Goal: Information Seeking & Learning: Learn about a topic

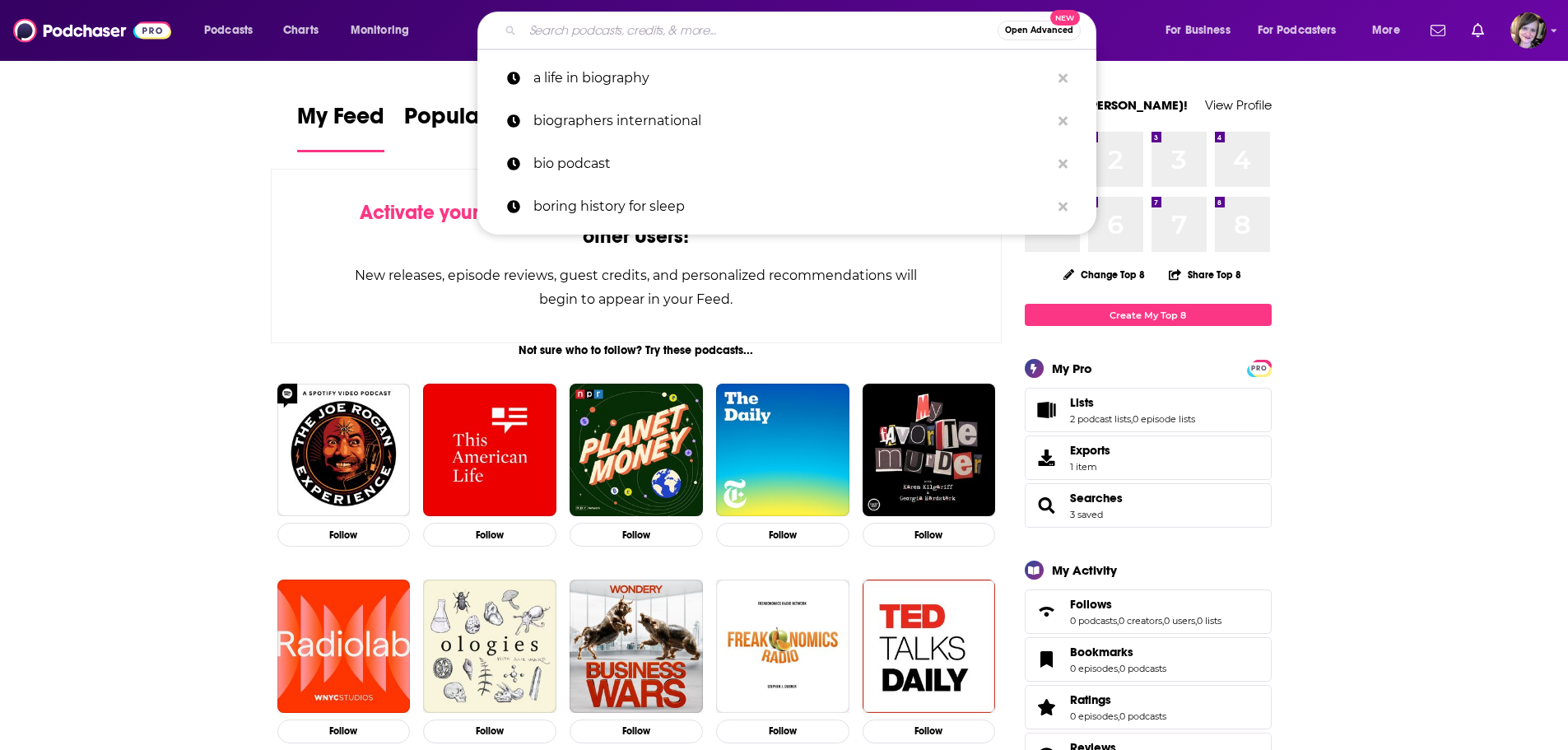
click at [588, 26] on input "Search podcasts, credits, & more..." at bounding box center [760, 30] width 475 height 26
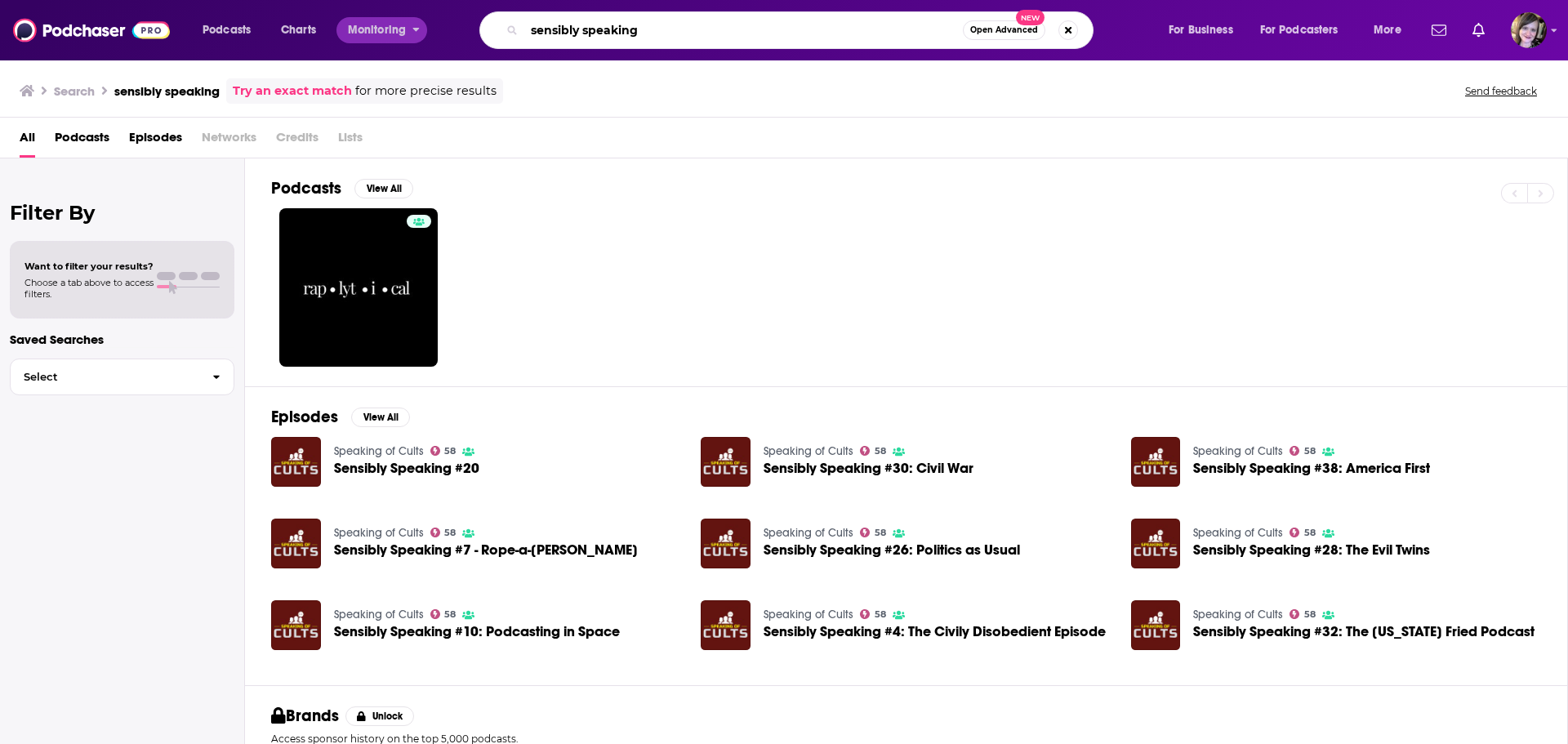
drag, startPoint x: 665, startPoint y: 22, endPoint x: 363, endPoint y: 29, distance: 302.1
click at [362, 30] on div "Podcasts Charts Monitoring sensibly speaking Open Advanced New For Business For…" at bounding box center [804, 29] width 1226 height 37
type input "sp"
click at [295, 458] on img "Sensibly Speaking #20" at bounding box center [296, 461] width 50 height 49
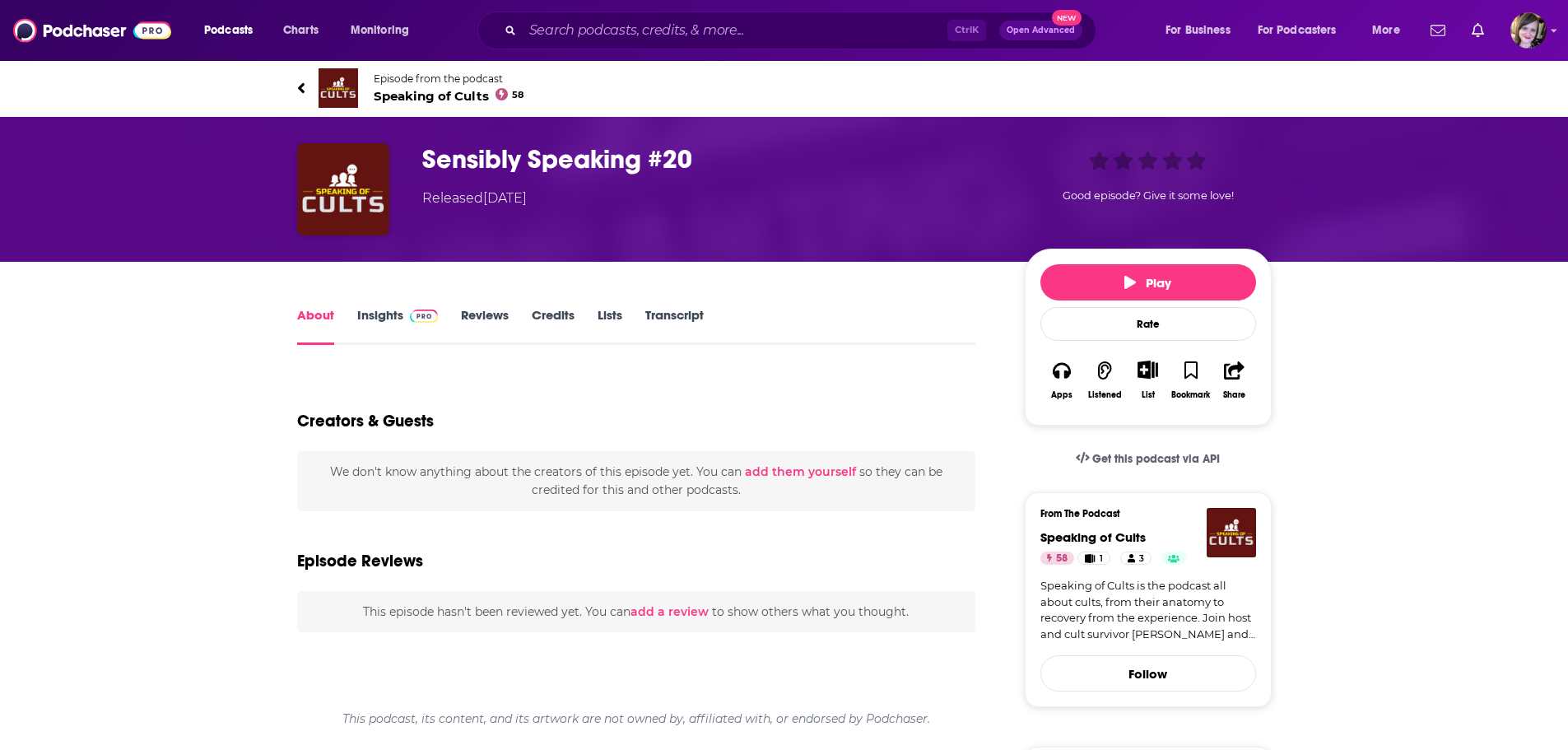
click at [376, 323] on link "Insights" at bounding box center [397, 325] width 82 height 37
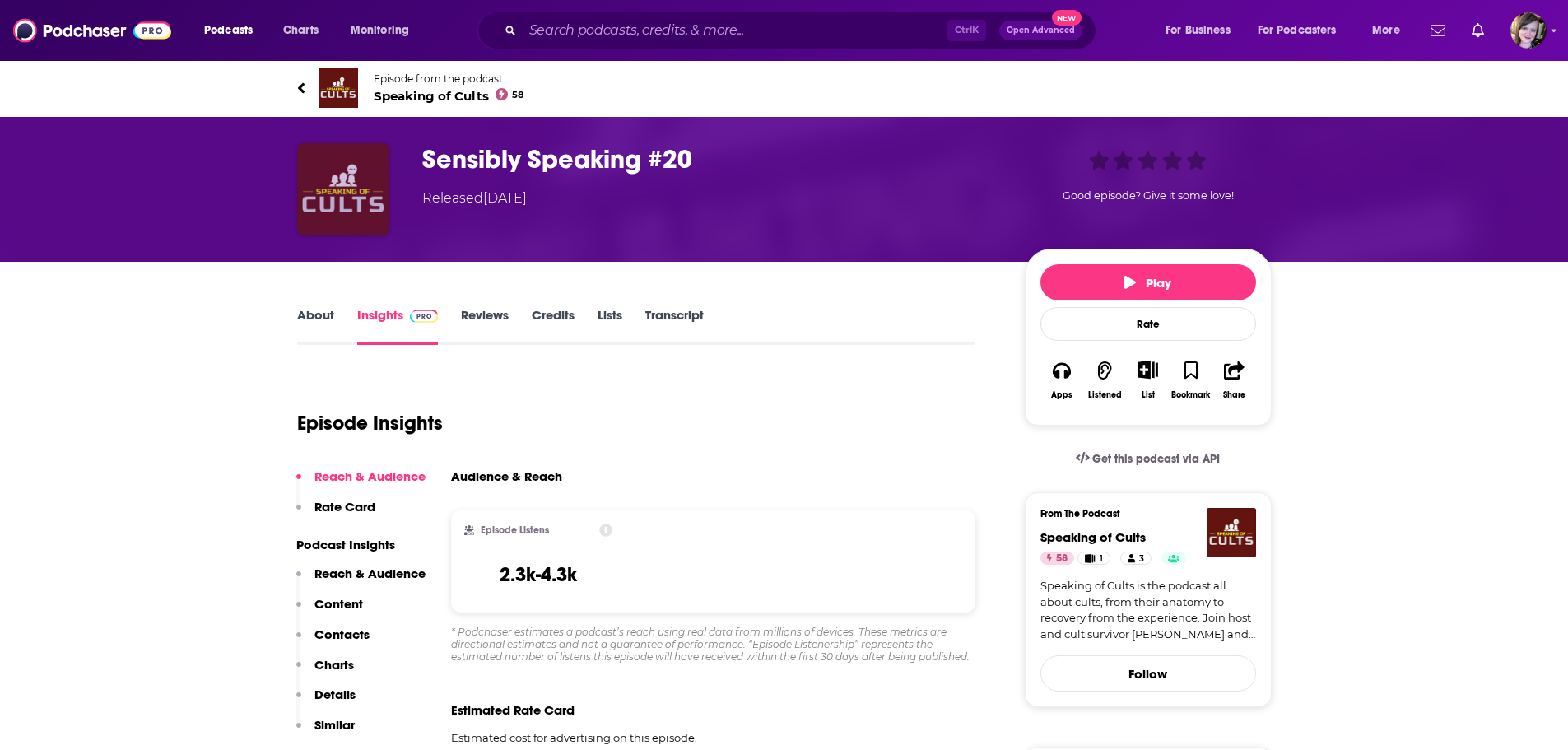
click at [343, 173] on img "Sensibly Speaking #20" at bounding box center [344, 189] width 92 height 92
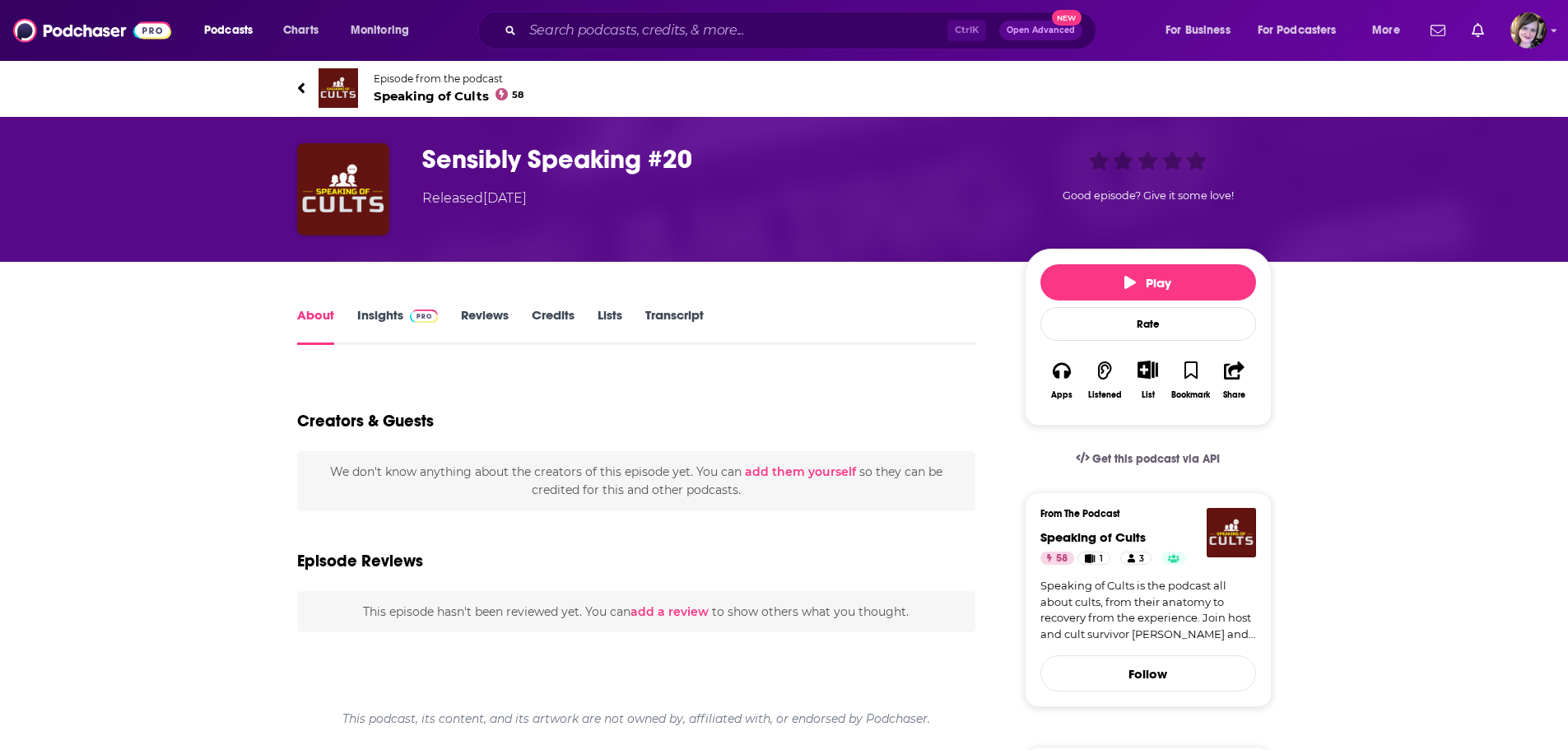
click at [327, 80] on img at bounding box center [338, 87] width 39 height 39
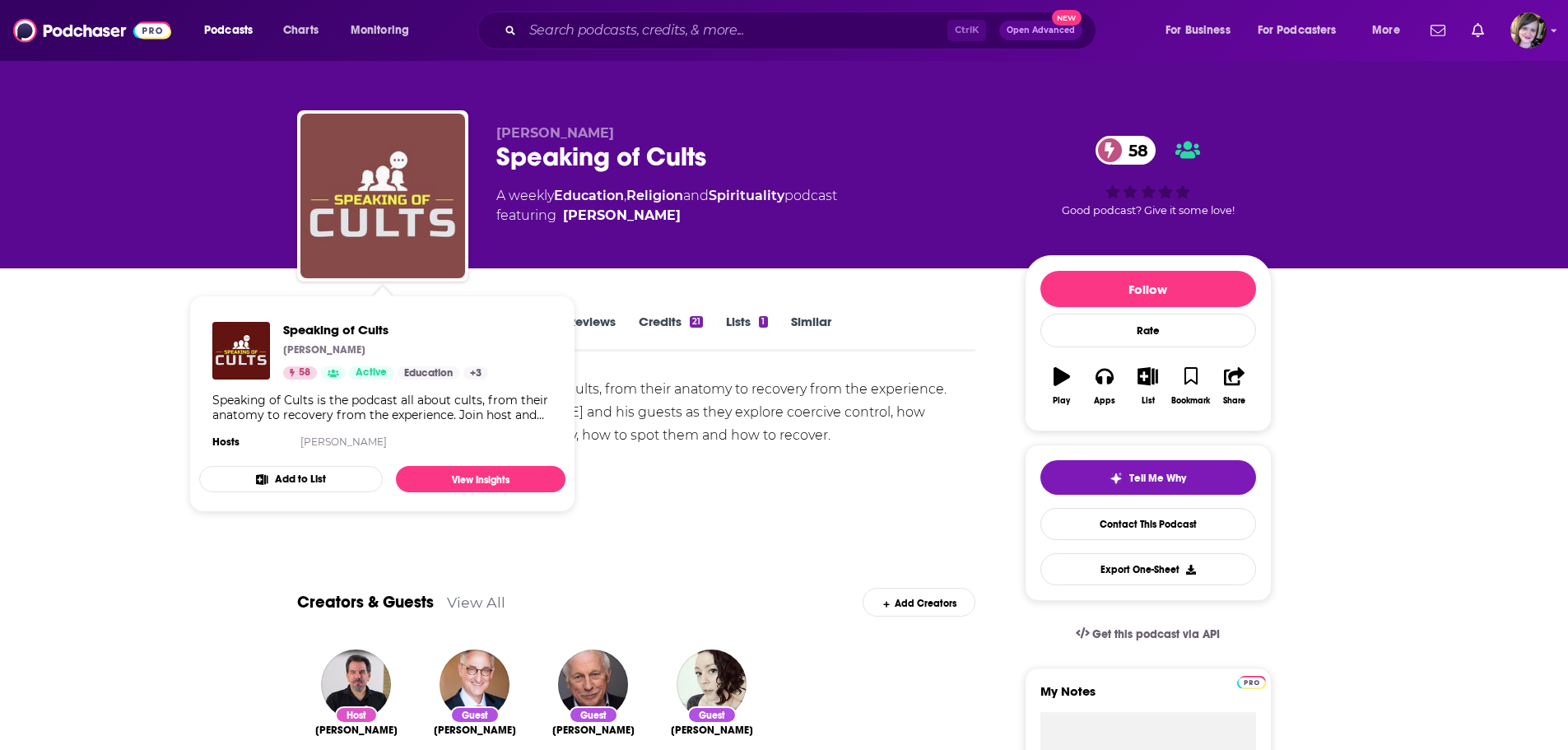
click at [358, 194] on img "Speaking of Cults" at bounding box center [383, 196] width 165 height 165
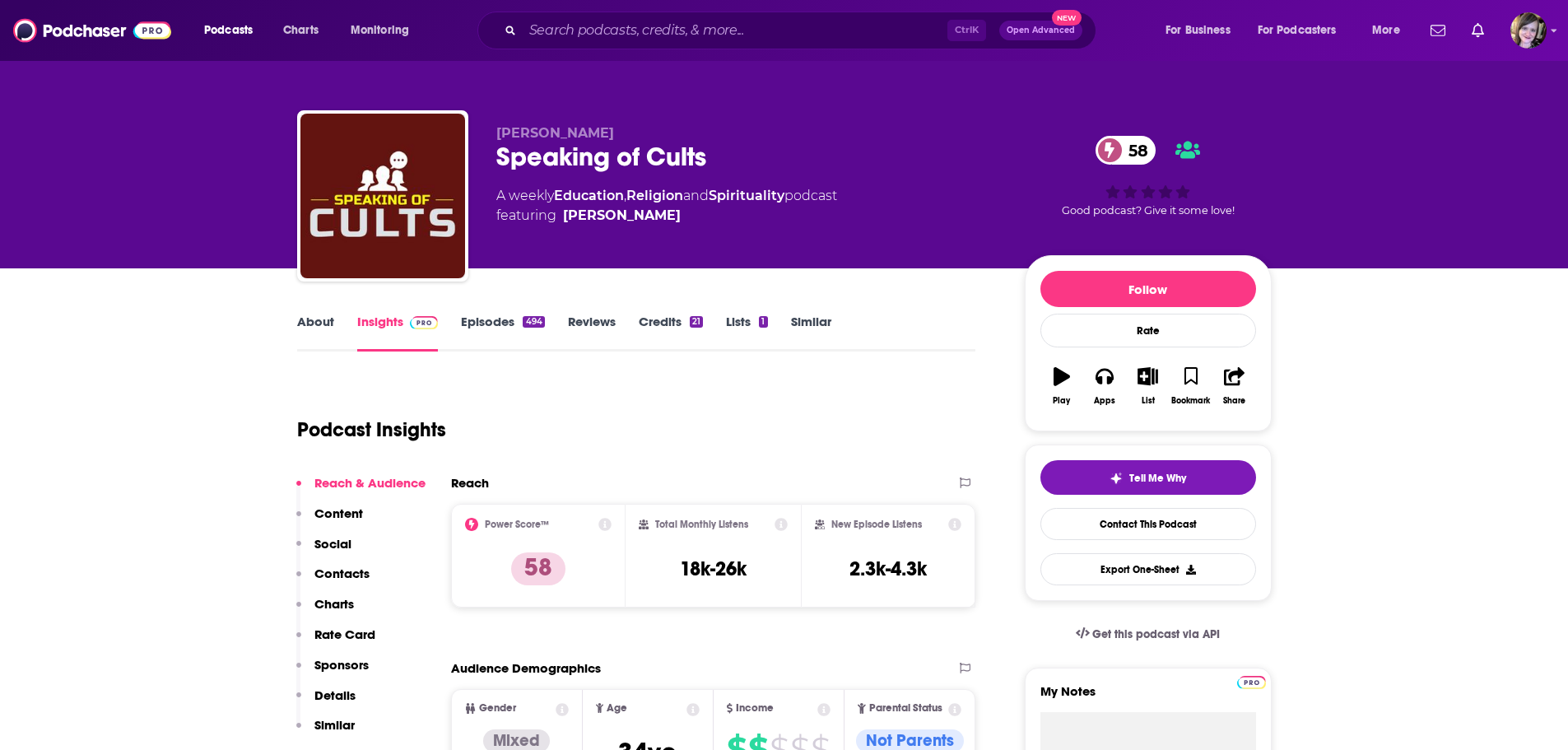
click at [315, 314] on link "About" at bounding box center [316, 332] width 37 height 37
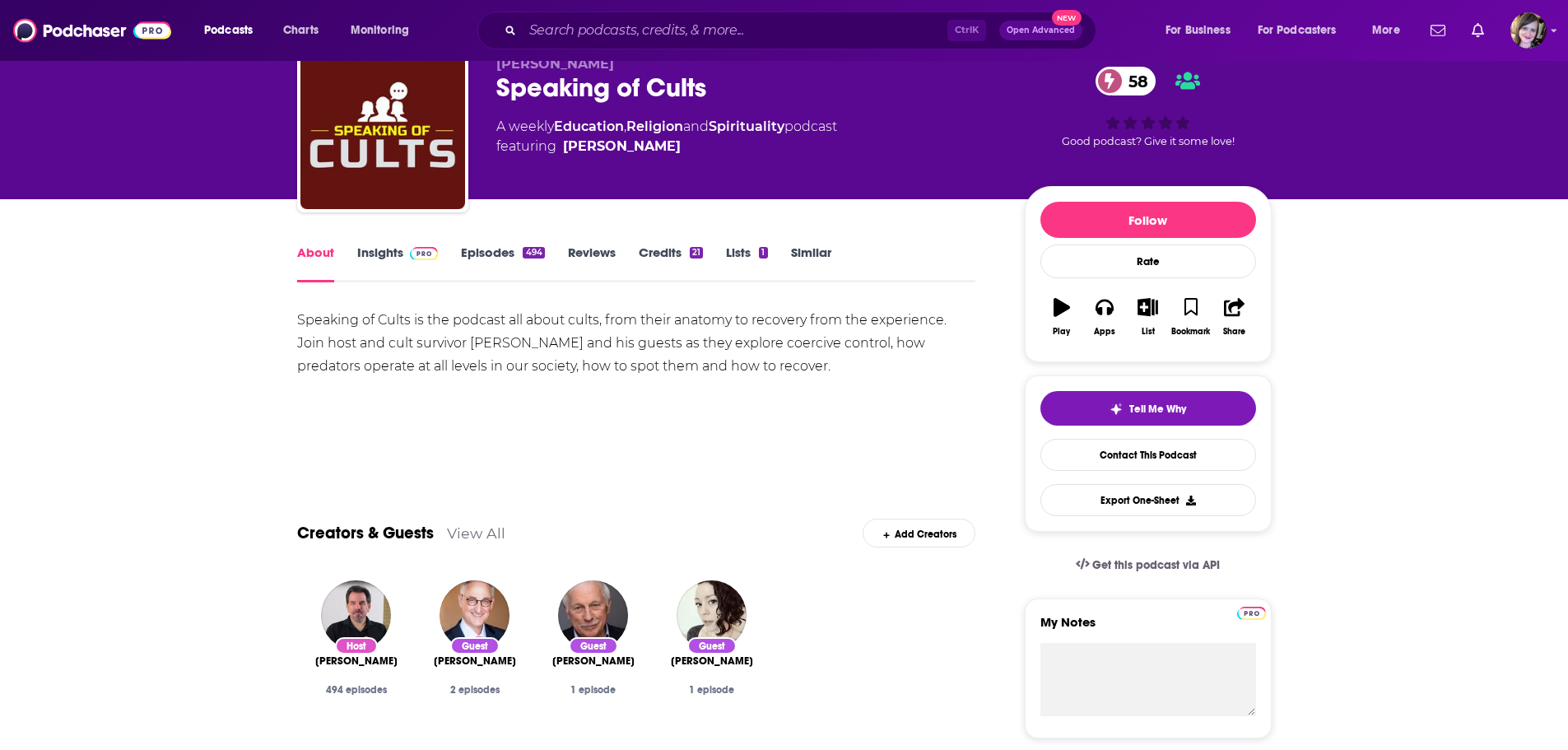
scroll to position [165, 0]
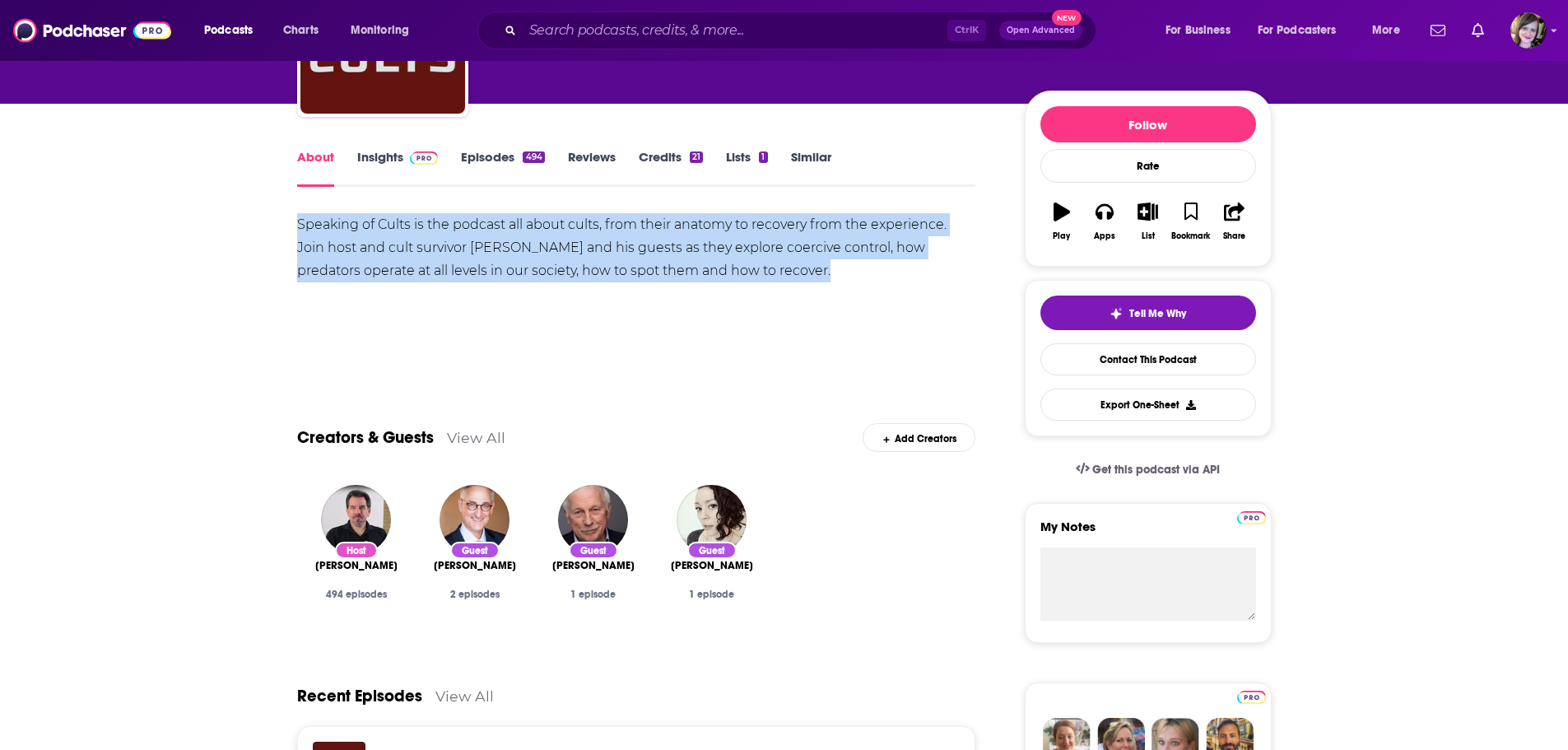
drag, startPoint x: 746, startPoint y: 275, endPoint x: 270, endPoint y: 223, distance: 478.8
copy div "Speaking of Cults is the podcast all about cults, from their anatomy to recover…"
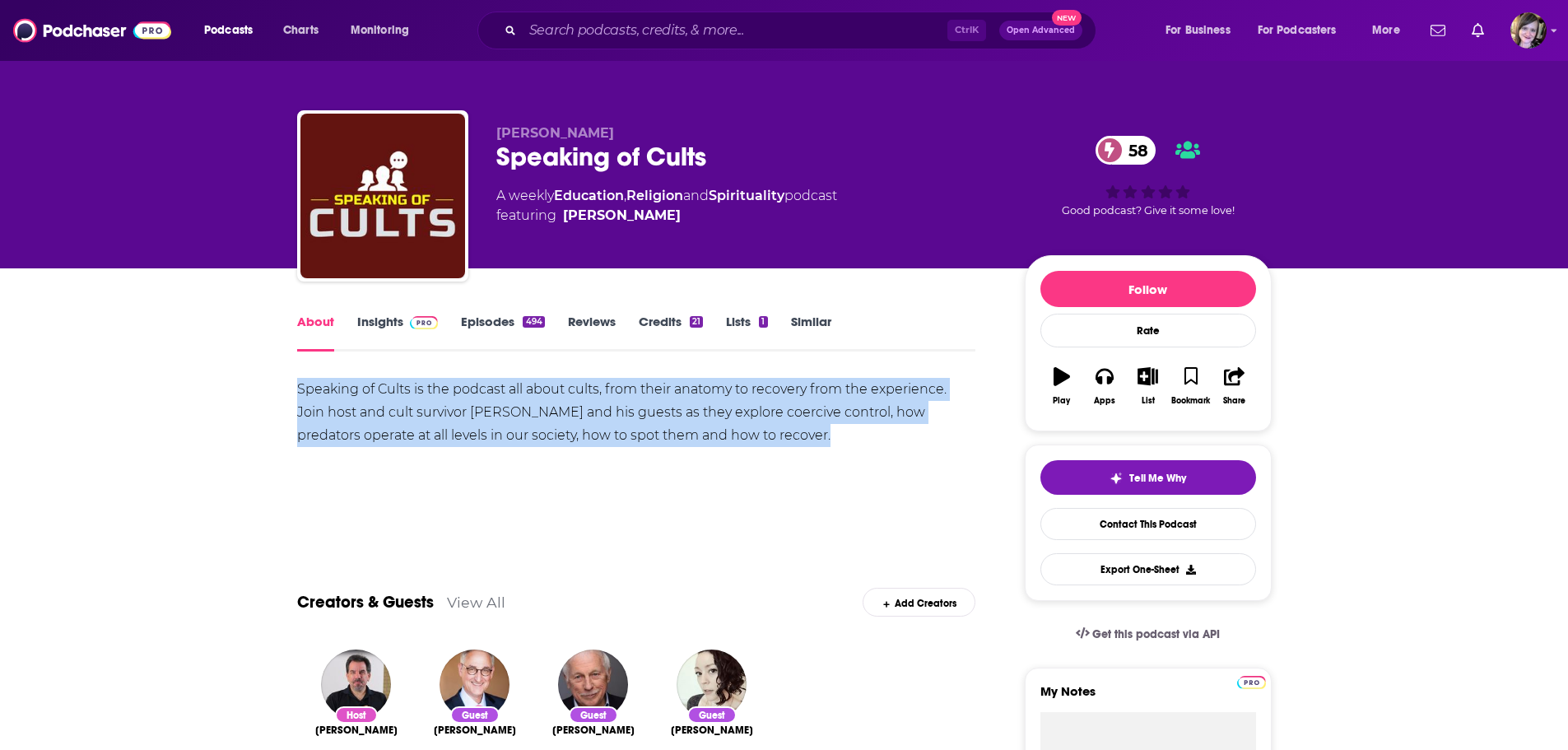
click at [377, 328] on link "Insights" at bounding box center [397, 332] width 82 height 37
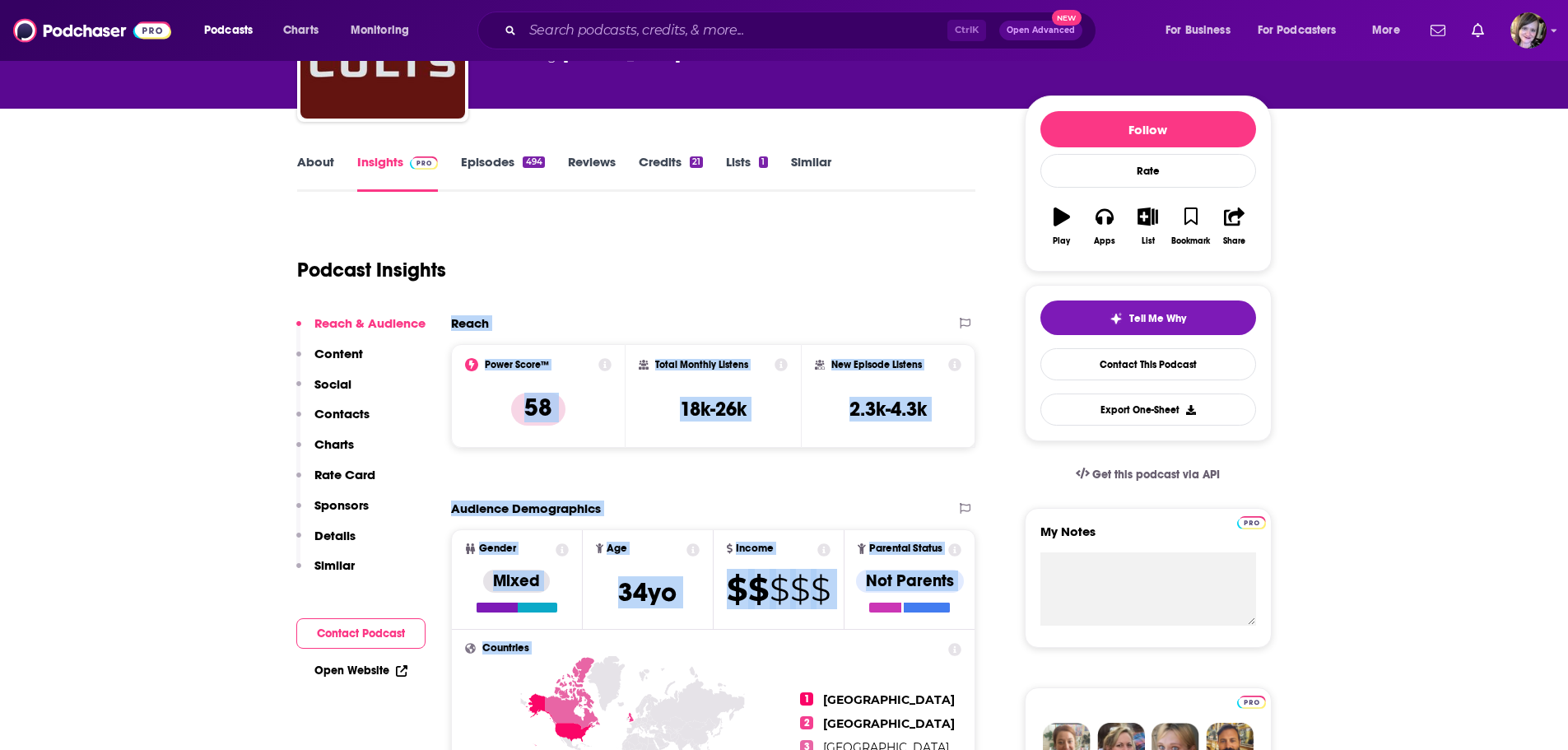
scroll to position [185, 0]
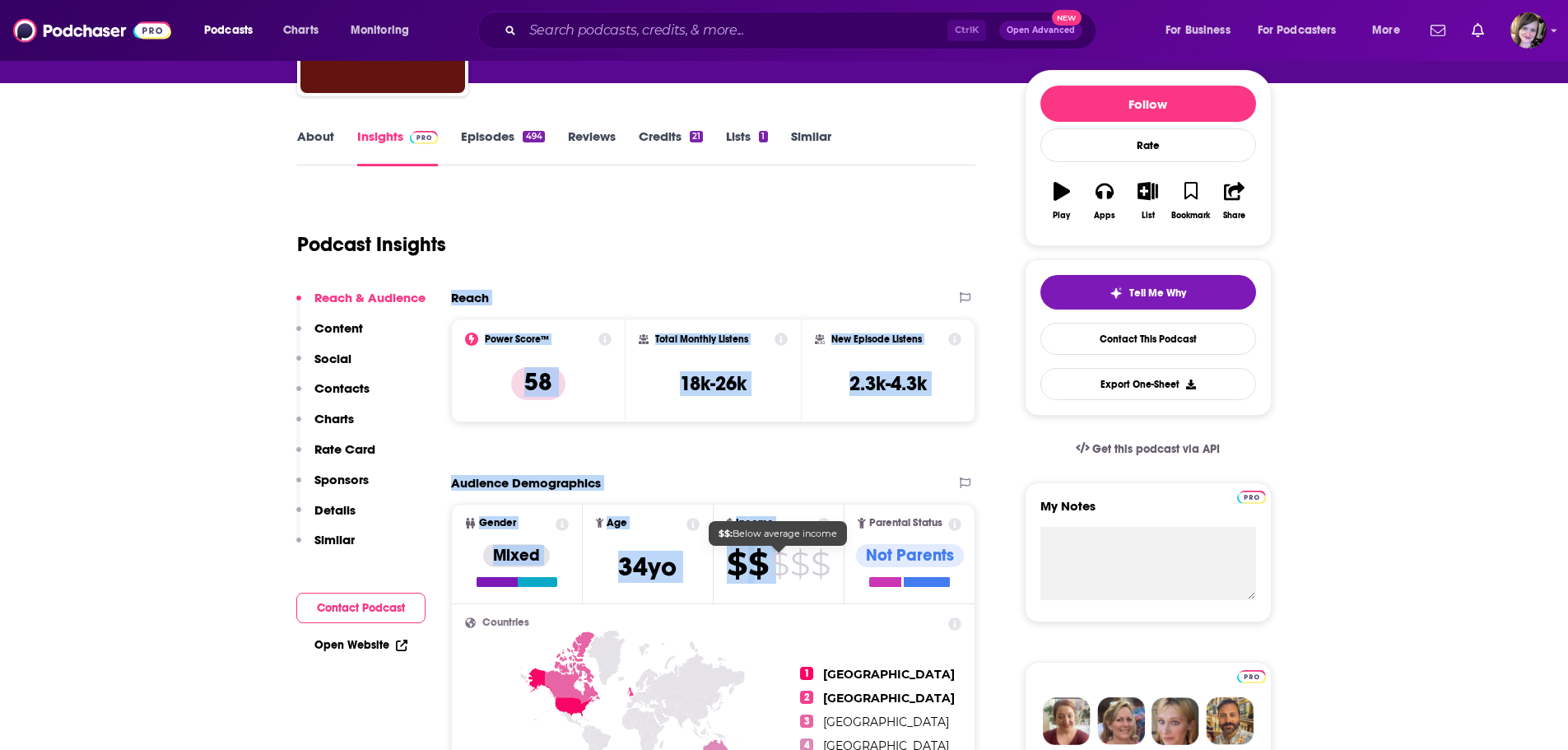
drag, startPoint x: 445, startPoint y: 480, endPoint x: 706, endPoint y: 597, distance: 286.0
copy div "Reach Power Score™ 58 Total Monthly Listens 18k-26k New Episode Listens 2.3k-4.…"
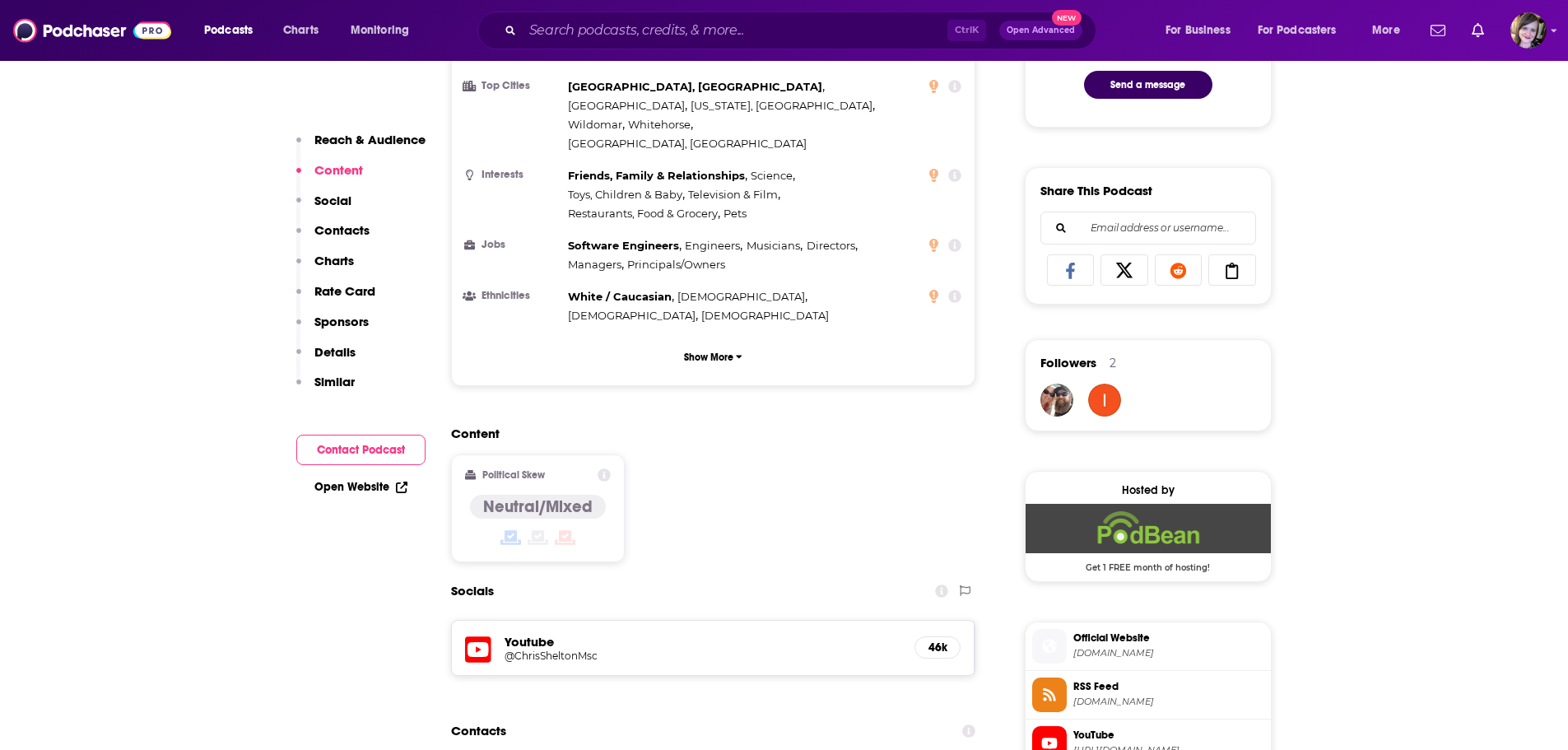
scroll to position [1254, 0]
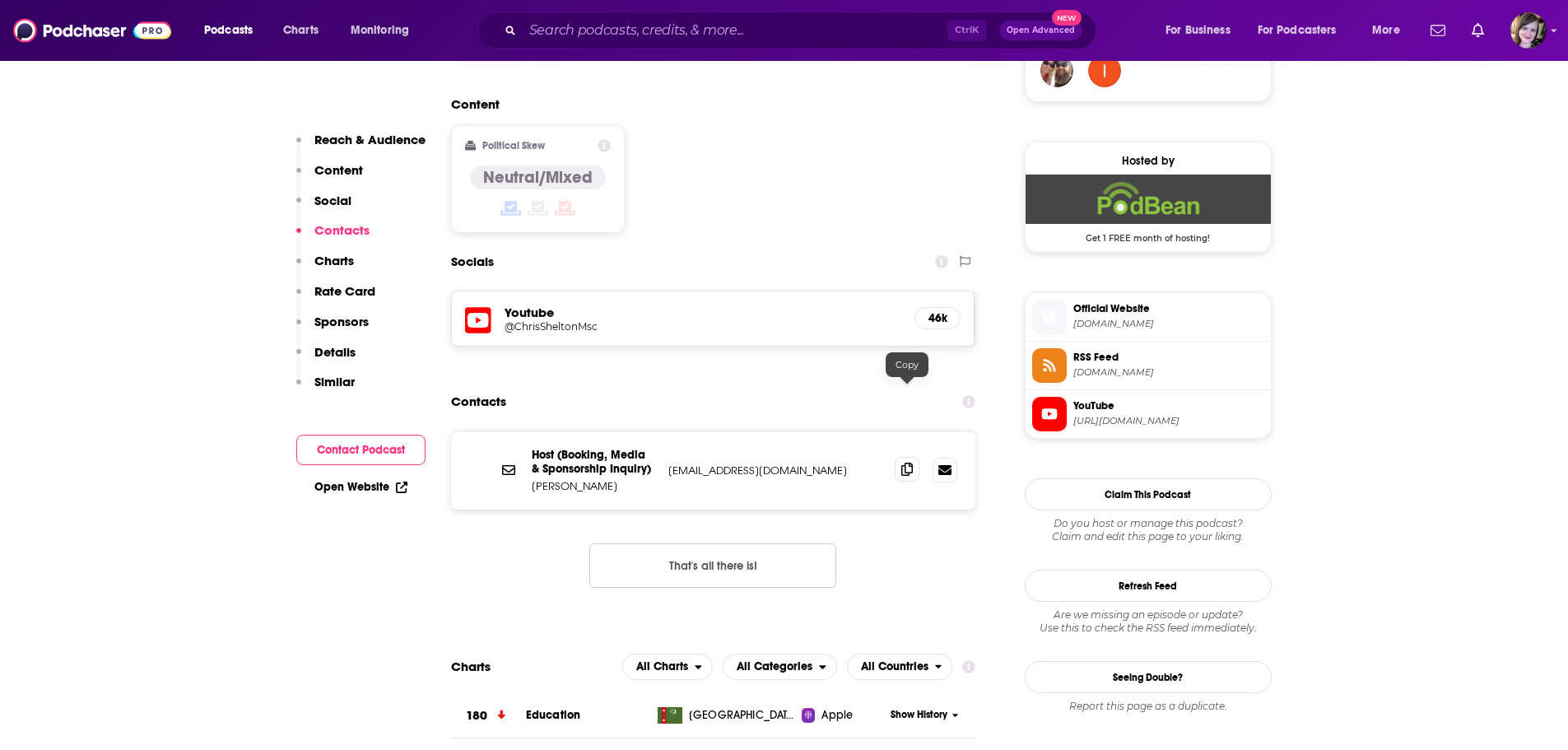
click at [909, 462] on icon at bounding box center [907, 469] width 12 height 13
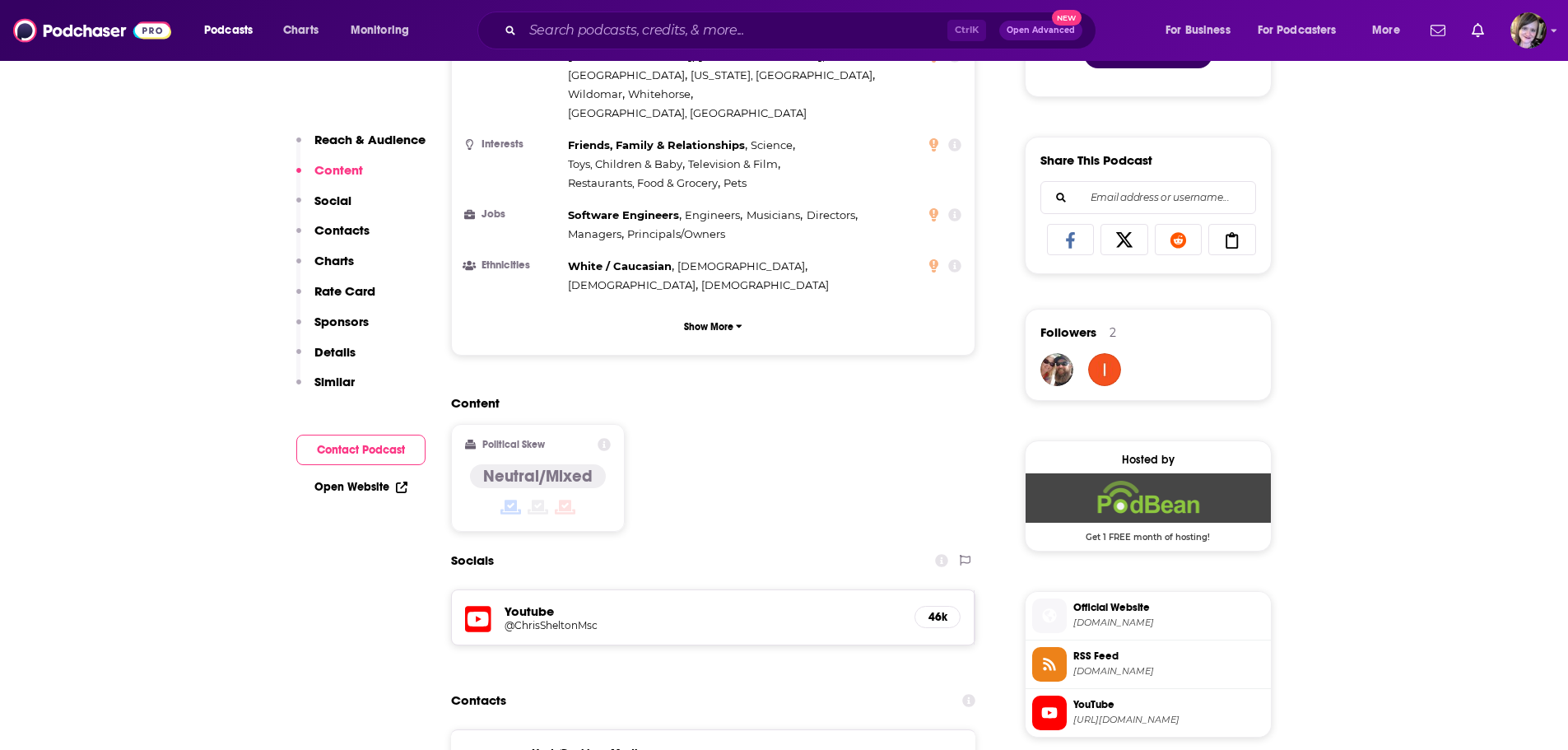
scroll to position [926, 0]
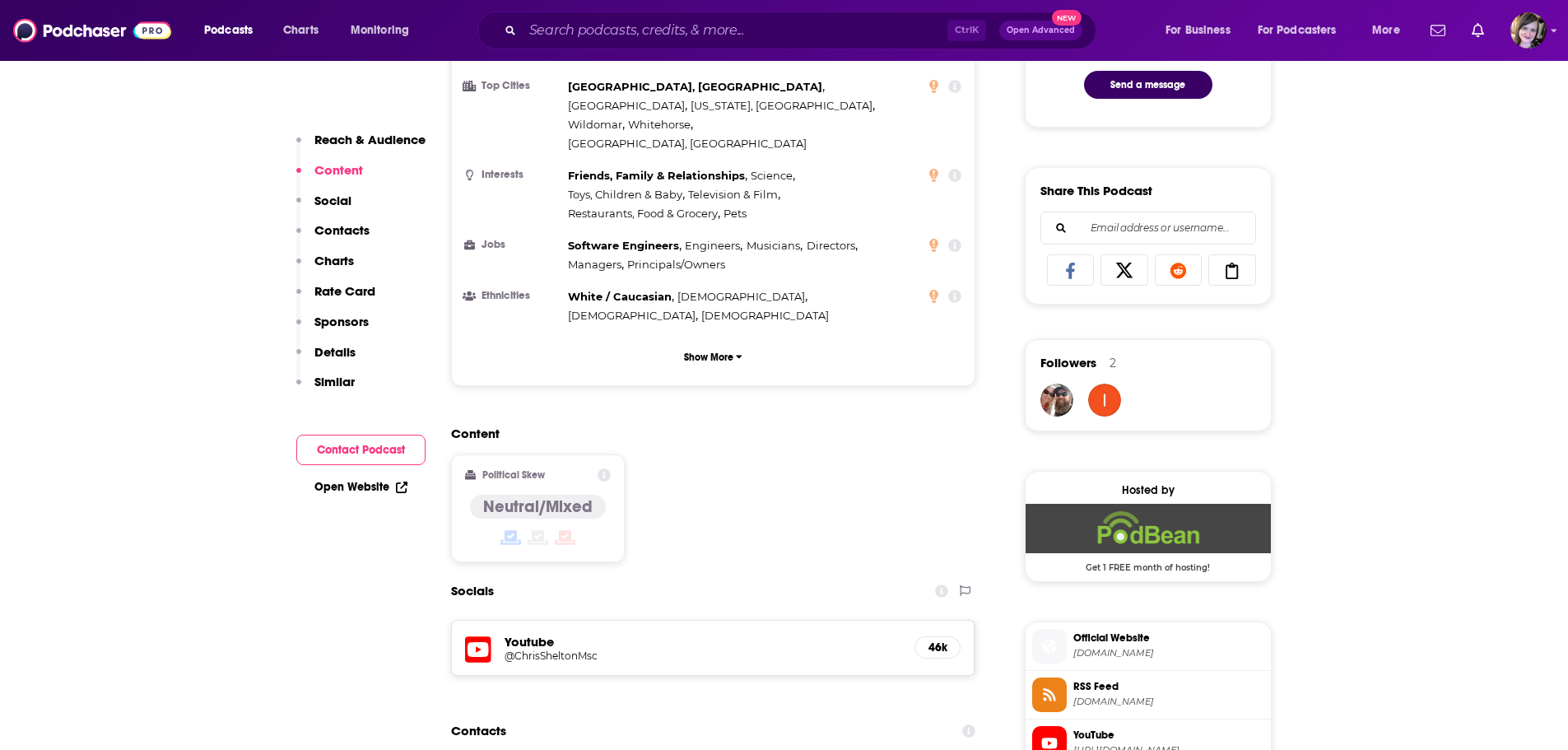
click at [338, 486] on link "Open Website" at bounding box center [361, 486] width 93 height 14
click at [598, 32] on input "Search podcasts, credits, & more..." at bounding box center [735, 30] width 425 height 26
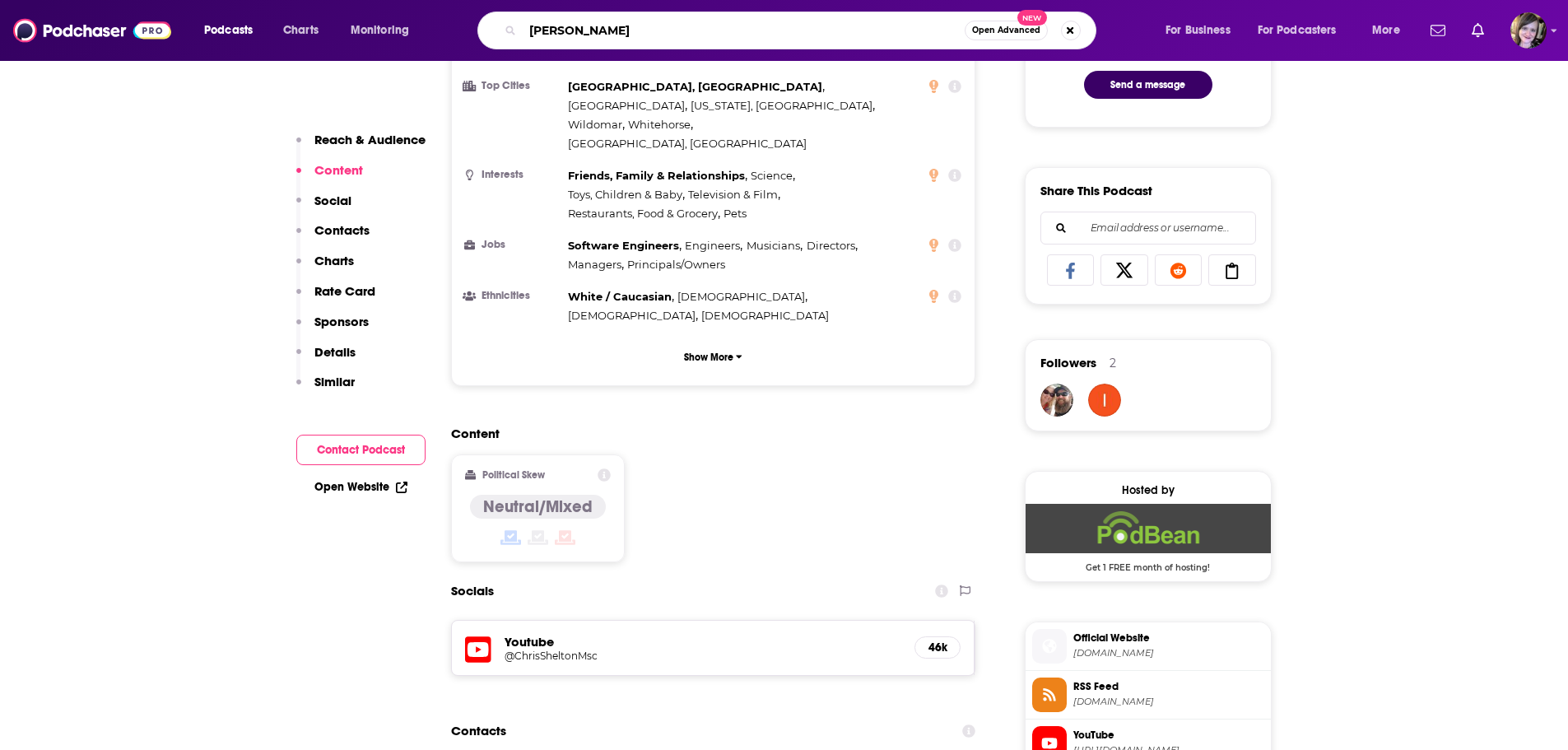
type input "[PERSON_NAME]"
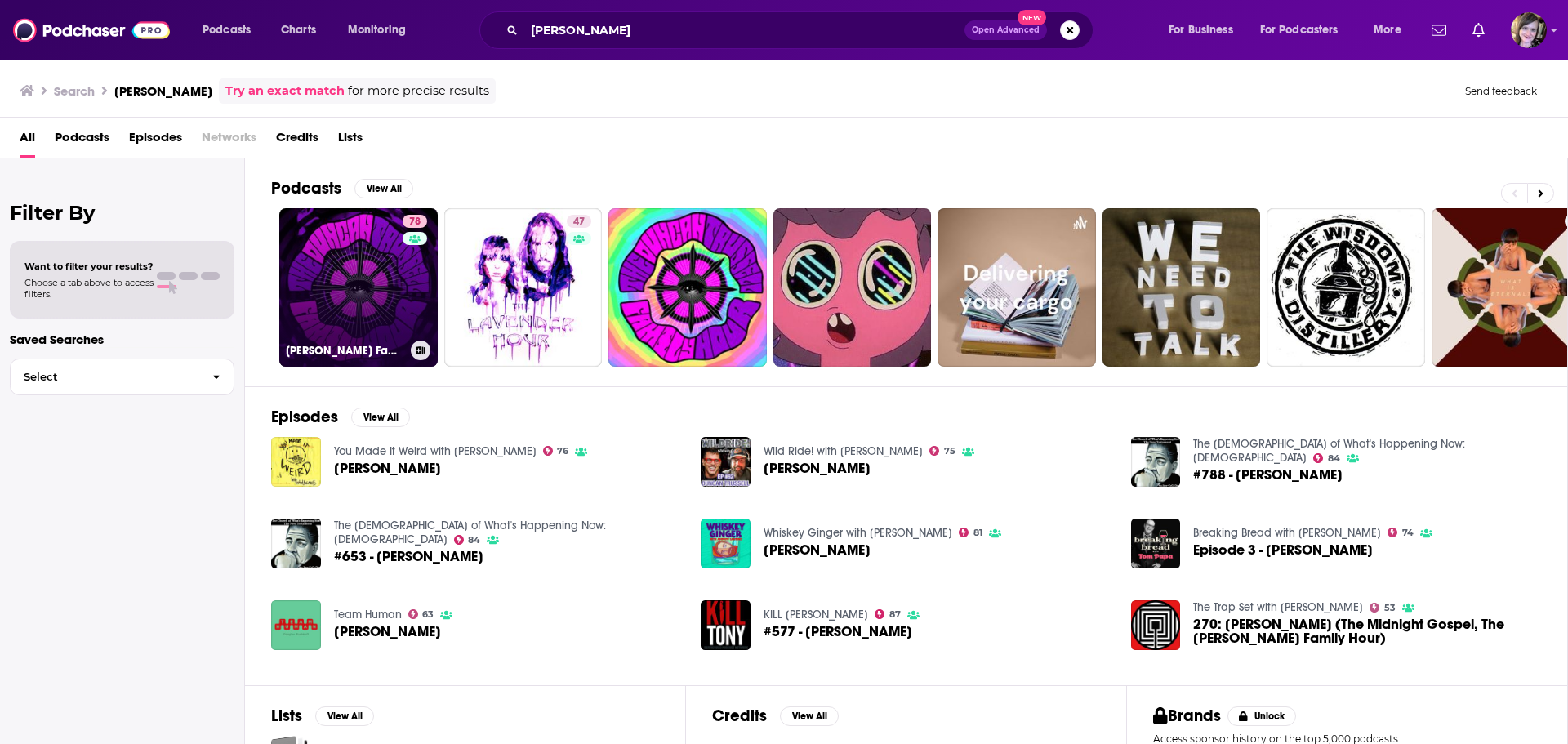
click at [347, 292] on link "78 [PERSON_NAME] Family Hour" at bounding box center [358, 287] width 158 height 158
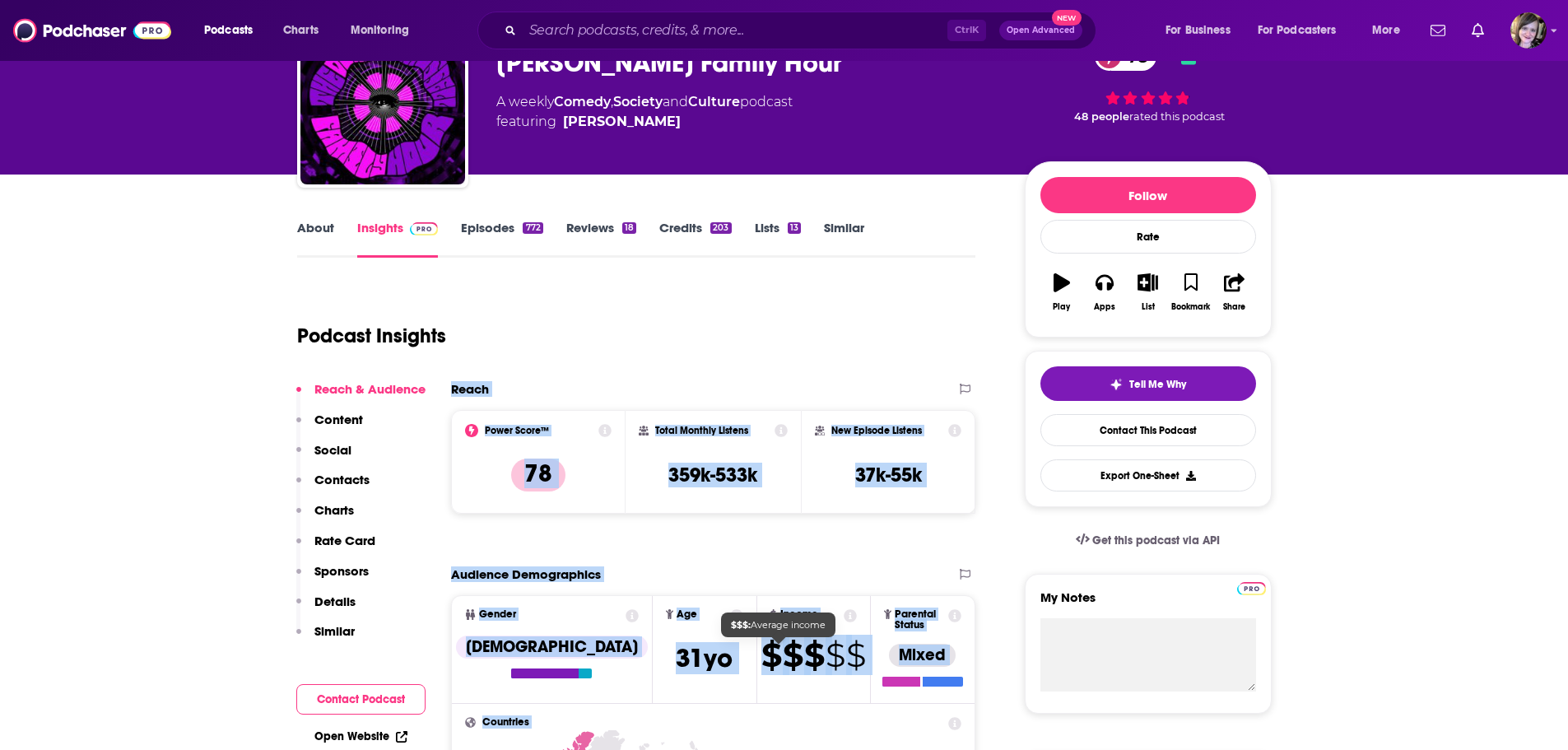
scroll to position [423, 0]
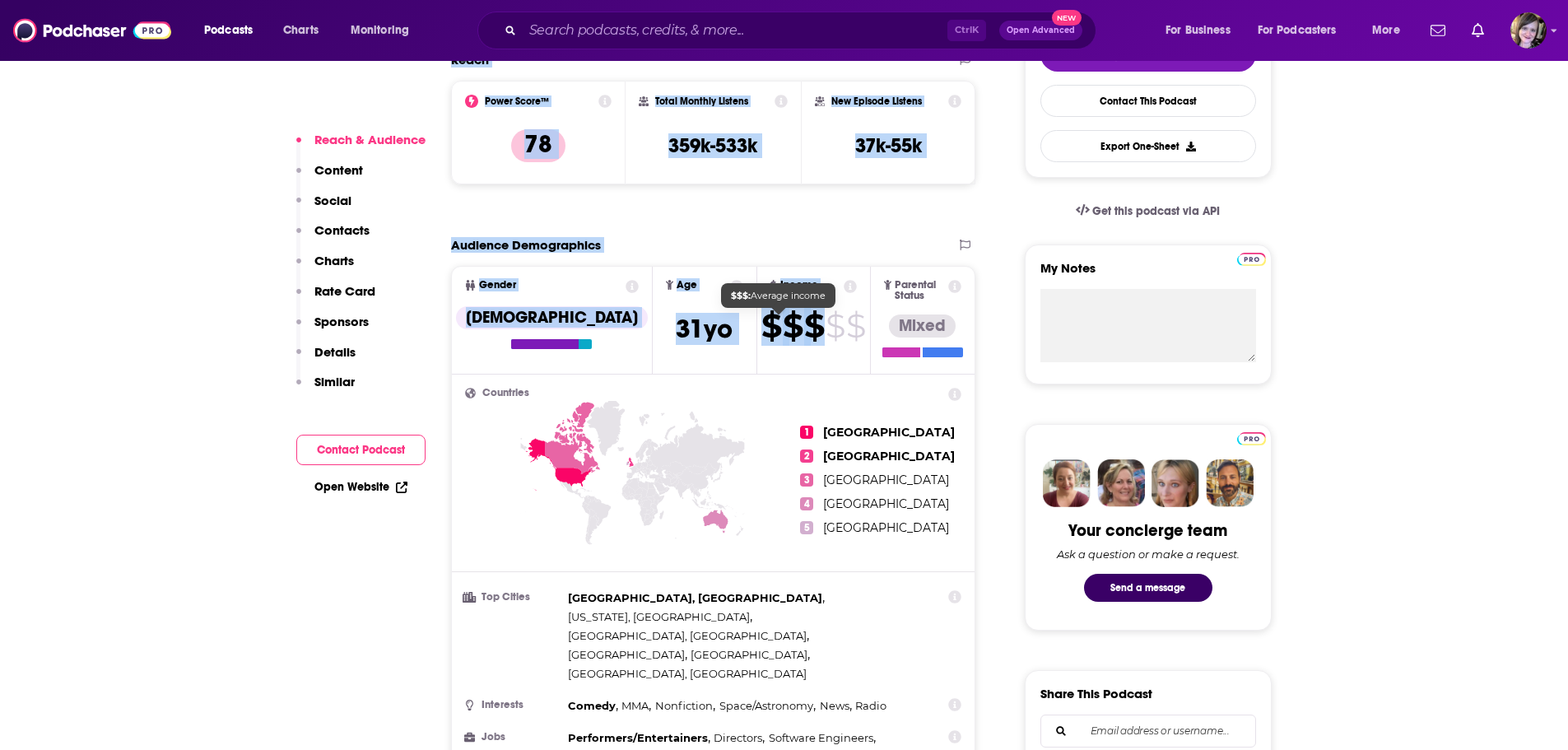
drag, startPoint x: 448, startPoint y: 478, endPoint x: 785, endPoint y: 339, distance: 364.5
copy div "Reach Power Score™ 78 Total Monthly Listens 359k-533k New Episode Listens 37k-5…"
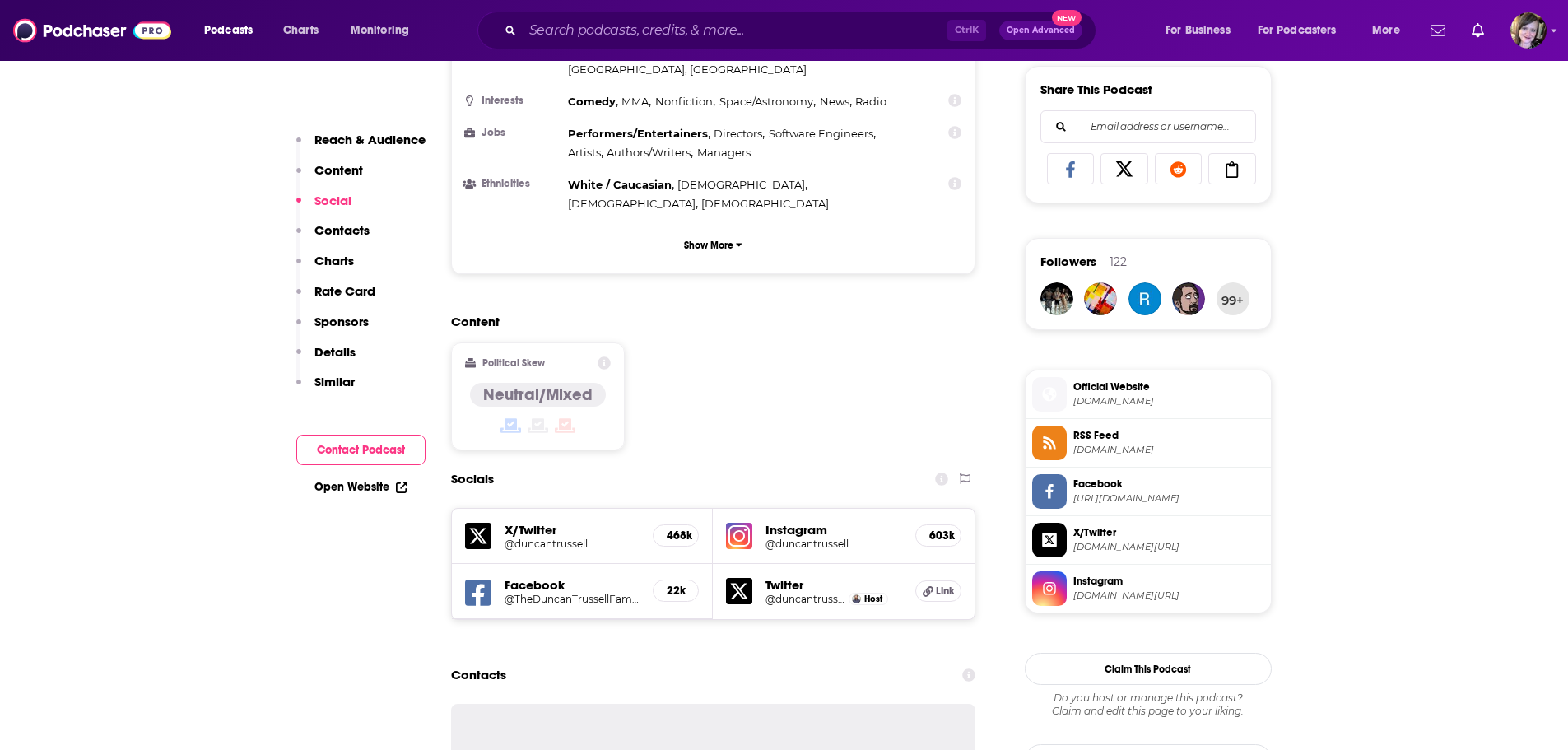
scroll to position [1163, 0]
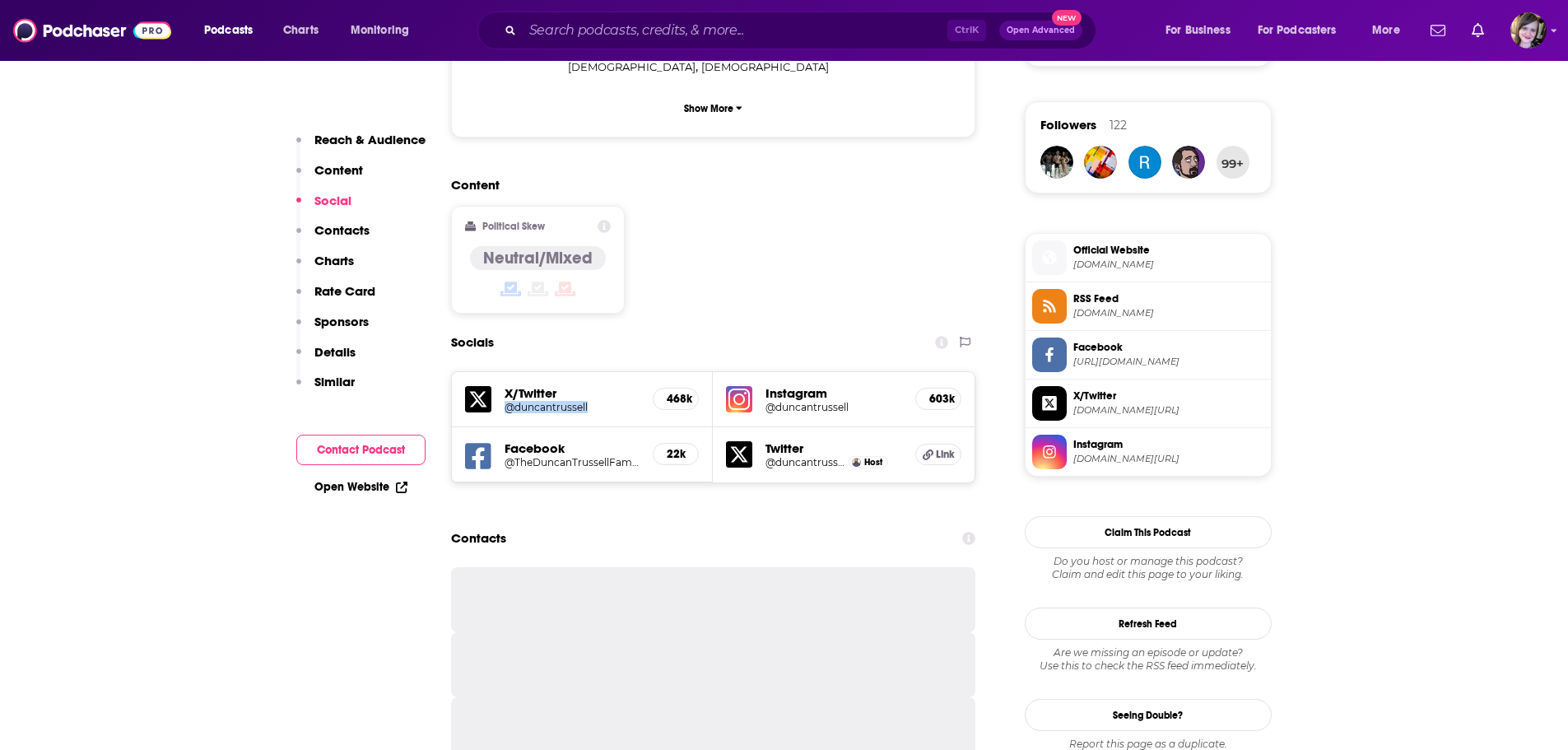
drag, startPoint x: 500, startPoint y: 325, endPoint x: 594, endPoint y: 324, distance: 94.0
click at [594, 372] on div "X/Twitter @duncantrussell 468k" at bounding box center [582, 399] width 262 height 55
click at [594, 401] on h5 "@duncantrussell" at bounding box center [573, 407] width 136 height 12
copy h5 "@duncantrussell"
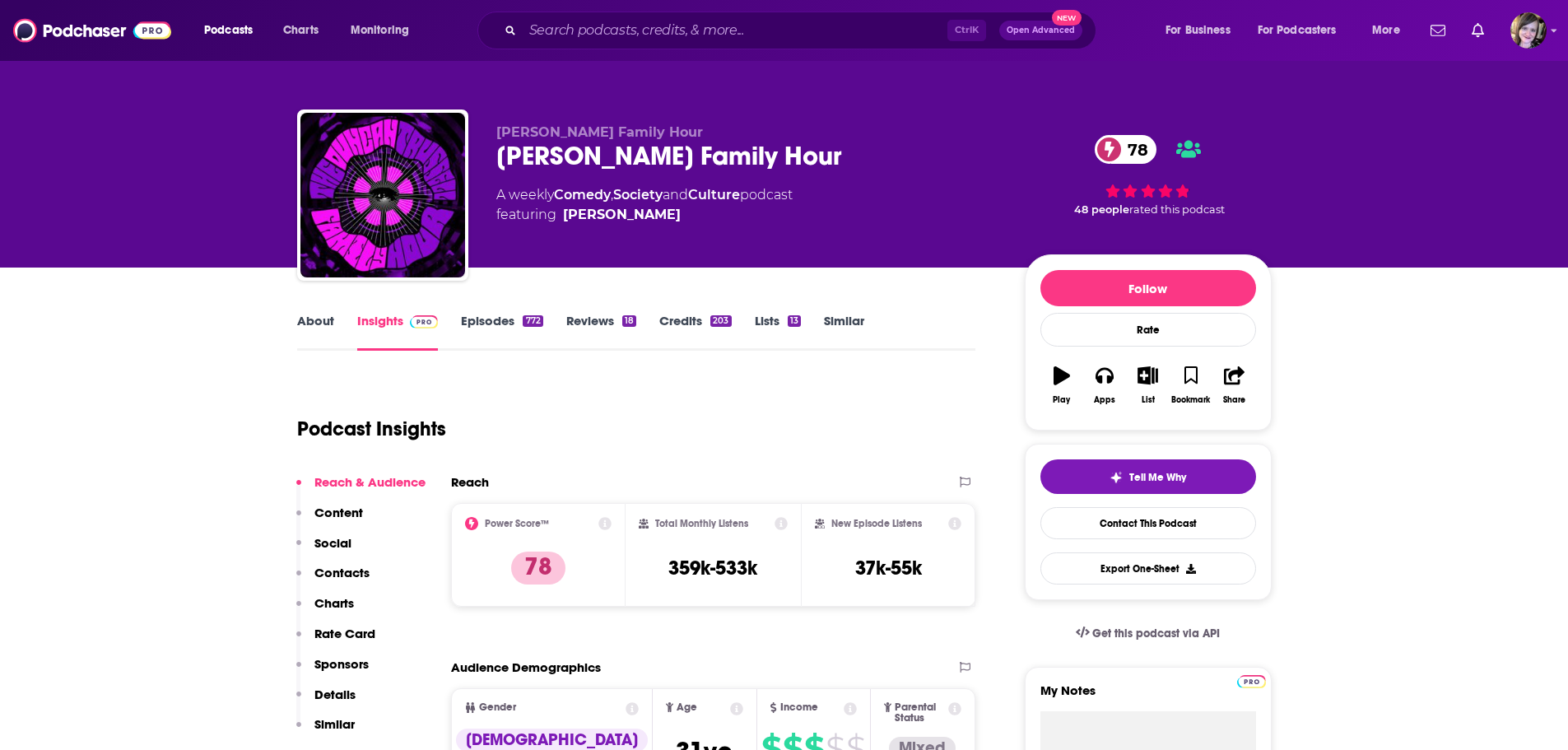
scroll to position [0, 0]
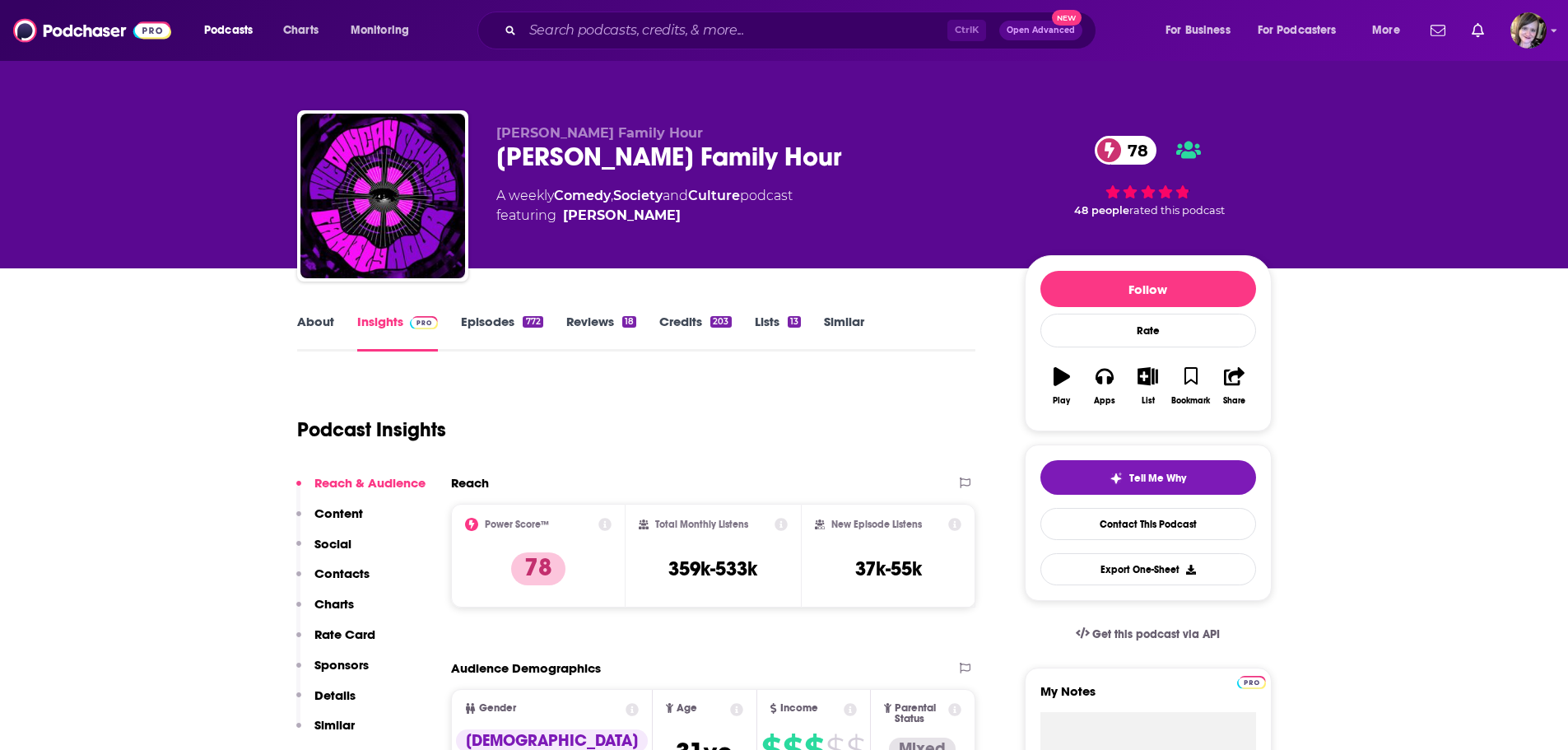
drag, startPoint x: 698, startPoint y: 218, endPoint x: 471, endPoint y: 198, distance: 227.9
click at [471, 198] on div "[PERSON_NAME] Family Hour [PERSON_NAME] Family Hour 78 A weekly Comedy , Societ…" at bounding box center [785, 199] width 975 height 177
click at [611, 240] on div "[PERSON_NAME] Family Hour [PERSON_NAME] Family Hour 78 A weekly Comedy , Societ…" at bounding box center [747, 190] width 502 height 131
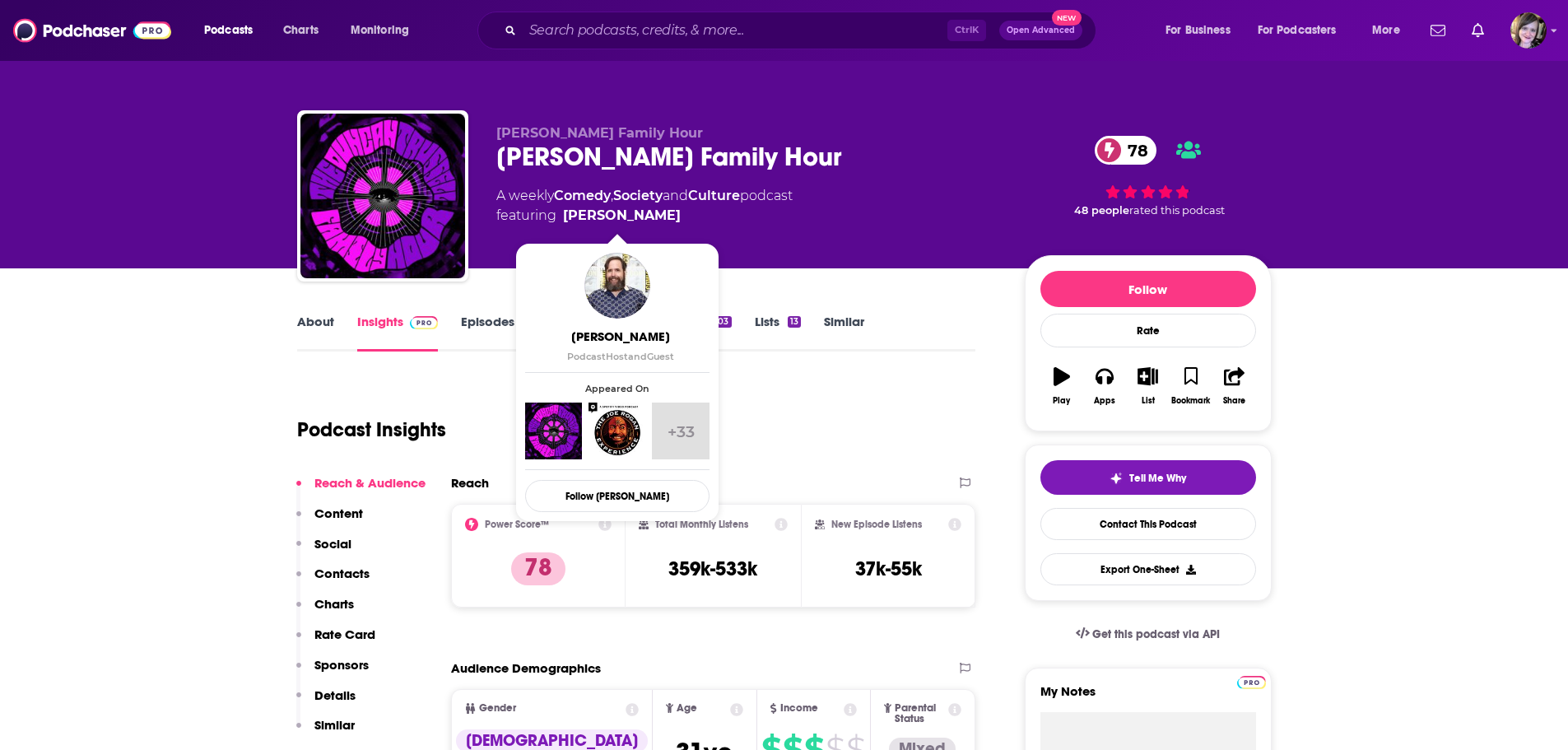
drag, startPoint x: 494, startPoint y: 195, endPoint x: 603, endPoint y: 257, distance: 125.4
click at [670, 221] on div "[PERSON_NAME] Family Hour [PERSON_NAME] Family Hour 78 A weekly Comedy , Societ…" at bounding box center [785, 199] width 975 height 177
copy div "A weekly Comedy , Society and Culture podcast featuring [PERSON_NAME]"
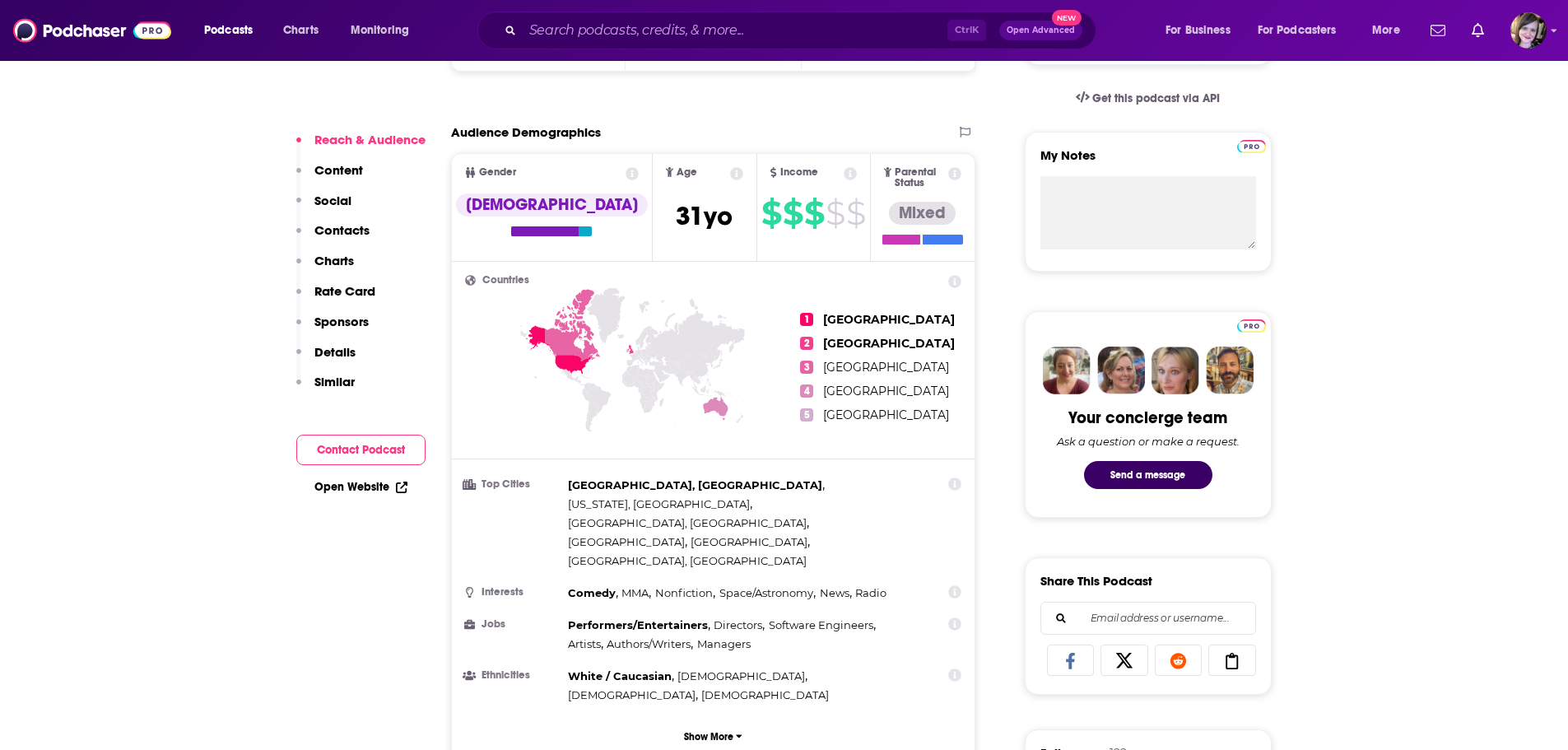
scroll to position [740, 0]
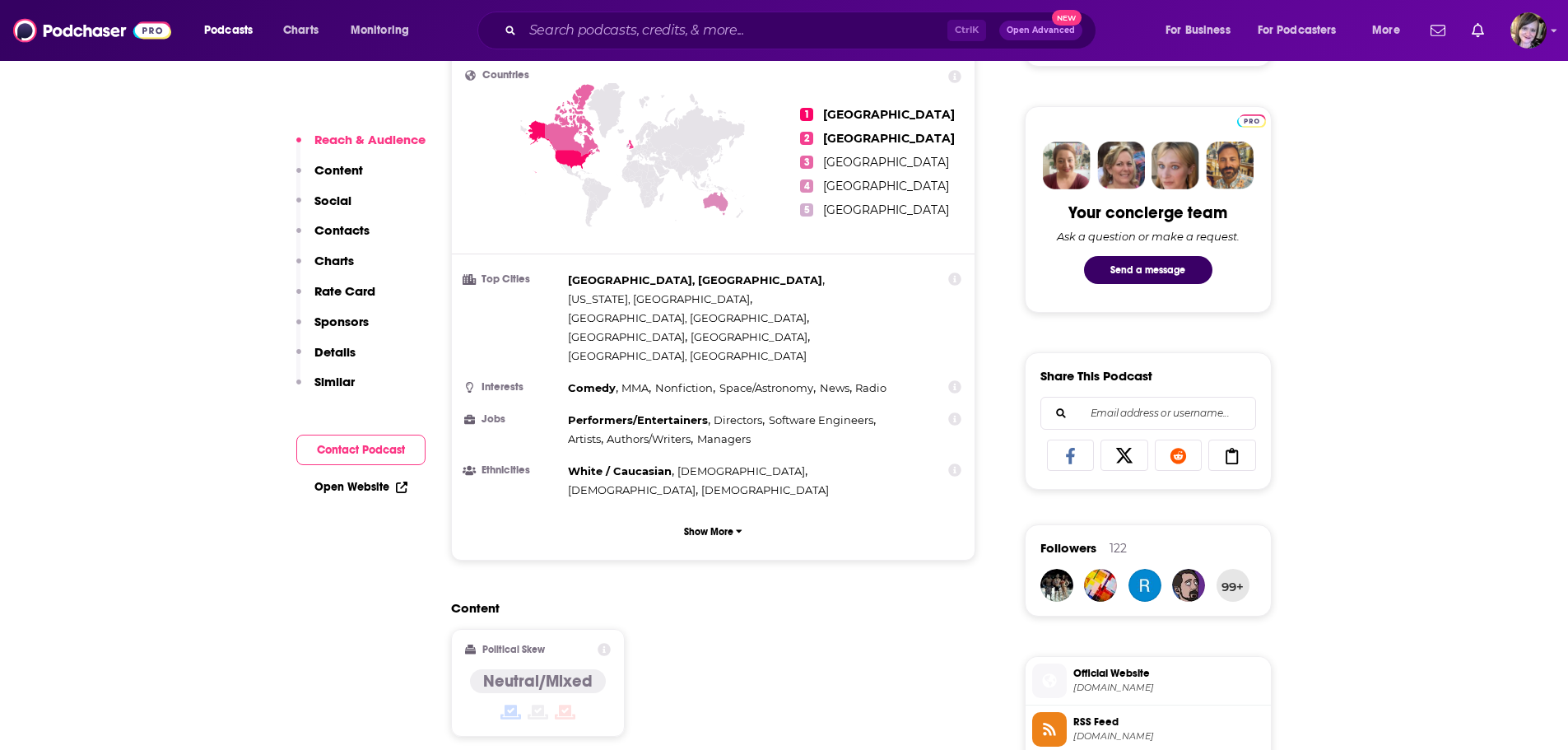
click at [345, 479] on div "Open Website" at bounding box center [361, 487] width 130 height 31
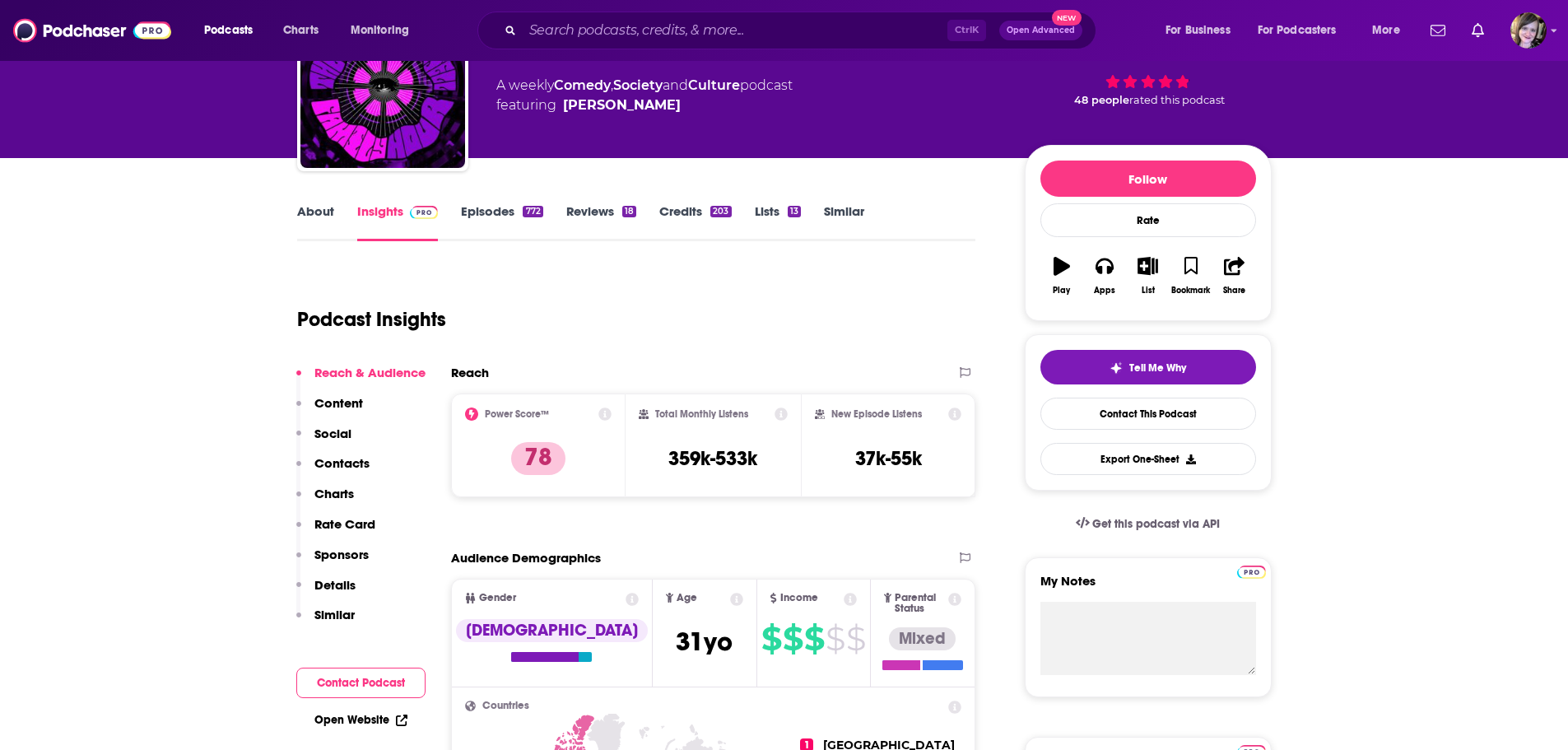
scroll to position [0, 0]
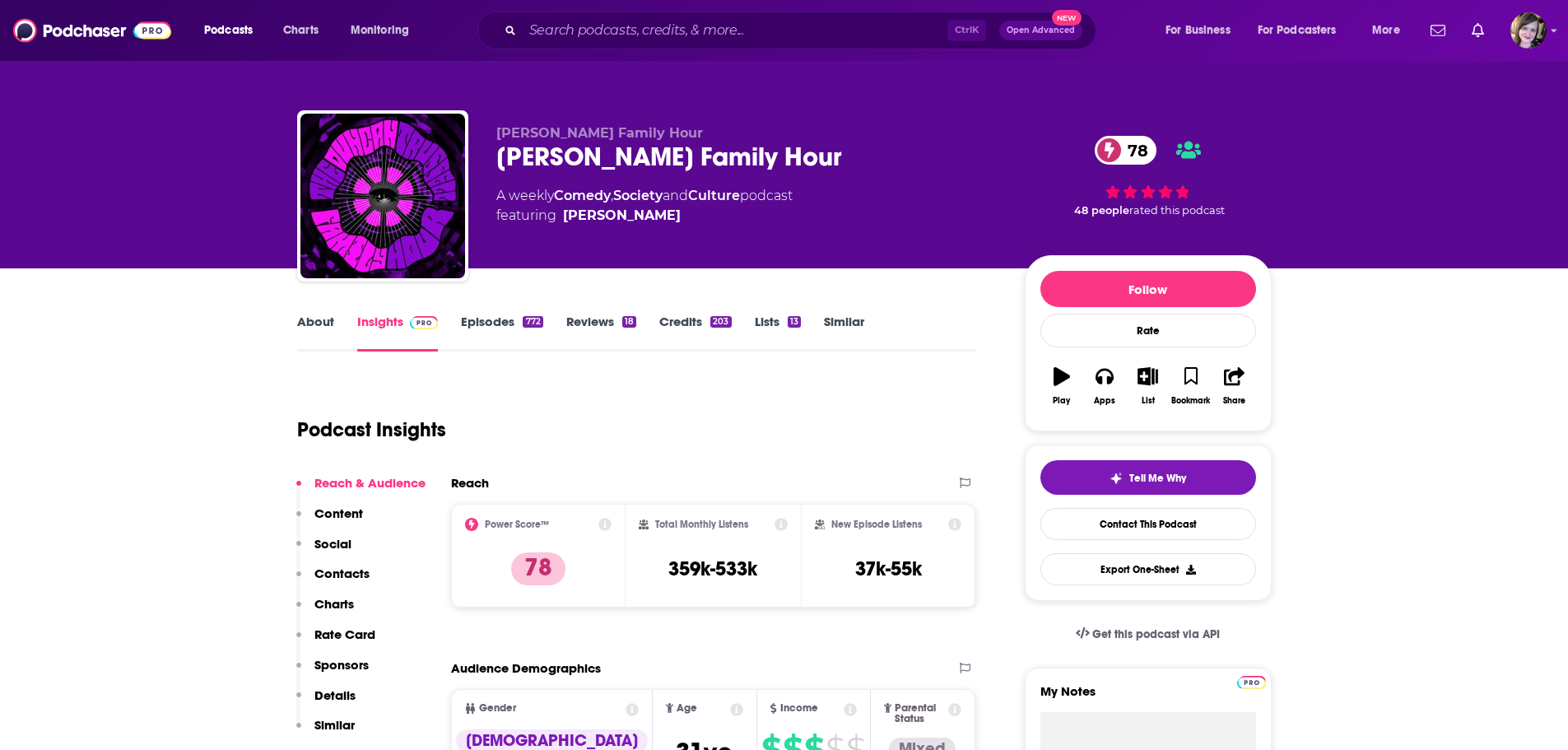
click at [319, 330] on link "About" at bounding box center [316, 332] width 37 height 37
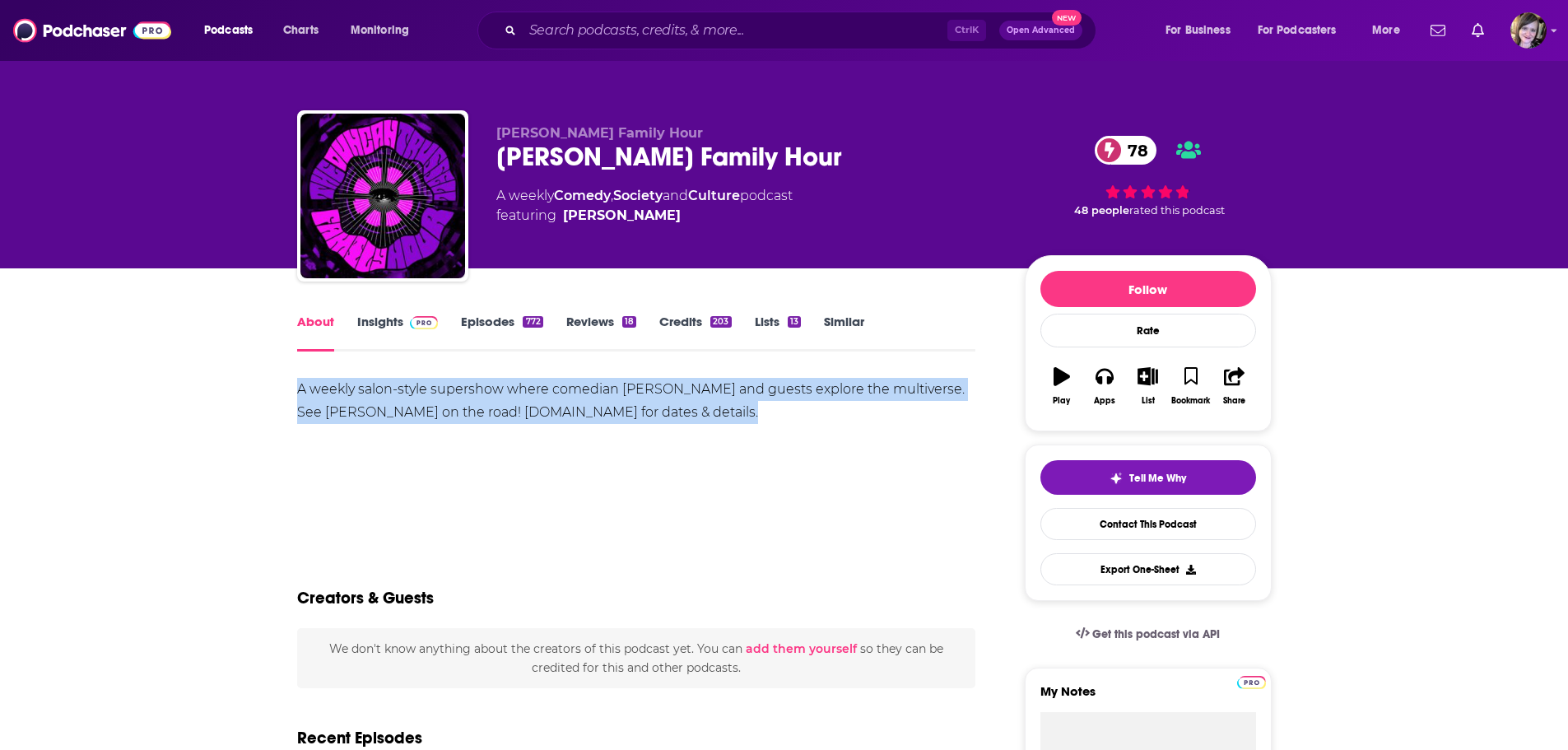
drag, startPoint x: 735, startPoint y: 415, endPoint x: 290, endPoint y: 383, distance: 446.1
copy div "A weekly salon-style supershow where comedian [PERSON_NAME] and guests explore …"
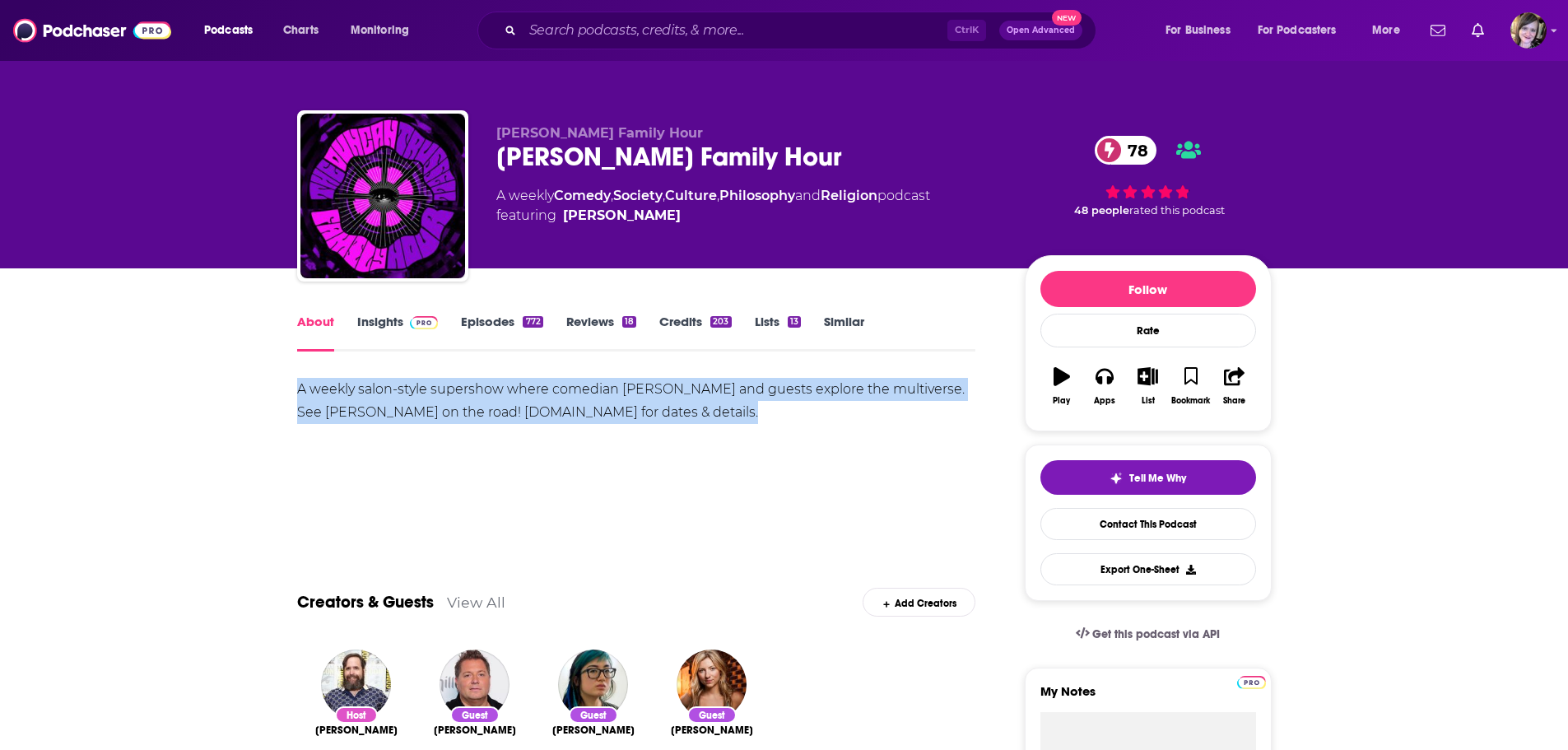
click at [391, 320] on link "Insights" at bounding box center [397, 332] width 82 height 37
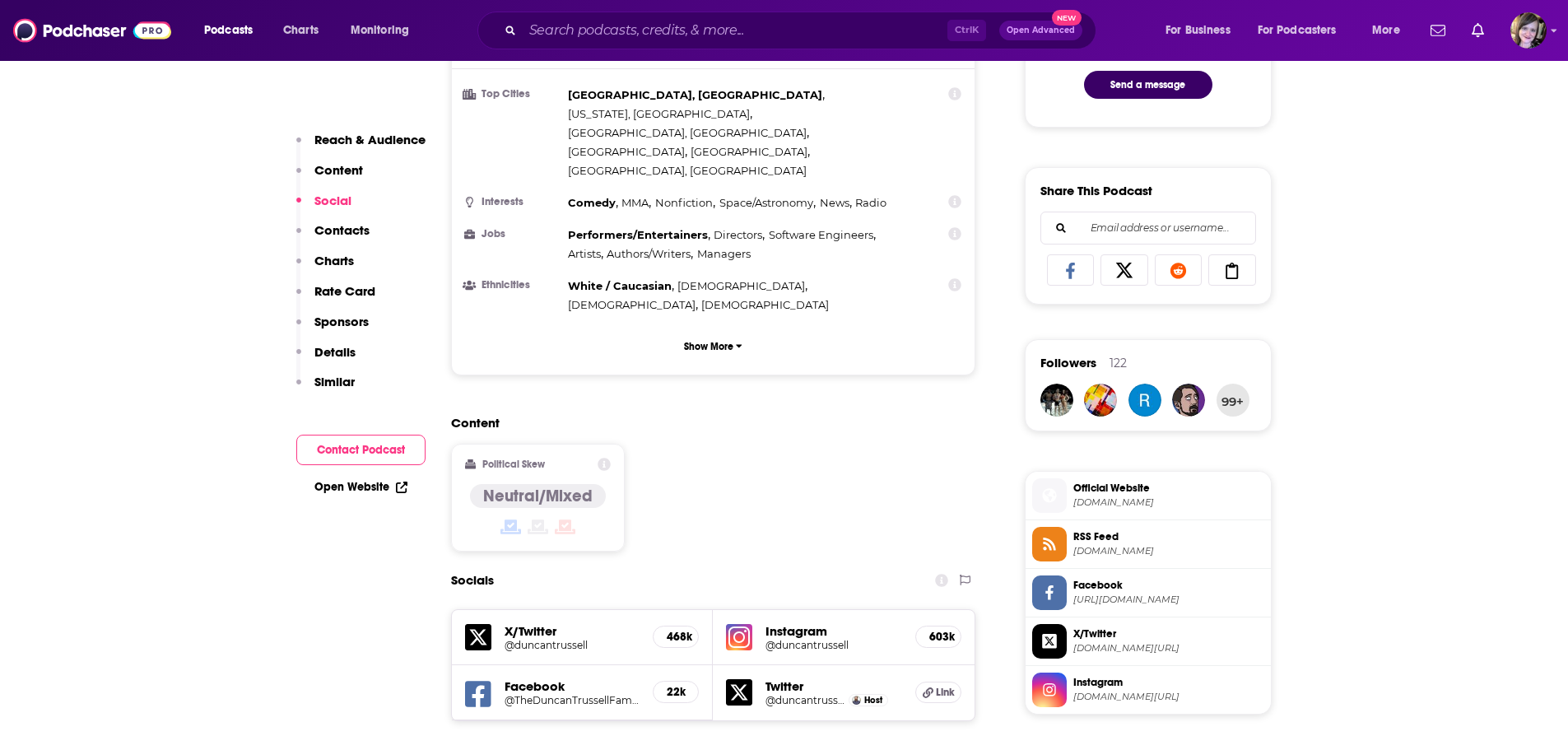
scroll to position [1152, 0]
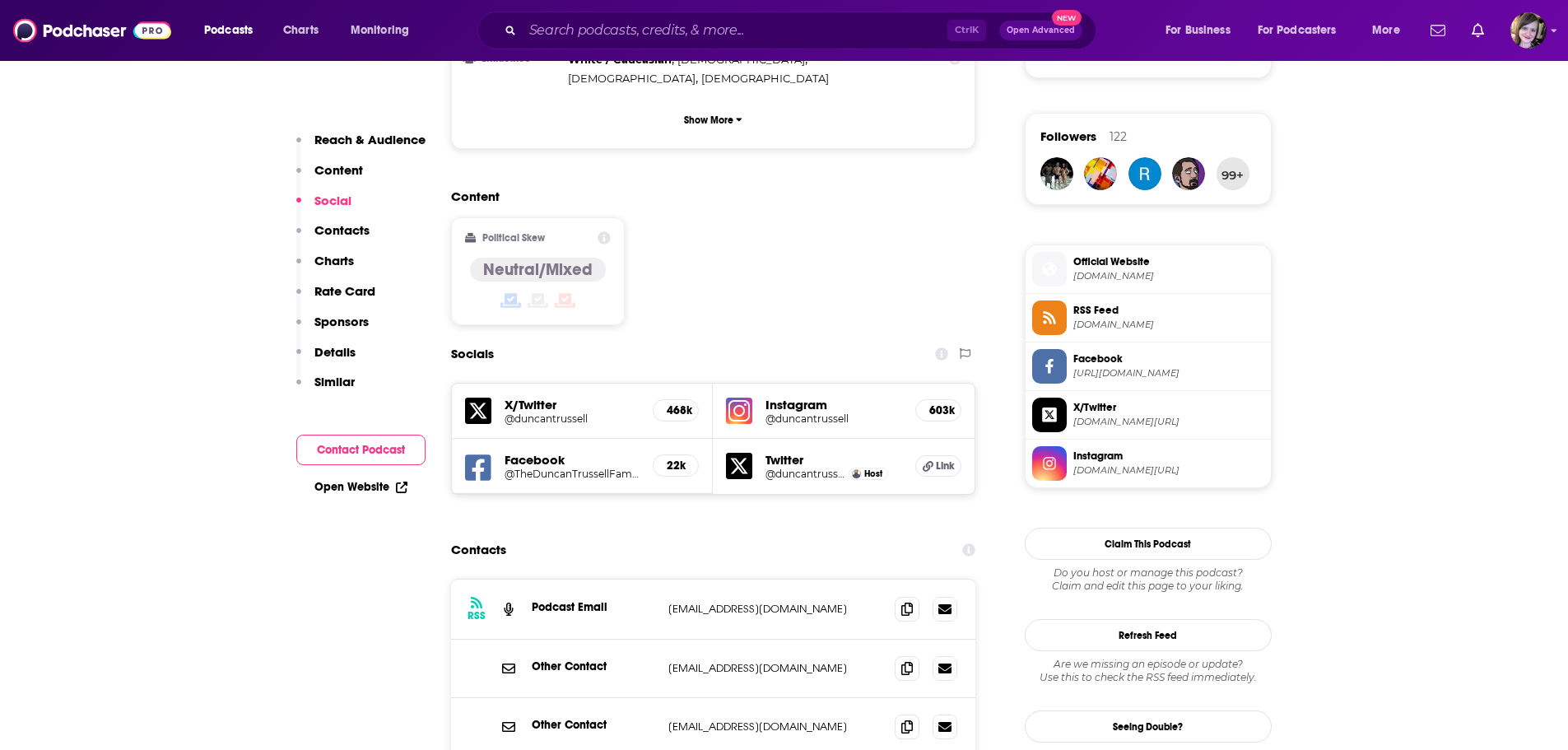
click at [327, 489] on link "Open Website" at bounding box center [361, 486] width 93 height 14
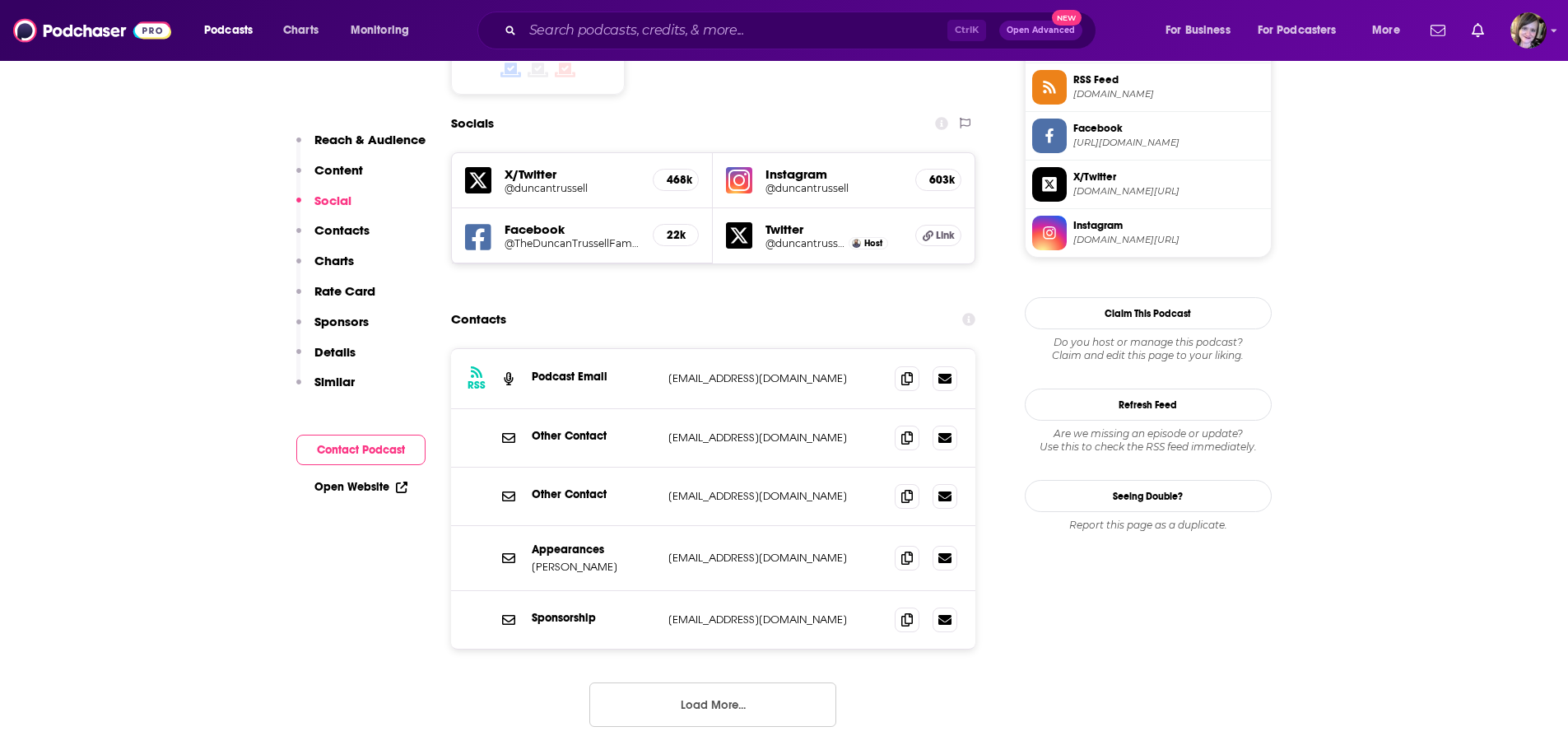
scroll to position [1563, 0]
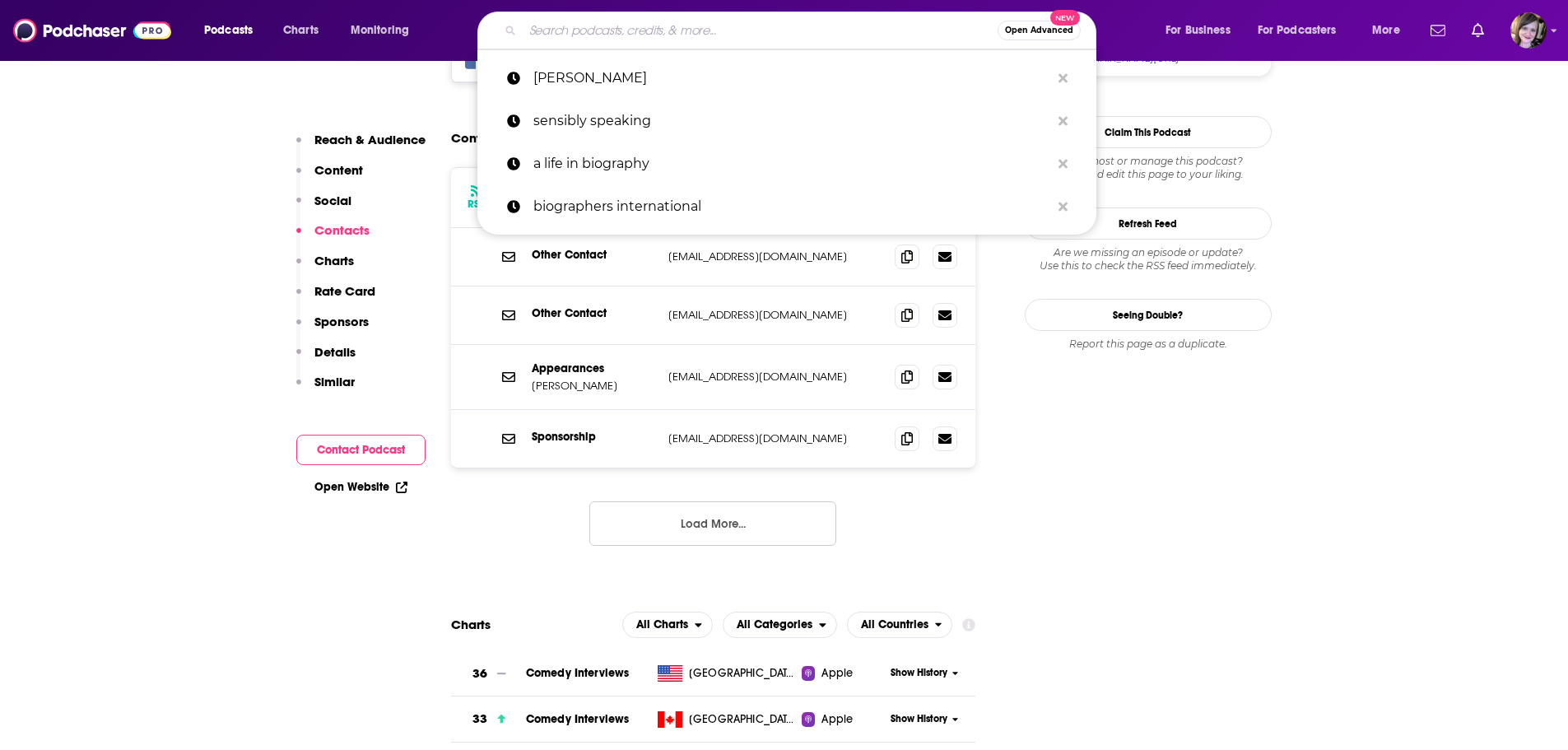
click at [582, 36] on input "Search podcasts, credits, & more..." at bounding box center [760, 30] width 475 height 26
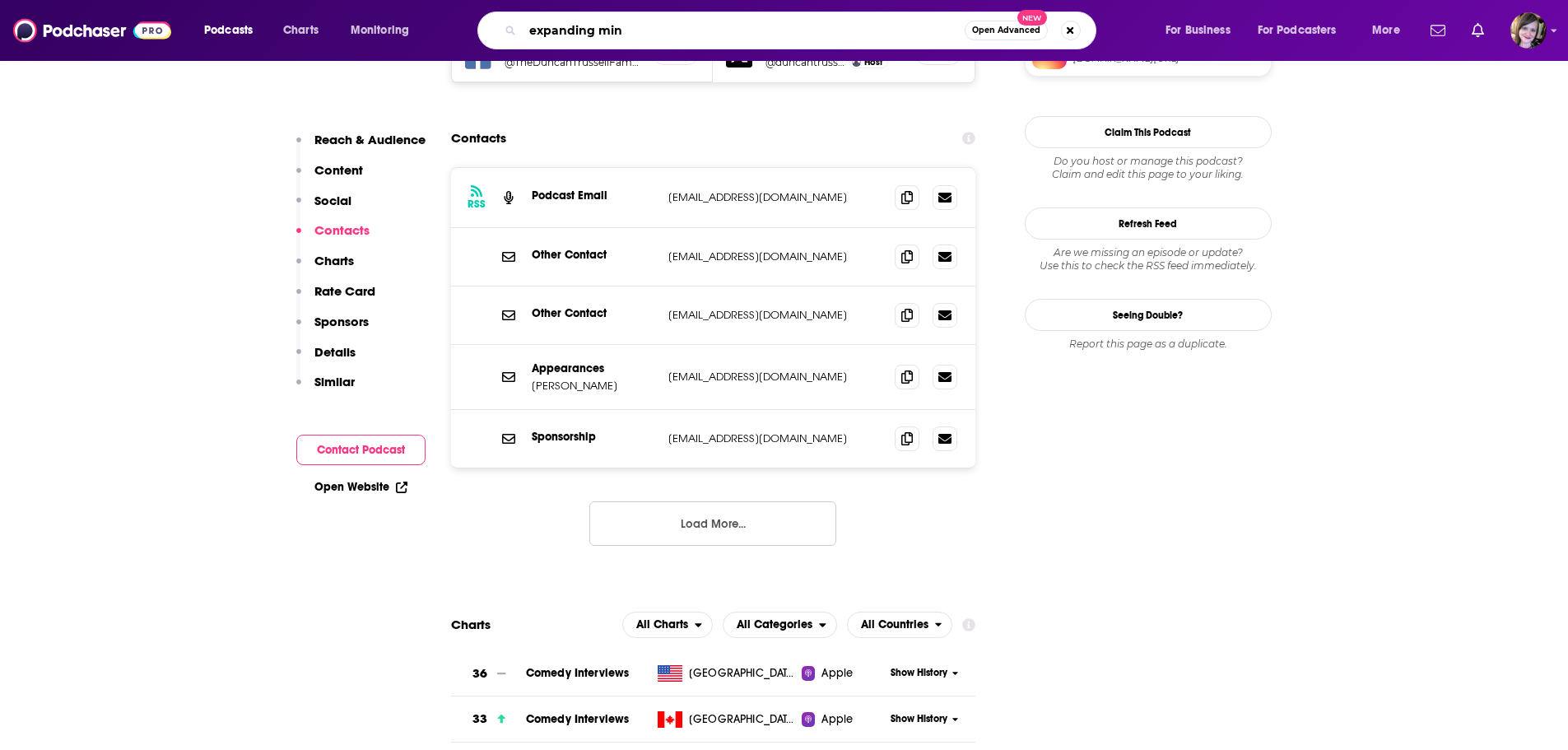
type input "expanding mind"
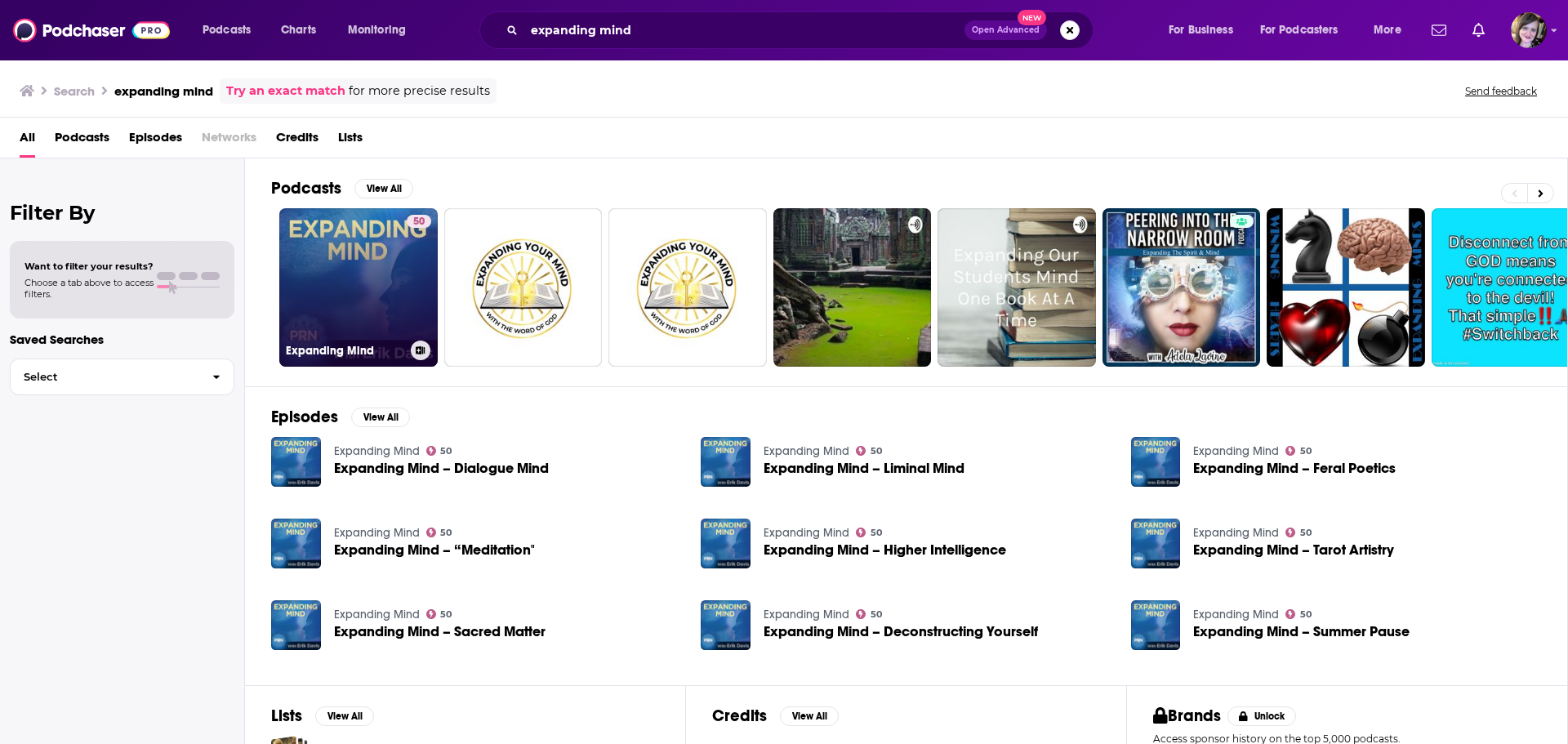
click at [351, 268] on link "50 Expanding Mind" at bounding box center [358, 287] width 158 height 158
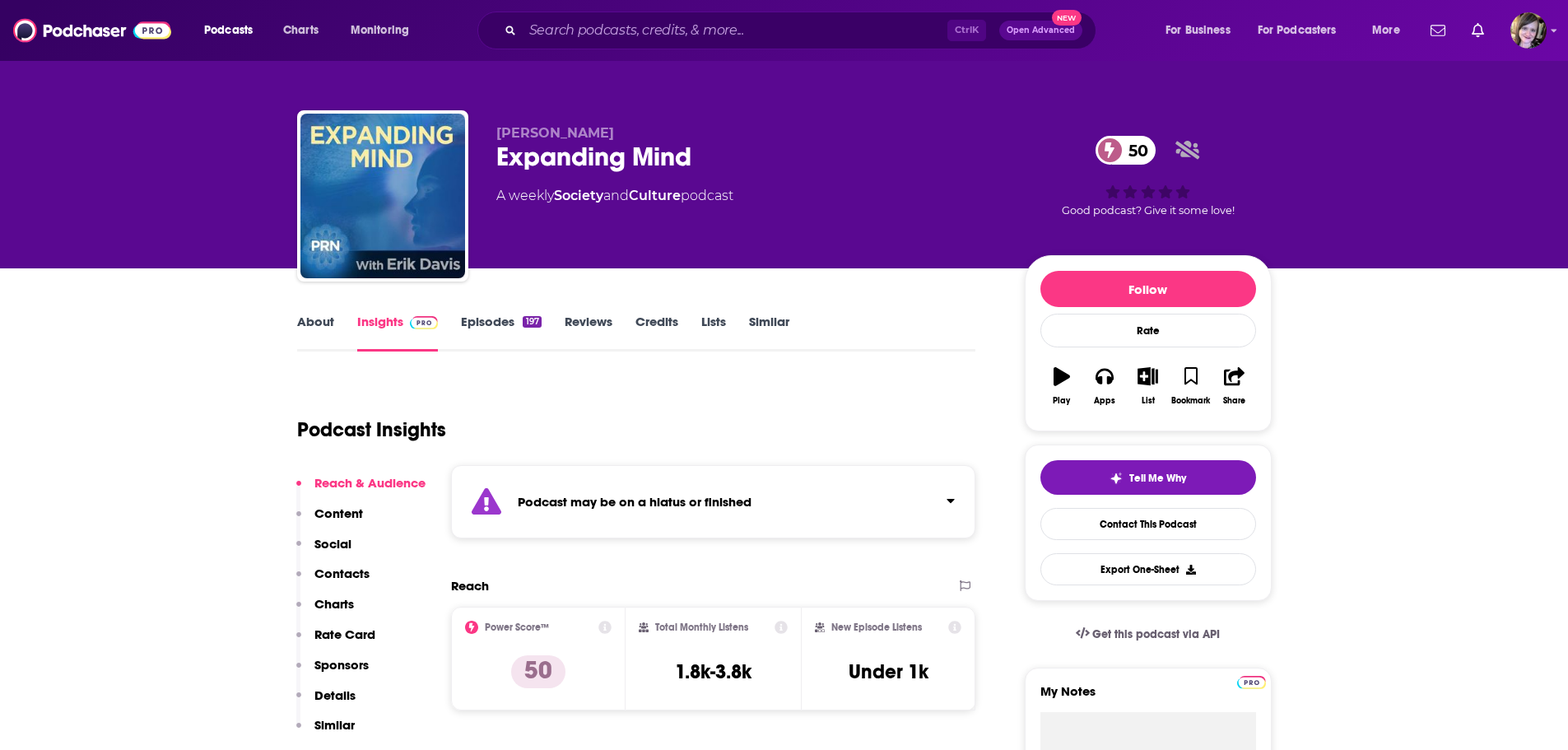
click at [312, 321] on link "About" at bounding box center [316, 332] width 37 height 37
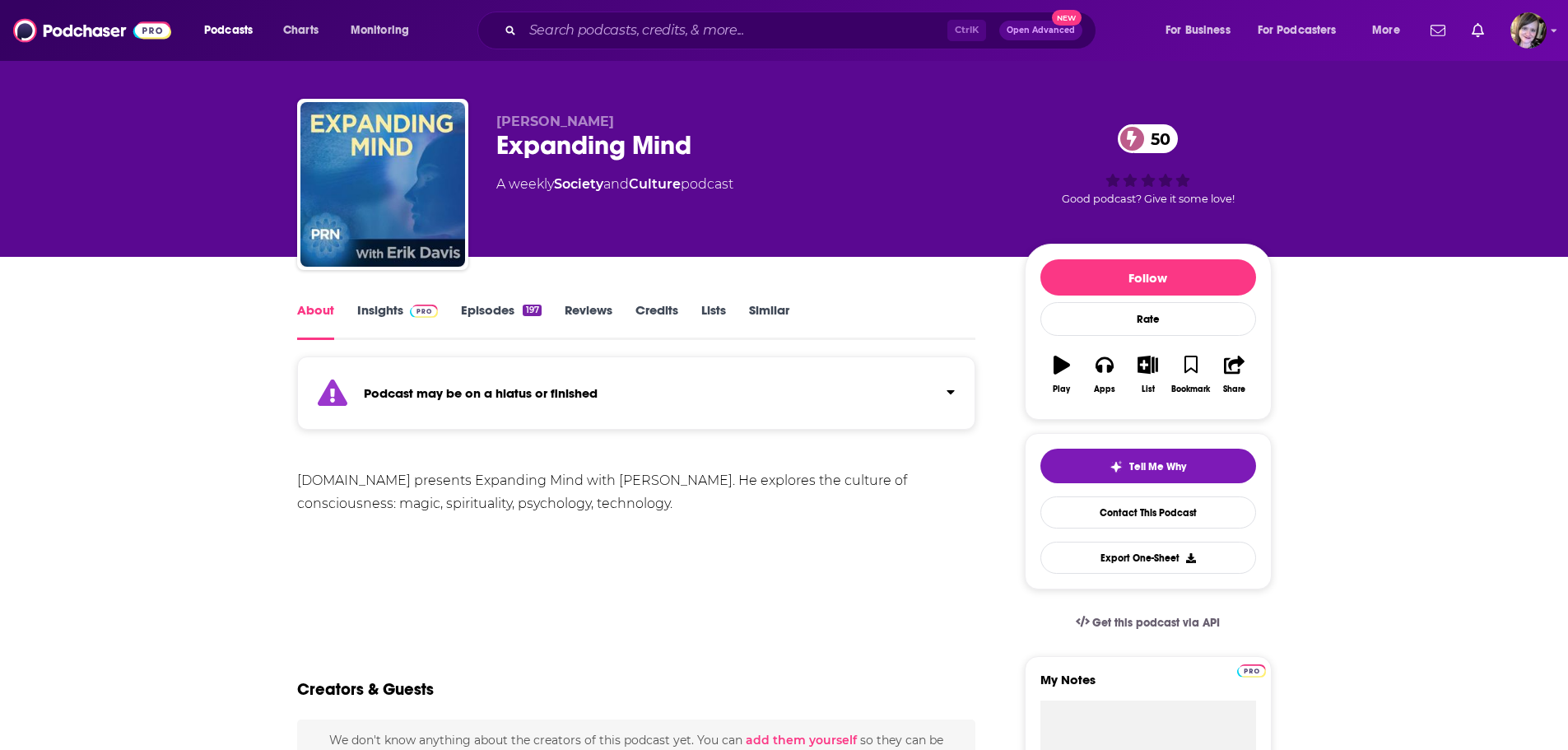
scroll to position [411, 0]
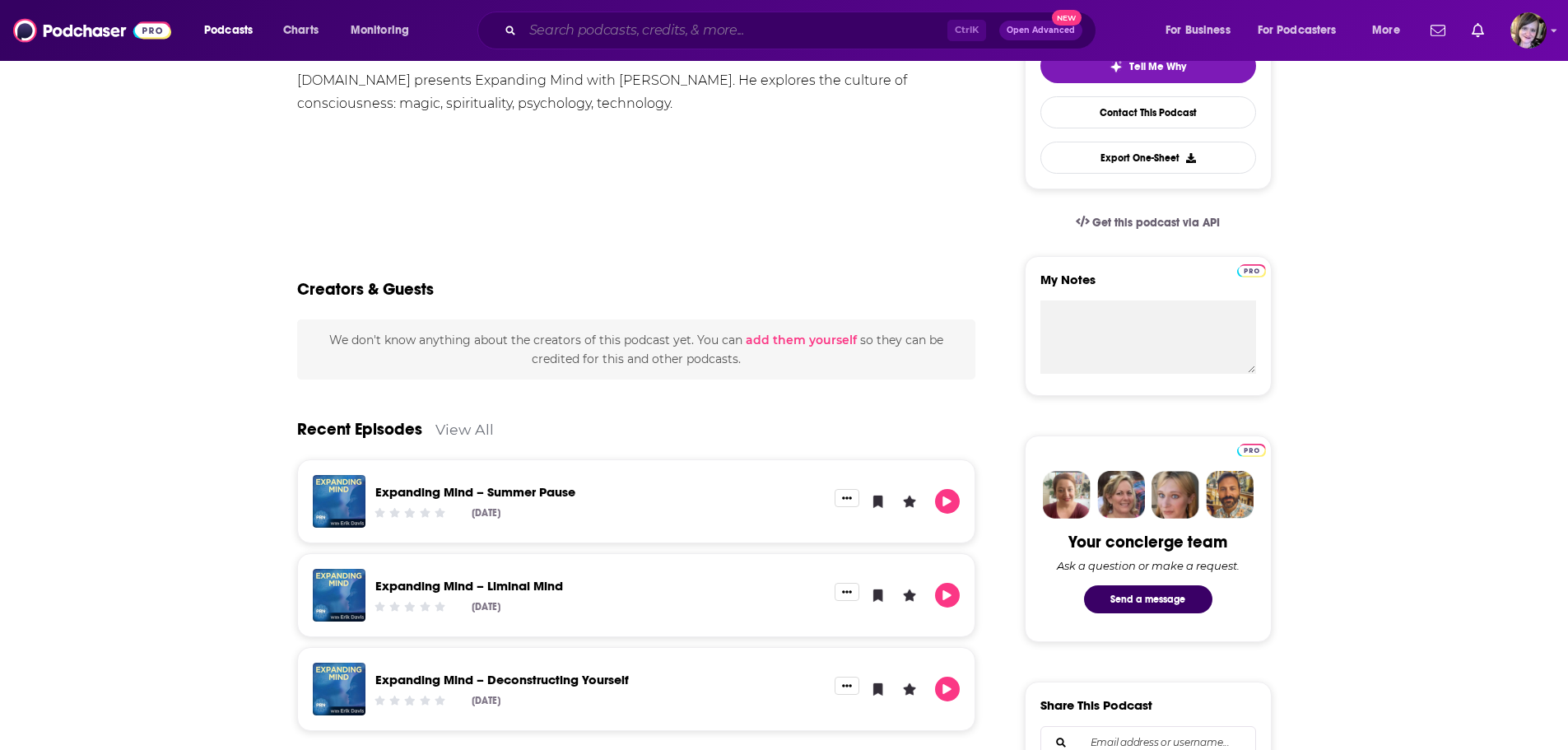
click at [601, 37] on input "Search podcasts, credits, & more..." at bounding box center [735, 30] width 425 height 26
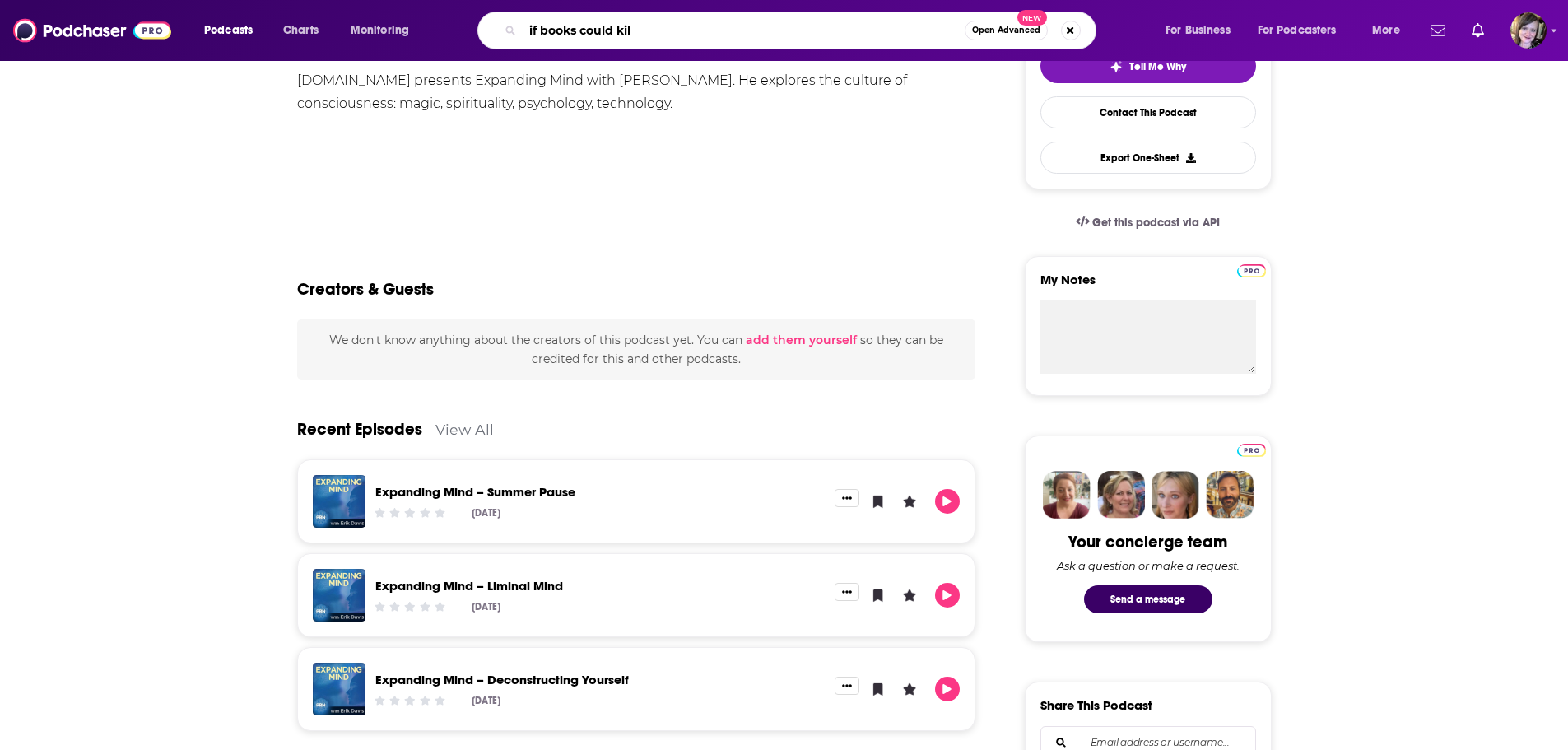
type input "if books could kill"
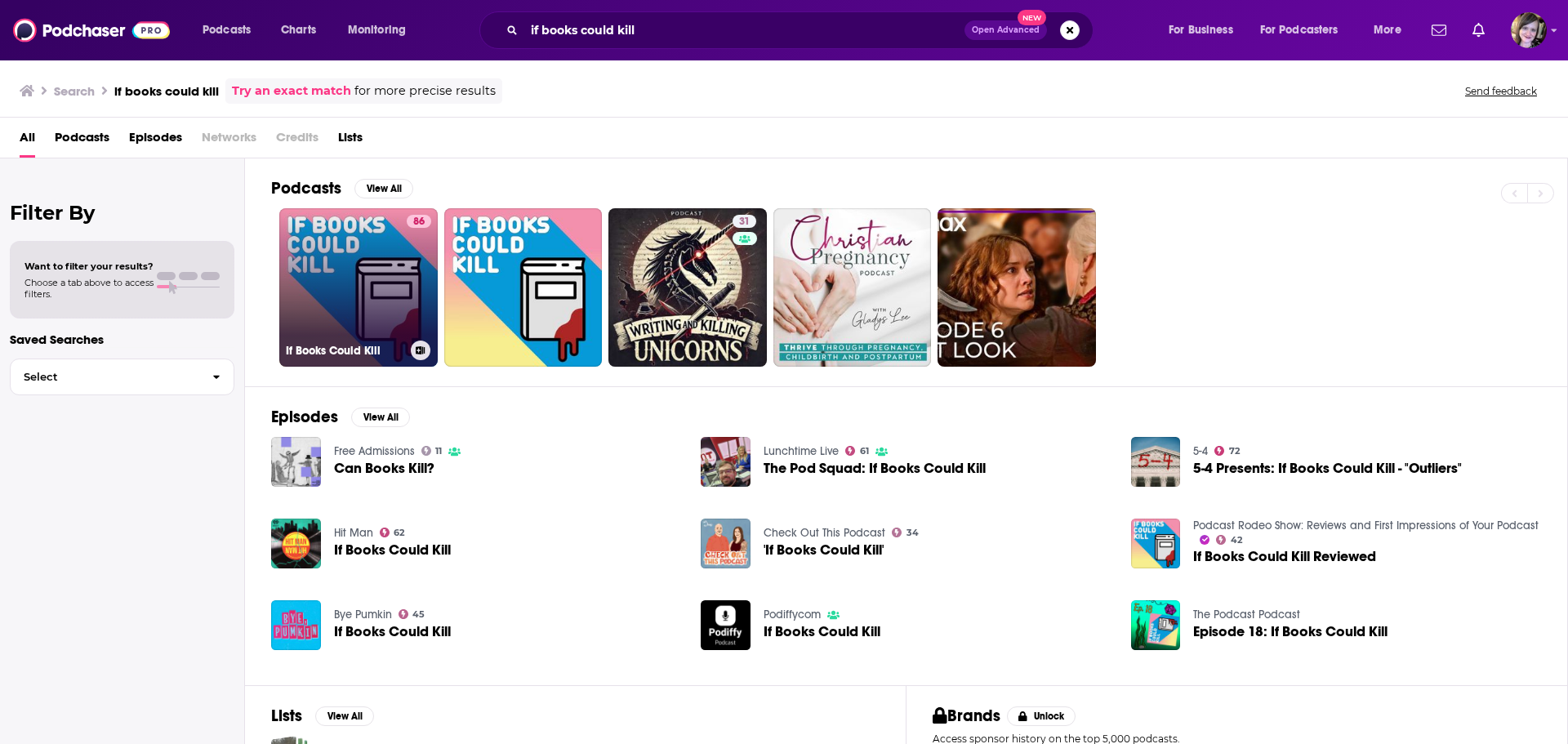
click at [323, 281] on link "86 If Books Could Kill" at bounding box center [358, 287] width 158 height 158
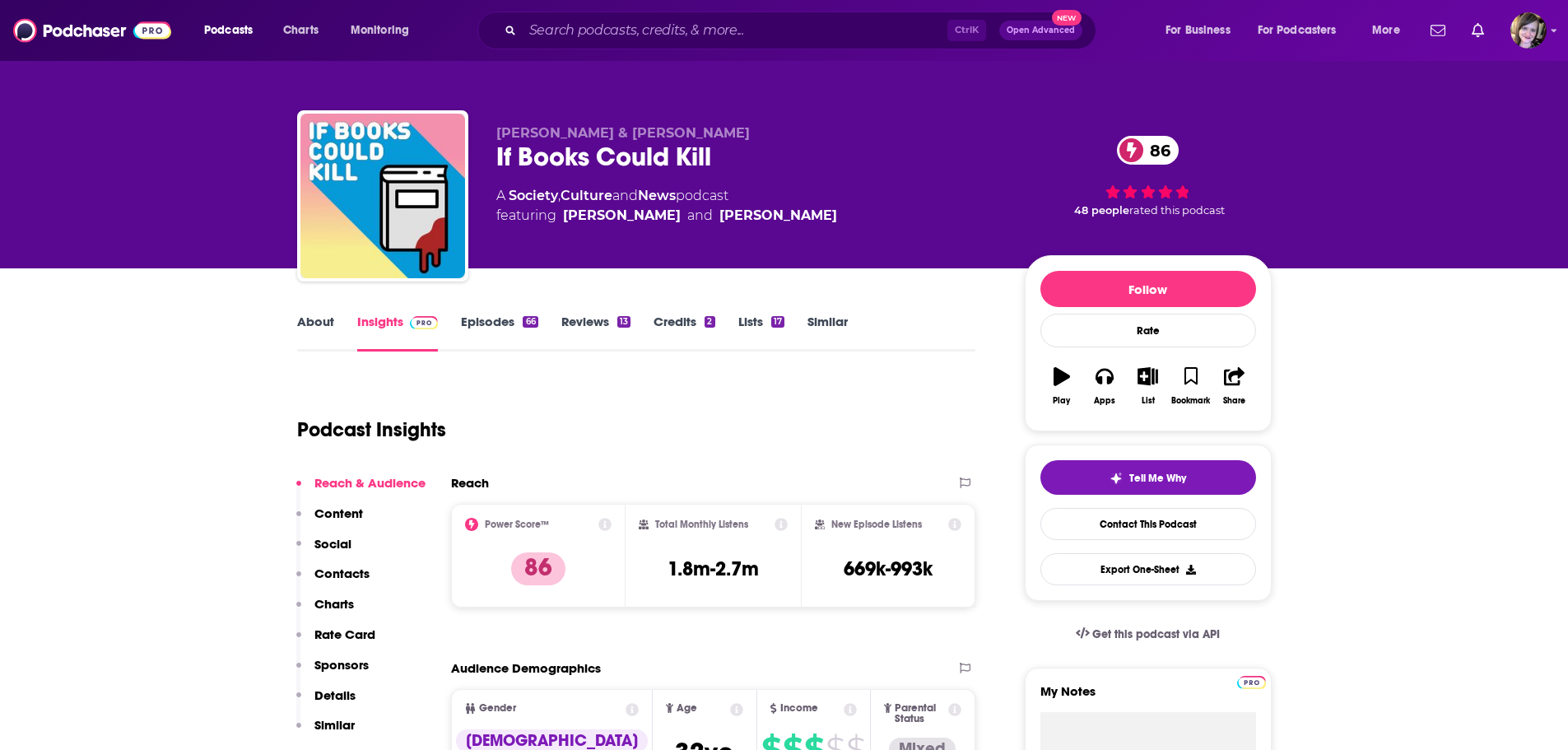
click at [306, 322] on link "About" at bounding box center [316, 332] width 37 height 37
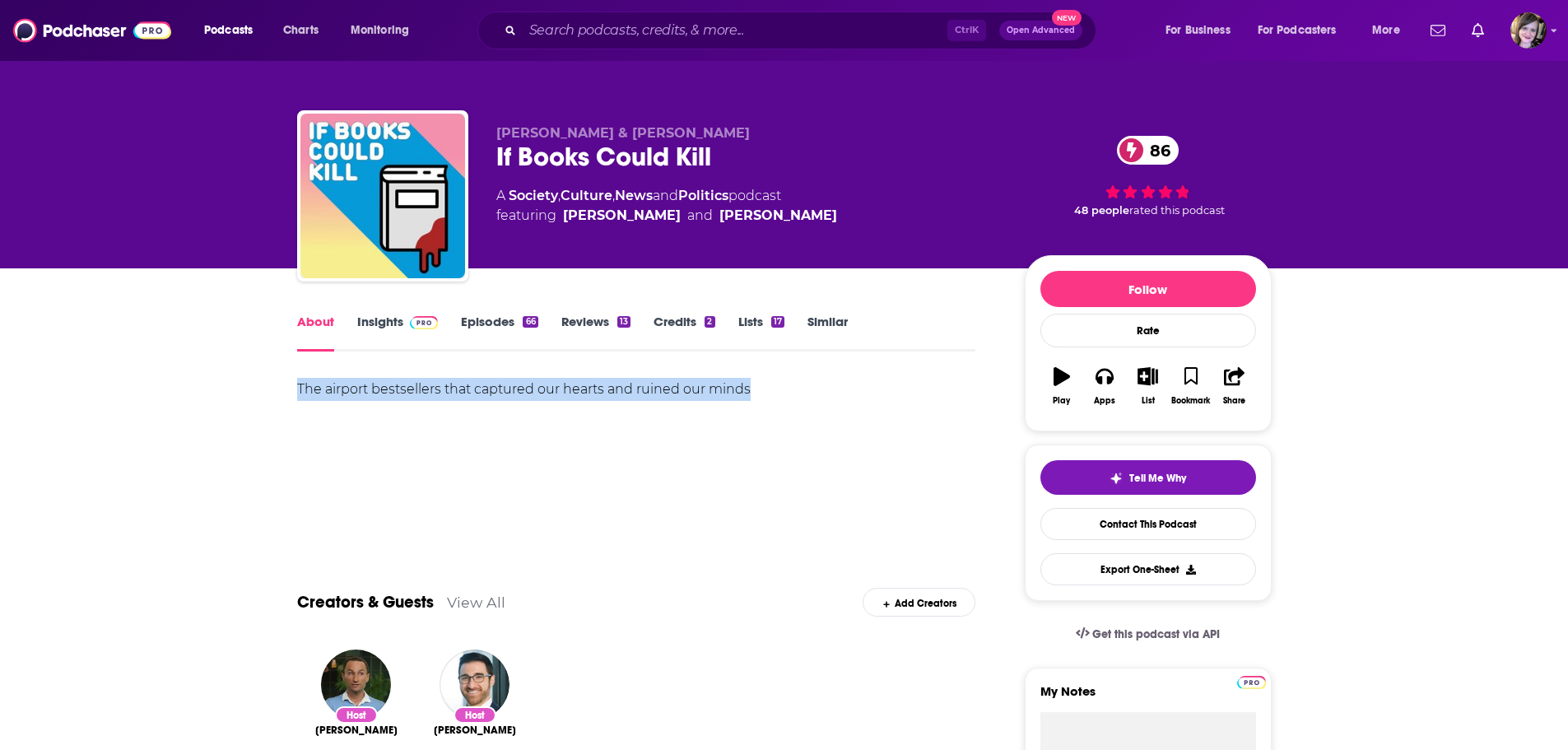
drag, startPoint x: 285, startPoint y: 389, endPoint x: 777, endPoint y: 403, distance: 492.2
copy div "The airport bestsellers that captured our hearts and ruined our minds"
click at [486, 492] on div "The airport bestsellers that captured our hearts and ruined our minds" at bounding box center [637, 435] width 679 height 115
drag, startPoint x: 277, startPoint y: 379, endPoint x: 810, endPoint y: 385, distance: 533.0
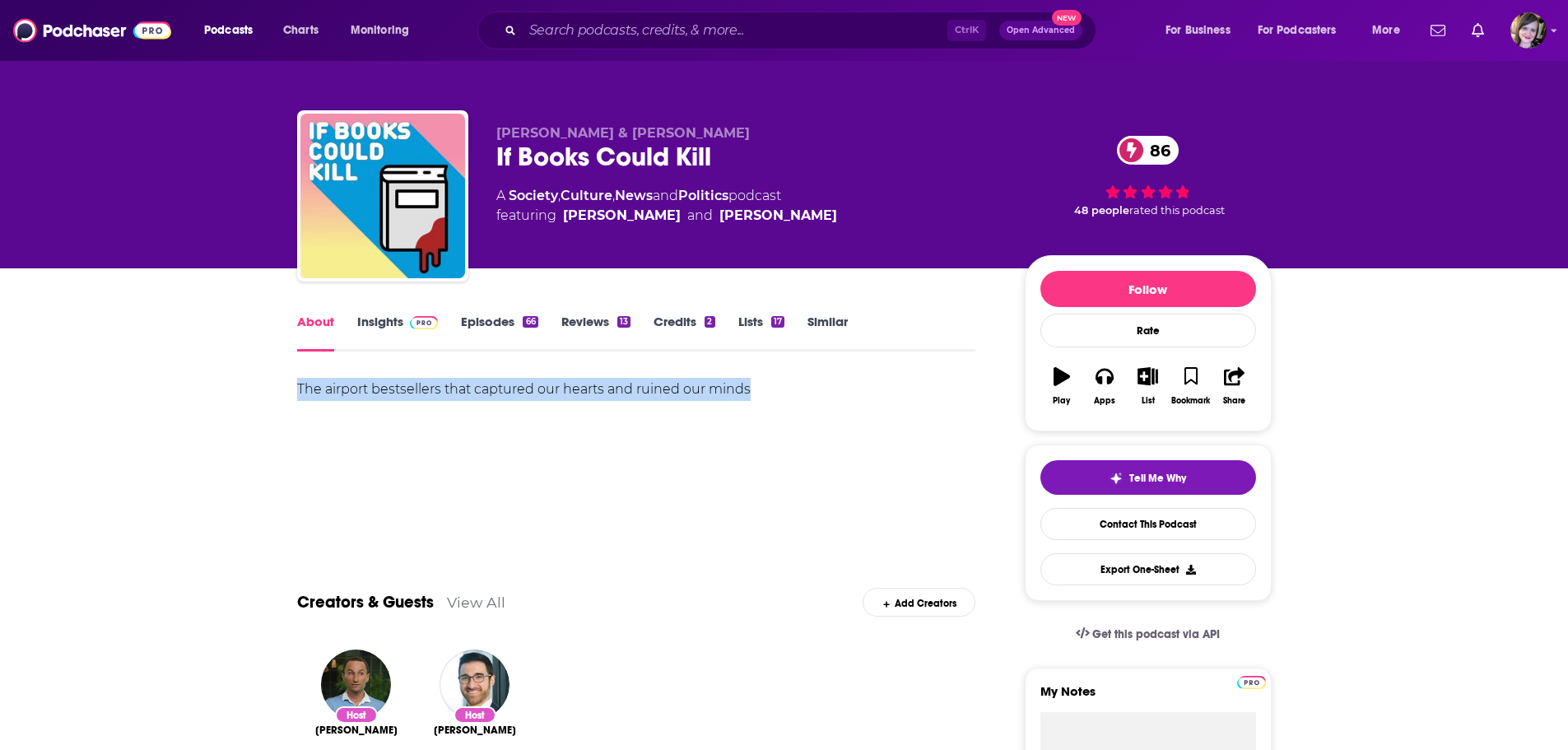
copy div "The airport bestsellers that captured our hearts and ruined our minds"
click at [385, 323] on link "Insights" at bounding box center [397, 332] width 82 height 37
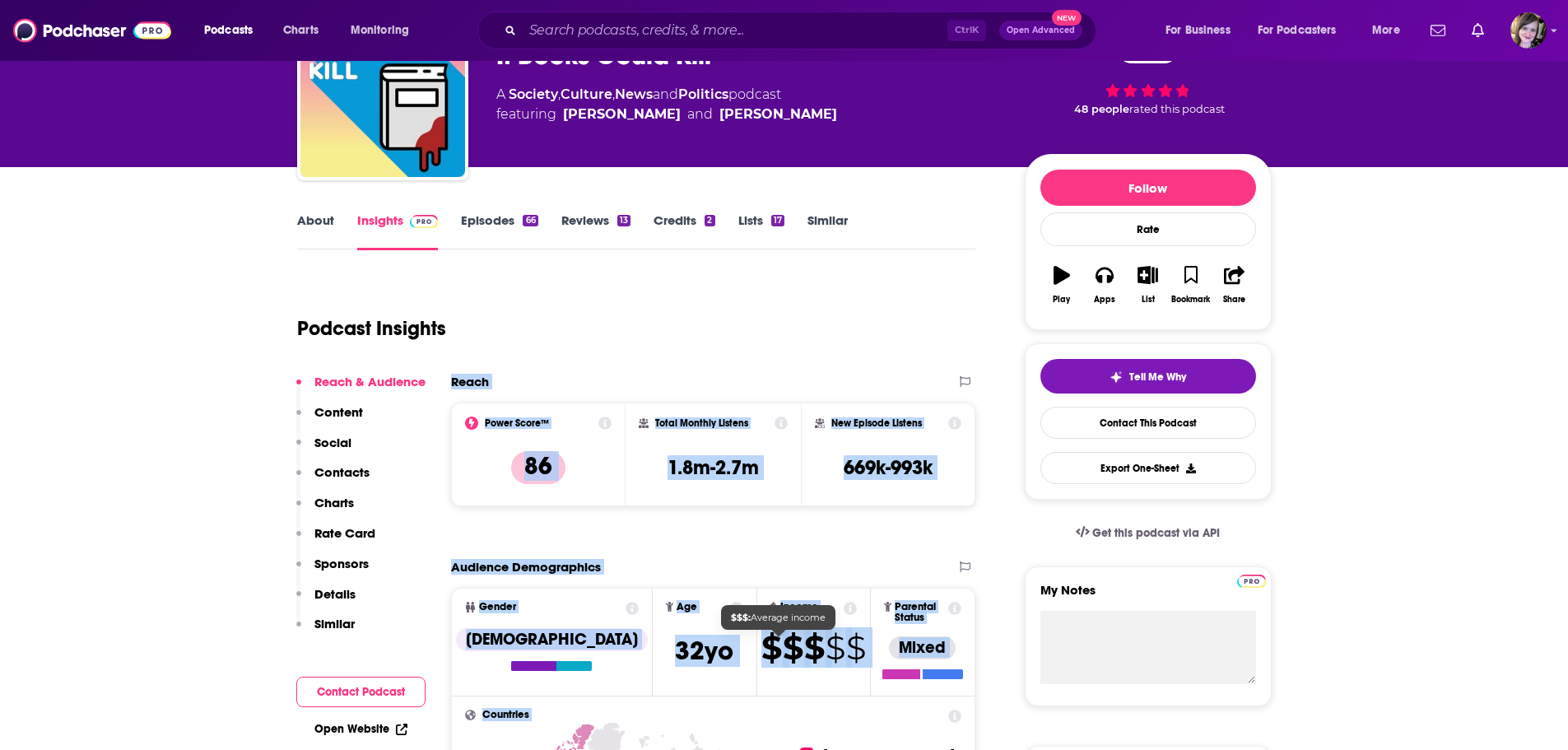
scroll to position [298, 0]
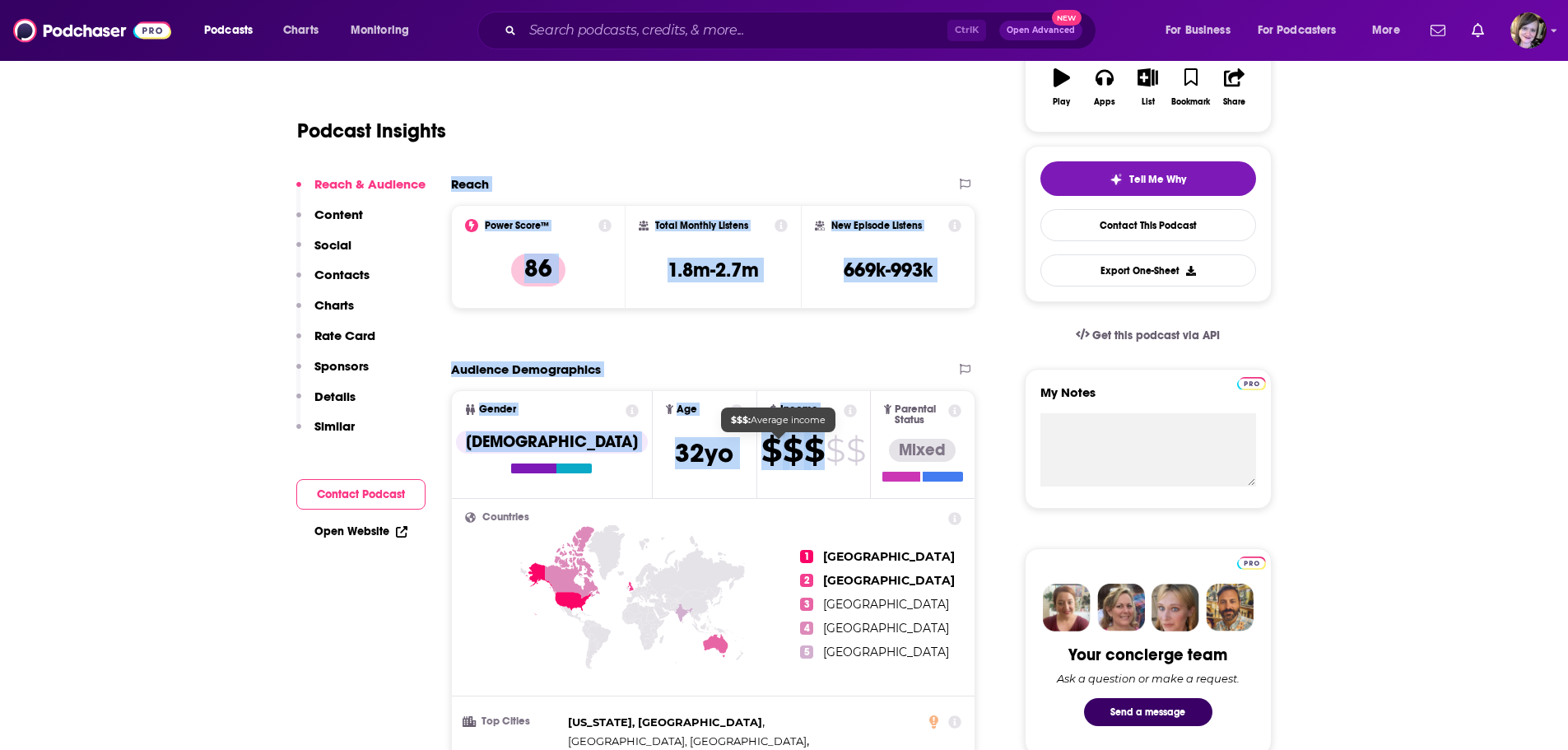
drag, startPoint x: 452, startPoint y: 479, endPoint x: 781, endPoint y: 439, distance: 331.4
copy div "Reach Power Score™ 86 Total Monthly Listens 1.8m-2.7m New Episode Listens 669k-…"
click at [356, 532] on link "Open Website" at bounding box center [361, 530] width 93 height 14
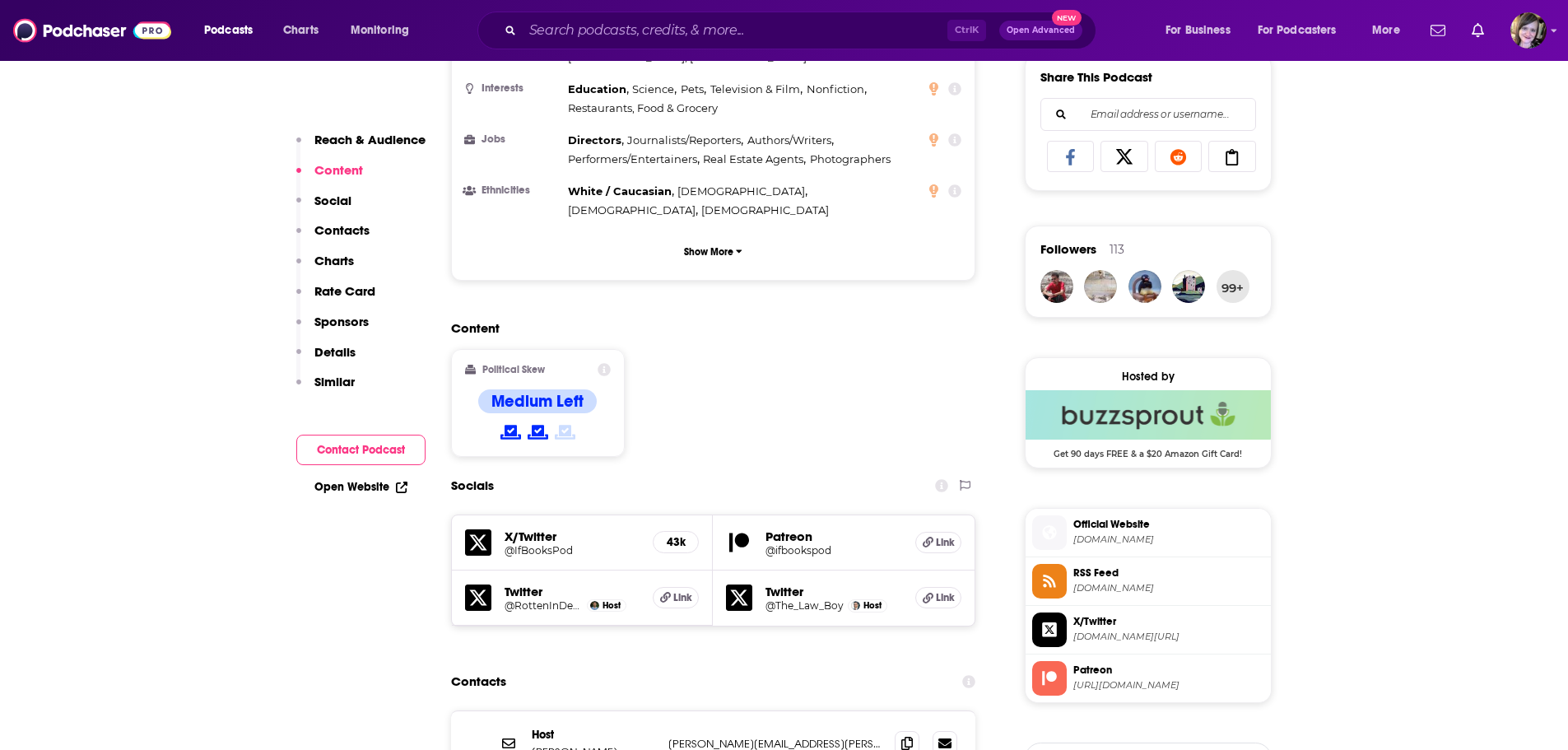
scroll to position [1369, 0]
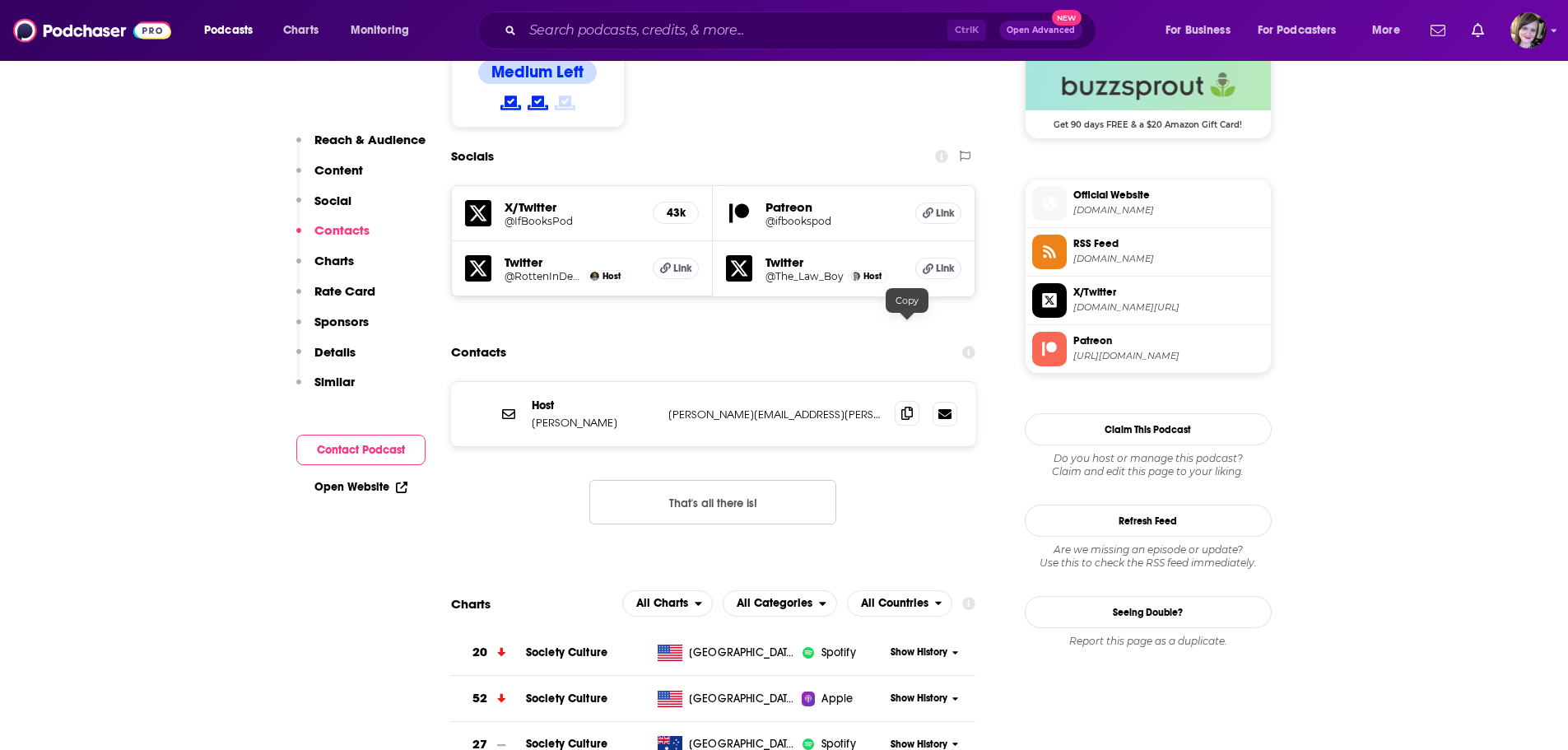
click at [902, 407] on icon at bounding box center [907, 413] width 12 height 13
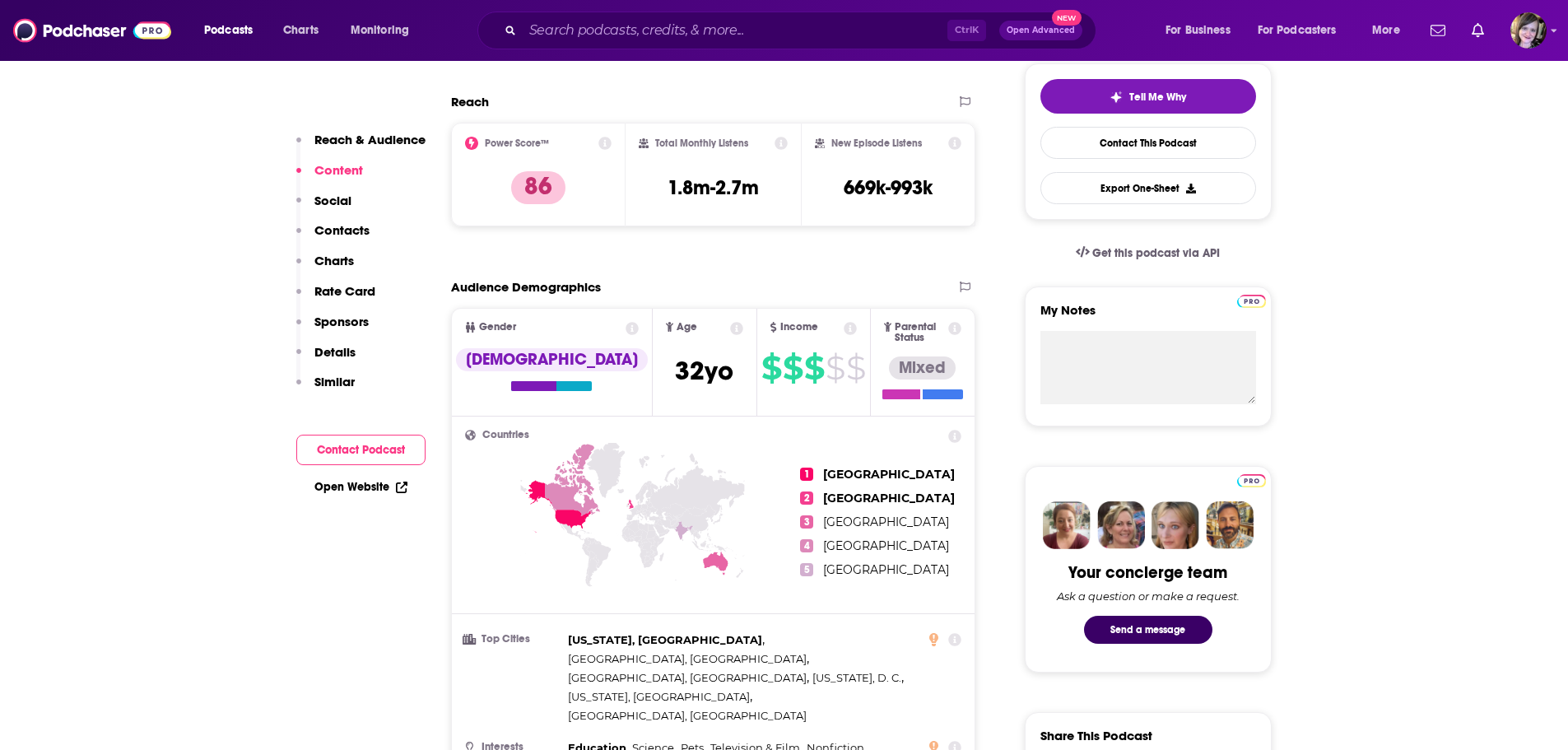
scroll to position [0, 0]
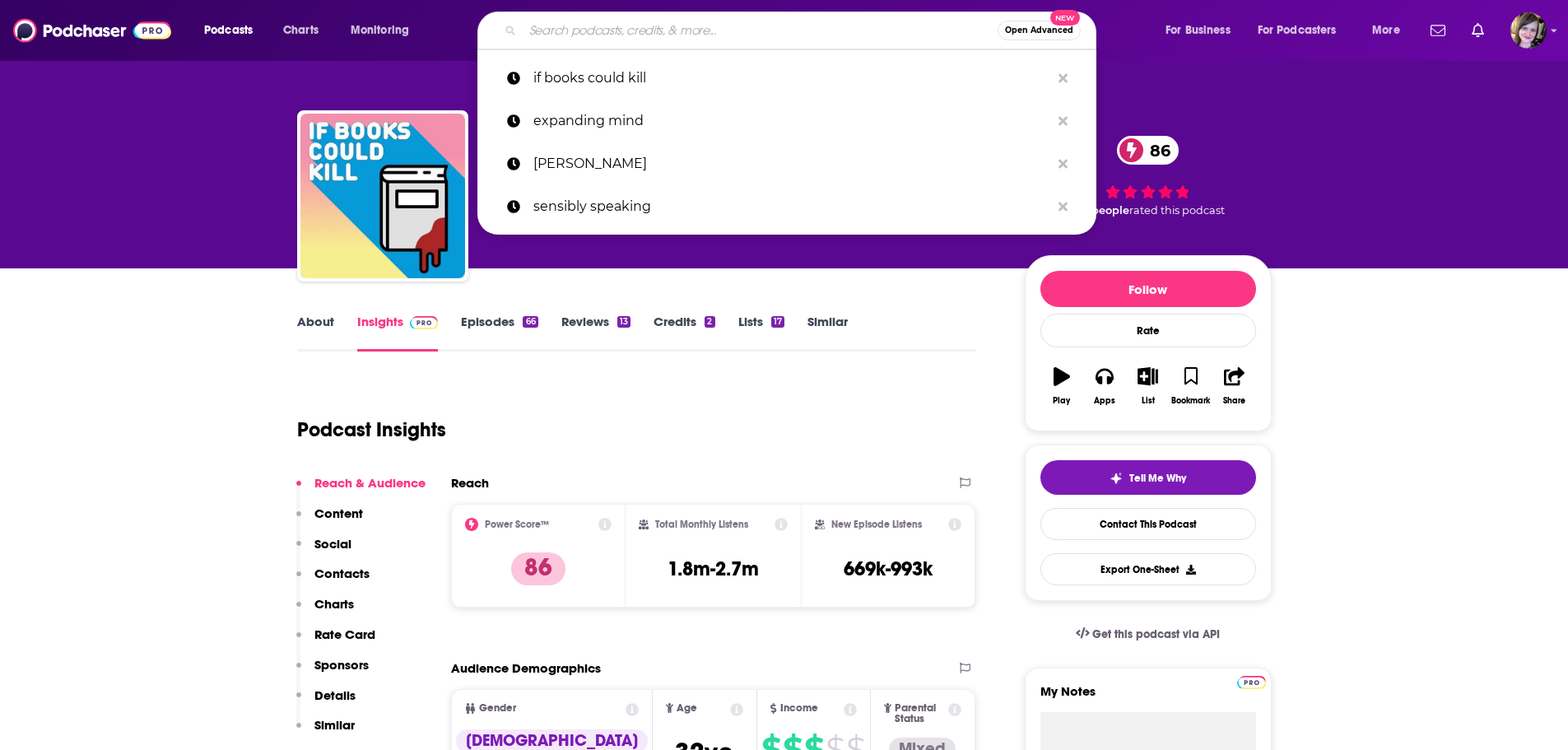
click at [738, 27] on input "Search podcasts, credits, & more..." at bounding box center [760, 30] width 475 height 26
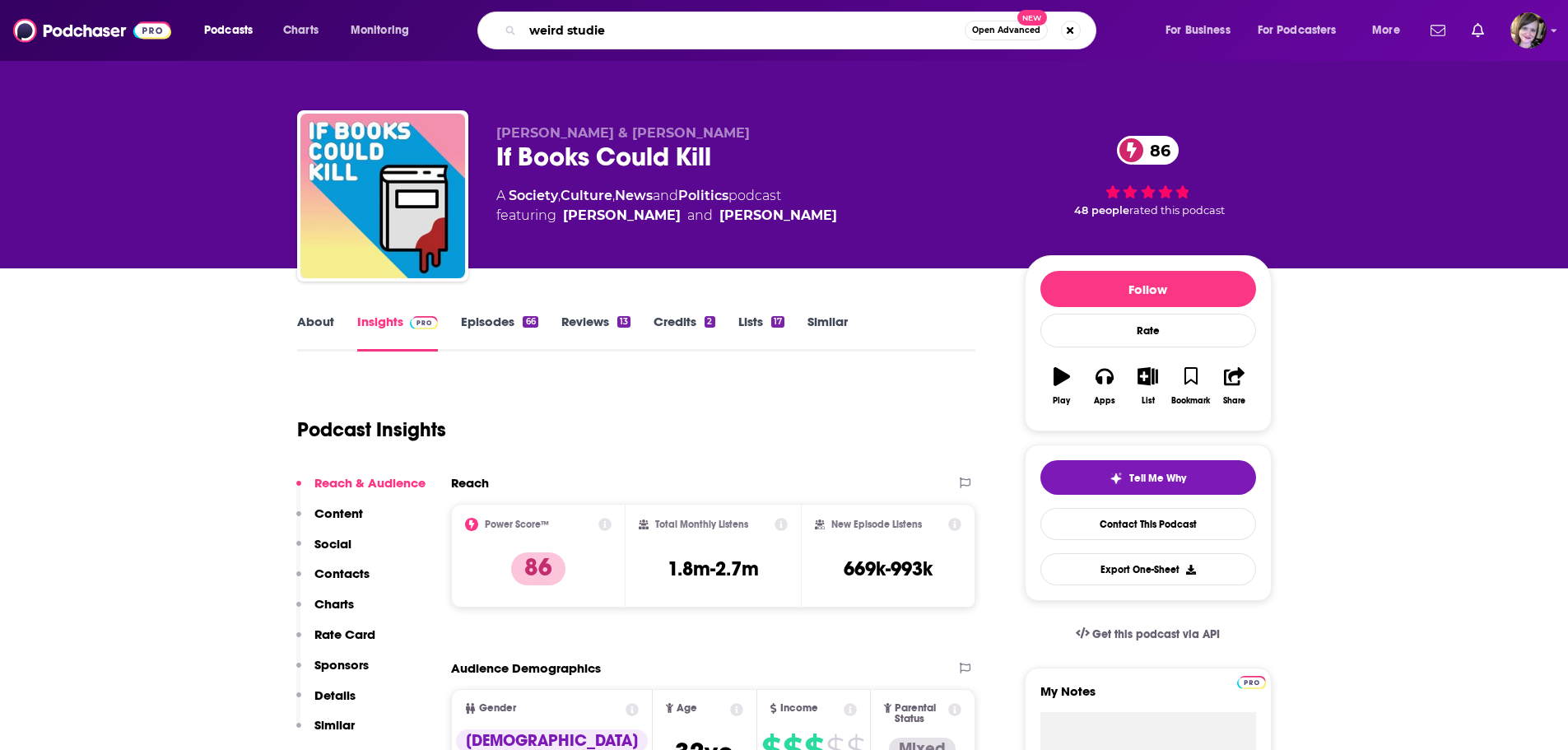
type input "weird studies"
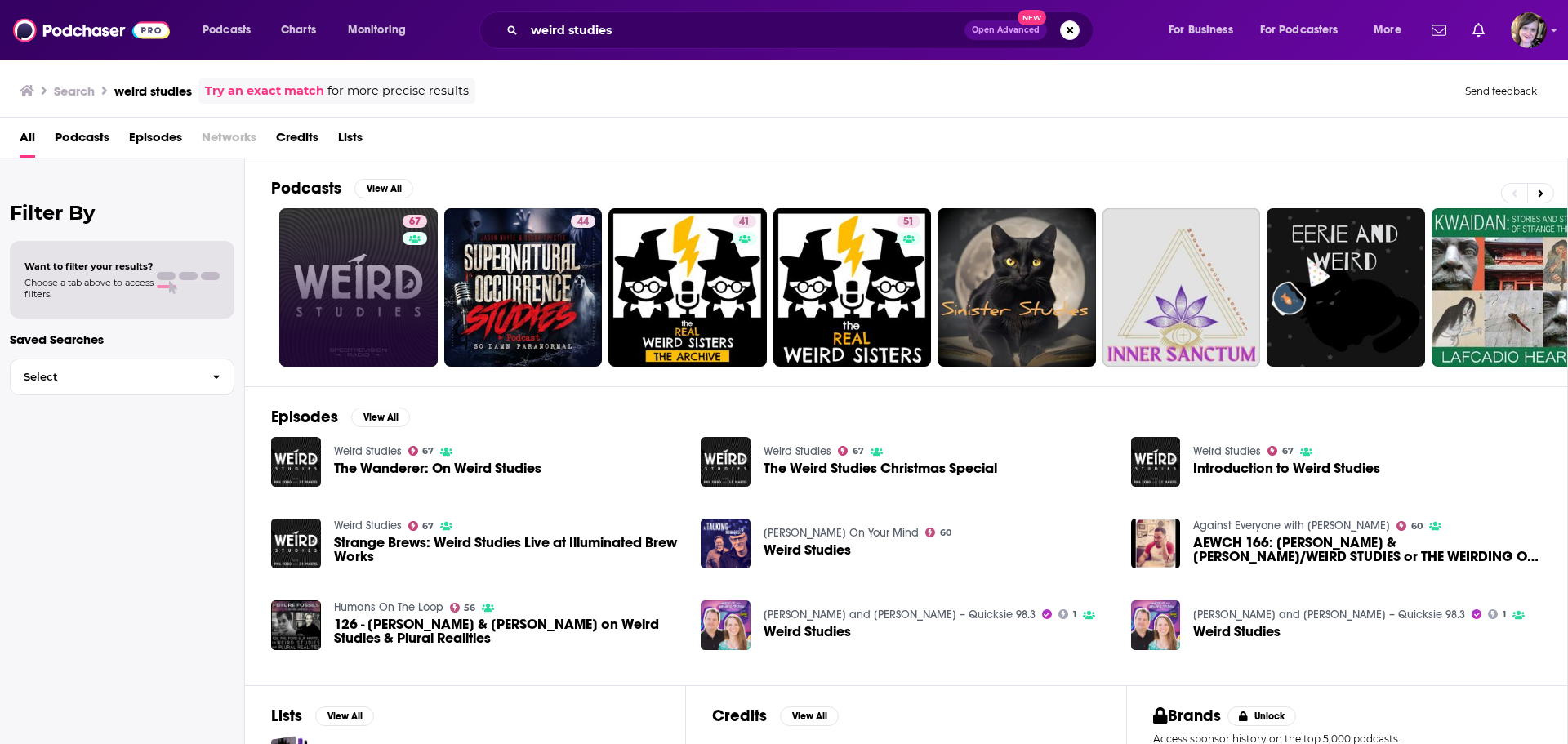
click at [379, 256] on link "67" at bounding box center [358, 287] width 158 height 158
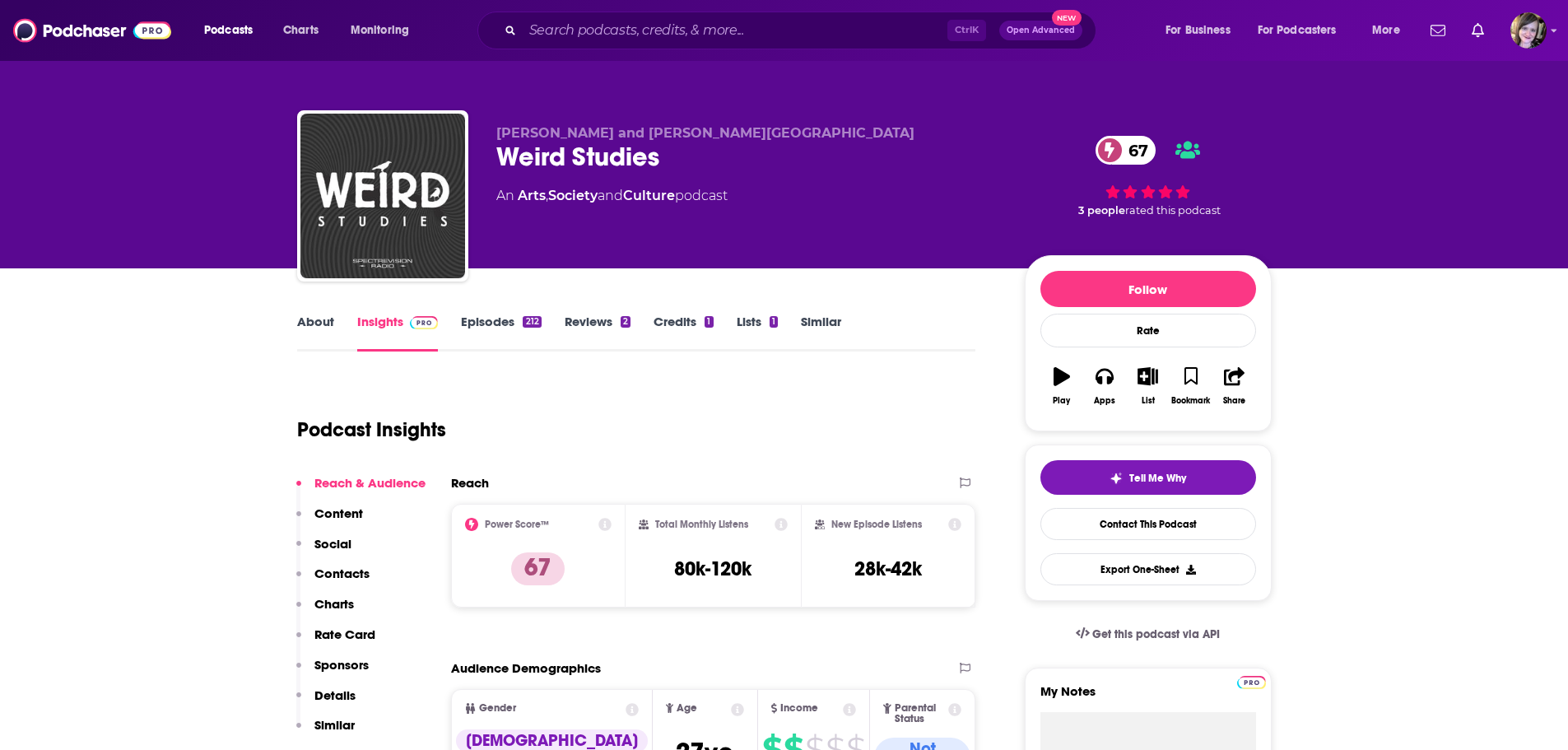
click at [310, 327] on link "About" at bounding box center [316, 332] width 37 height 37
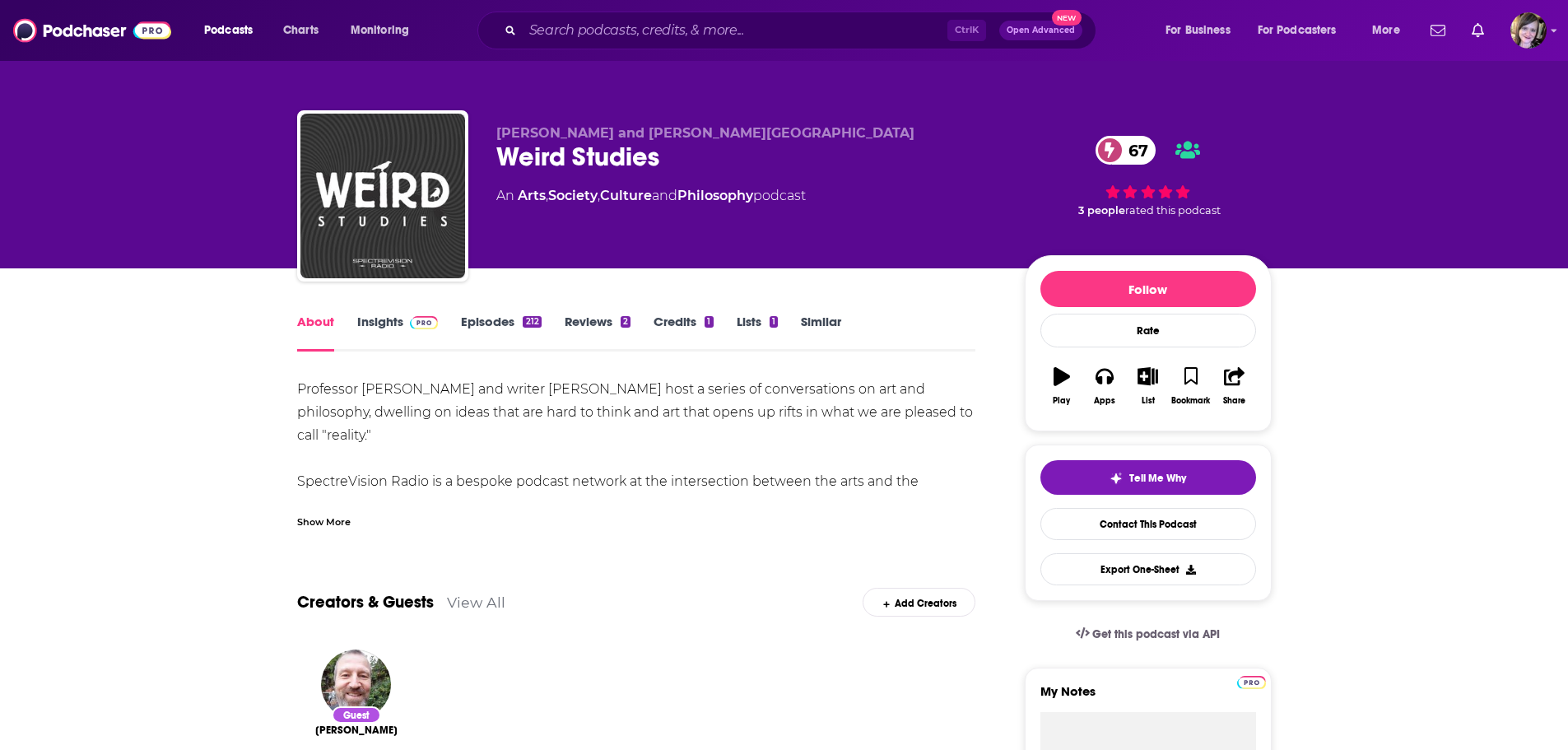
click at [344, 520] on div "Show More" at bounding box center [324, 520] width 54 height 15
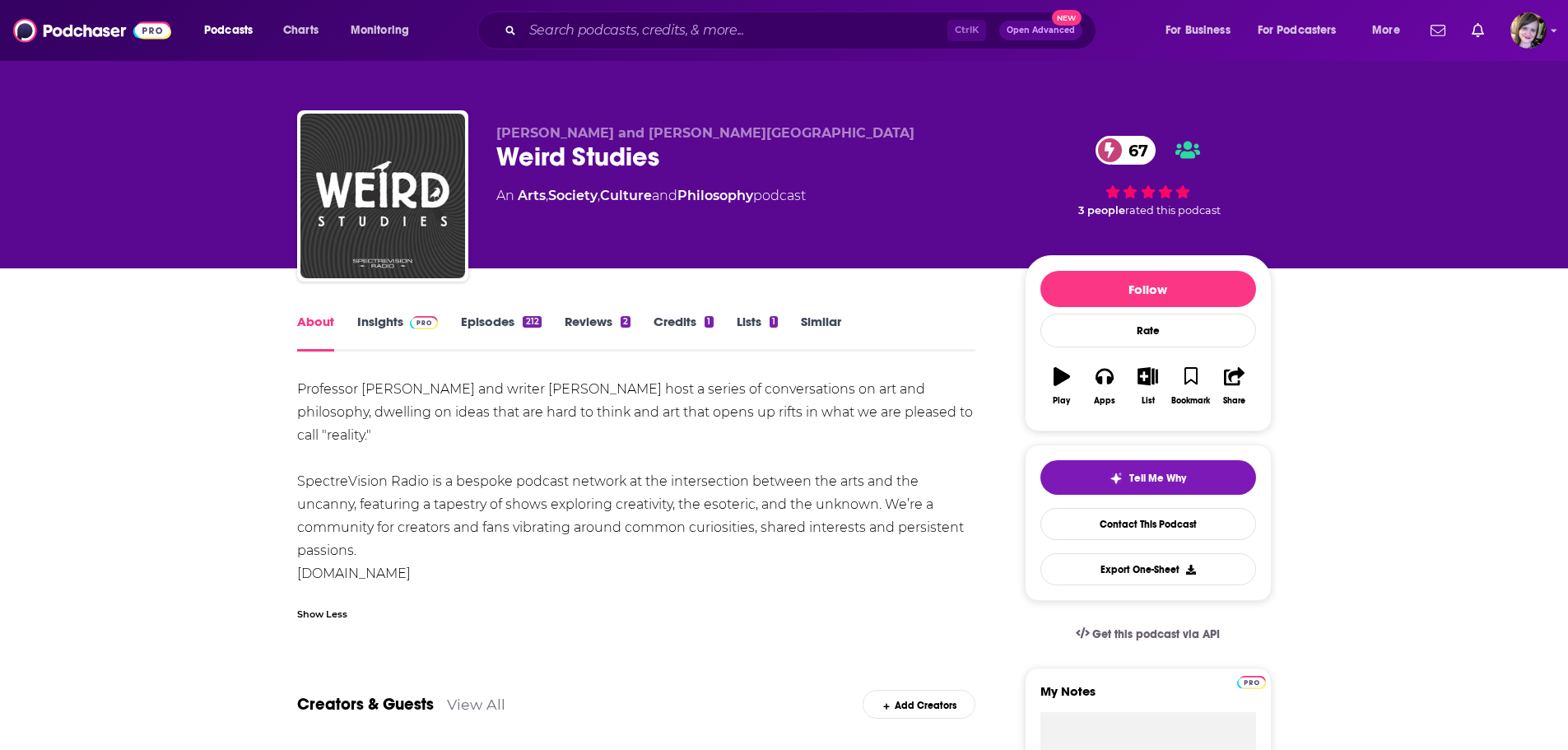
drag, startPoint x: 287, startPoint y: 385, endPoint x: 933, endPoint y: 574, distance: 673.1
copy div "Professor [PERSON_NAME] and writer [PERSON_NAME] host a series of conversations…"
click at [387, 322] on link "Insights" at bounding box center [397, 332] width 82 height 37
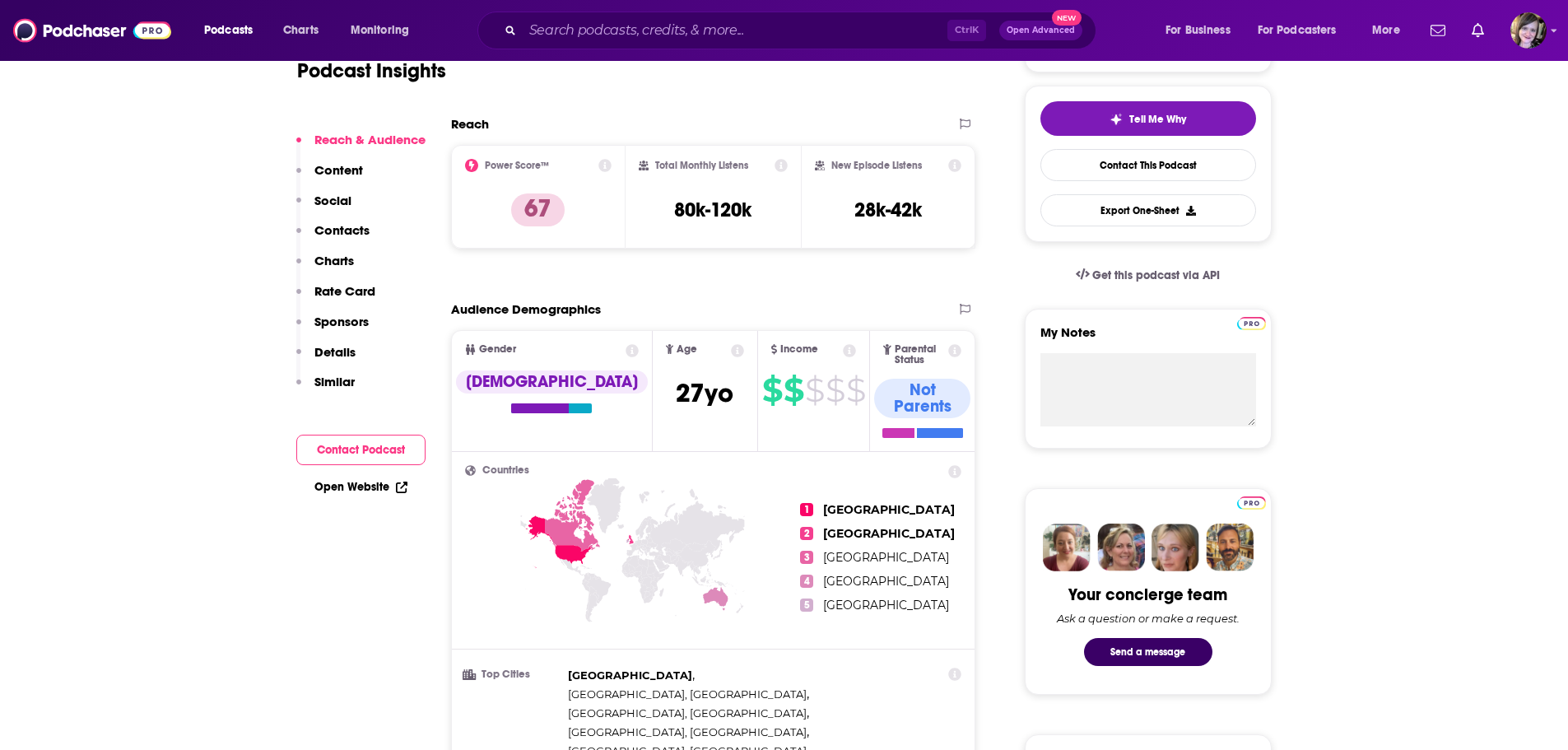
scroll to position [329, 0]
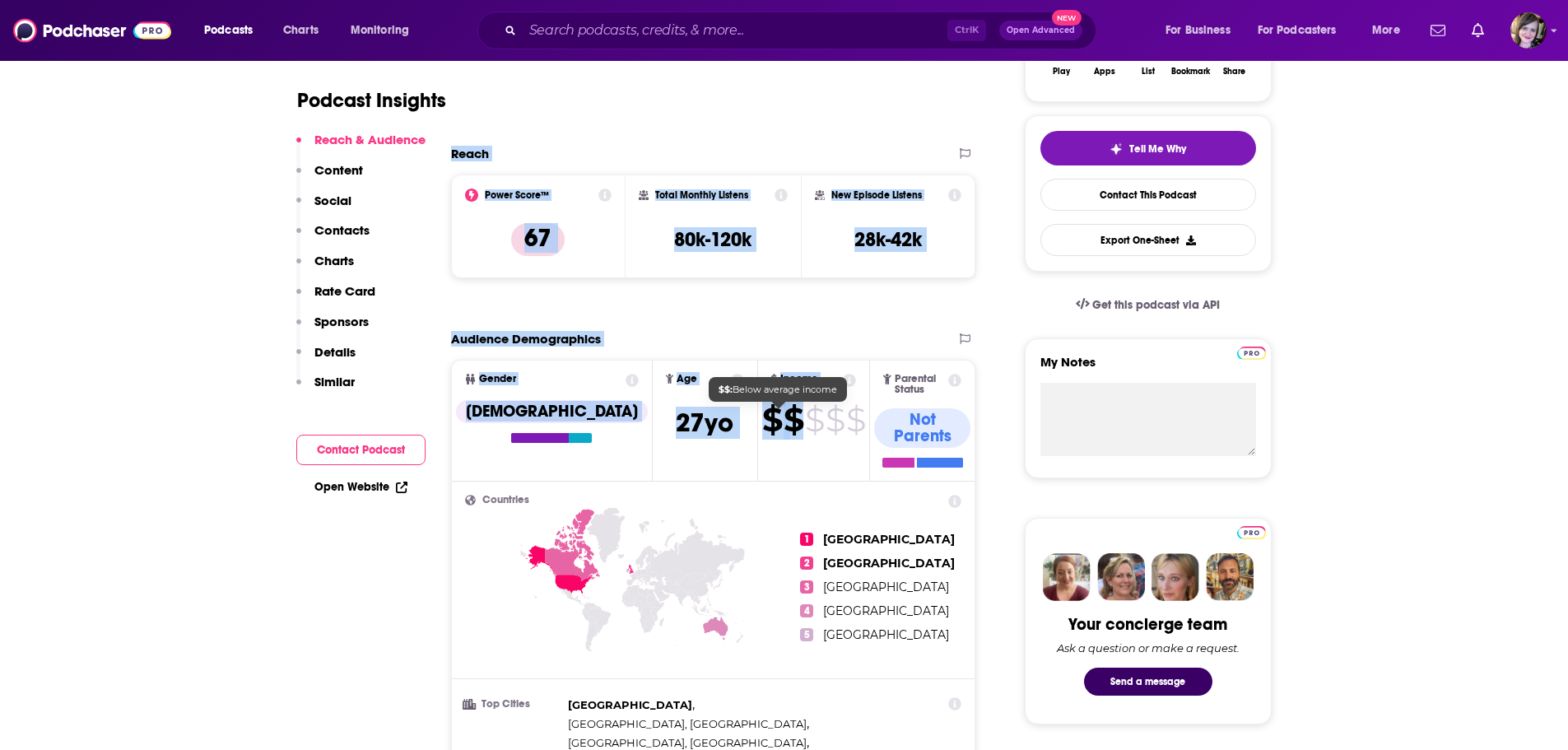
drag, startPoint x: 443, startPoint y: 152, endPoint x: 766, endPoint y: 429, distance: 425.5
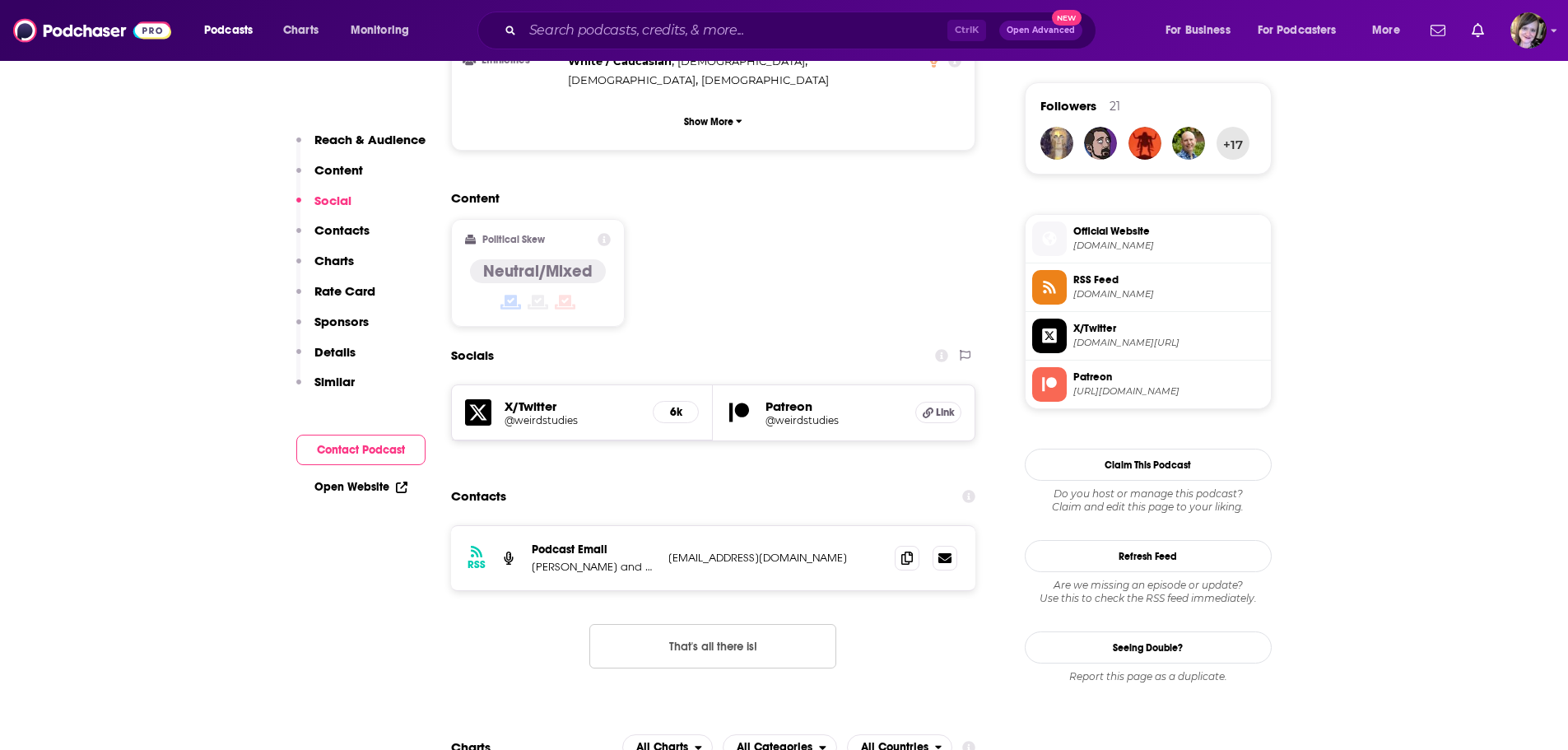
scroll to position [1234, 0]
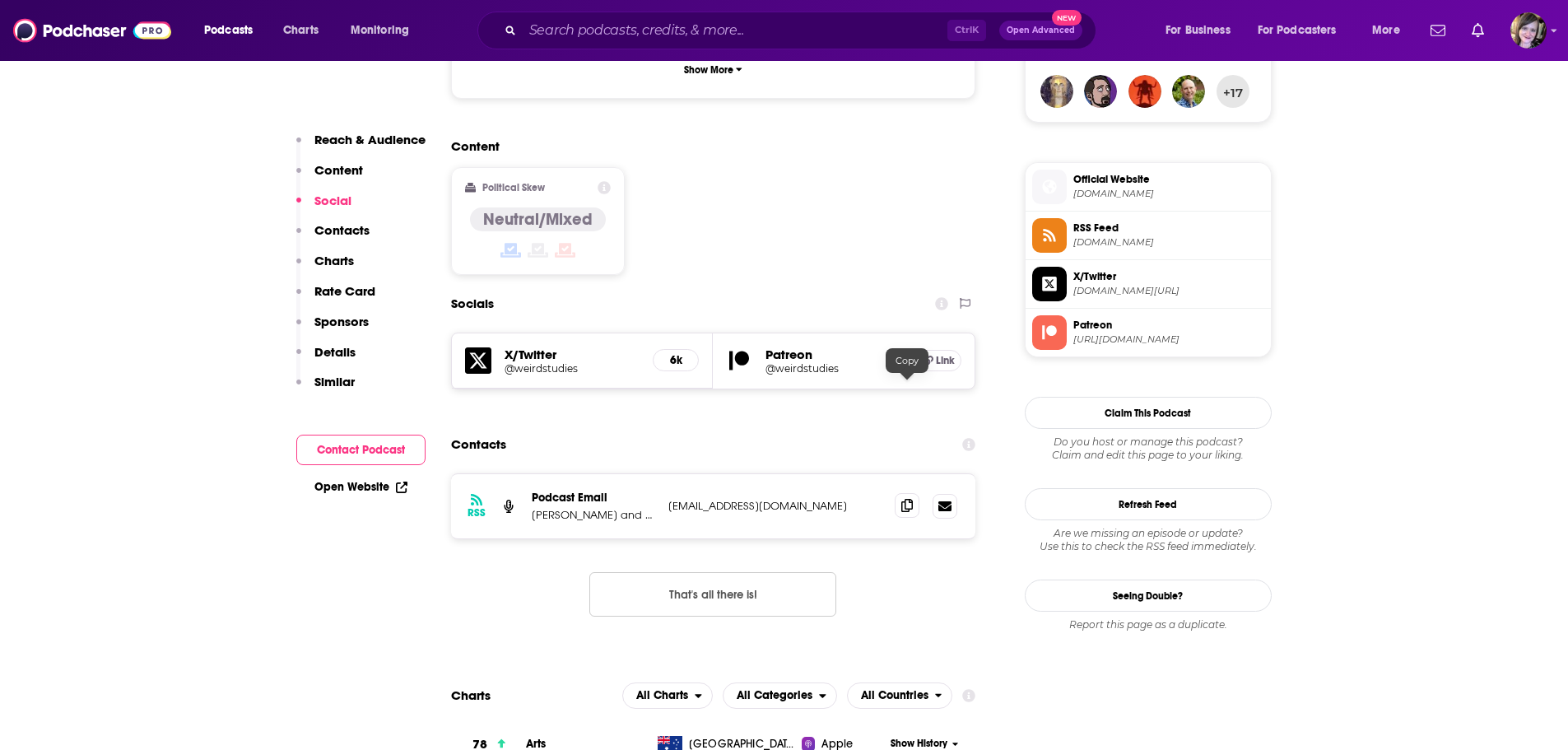
click at [907, 499] on icon at bounding box center [907, 505] width 12 height 13
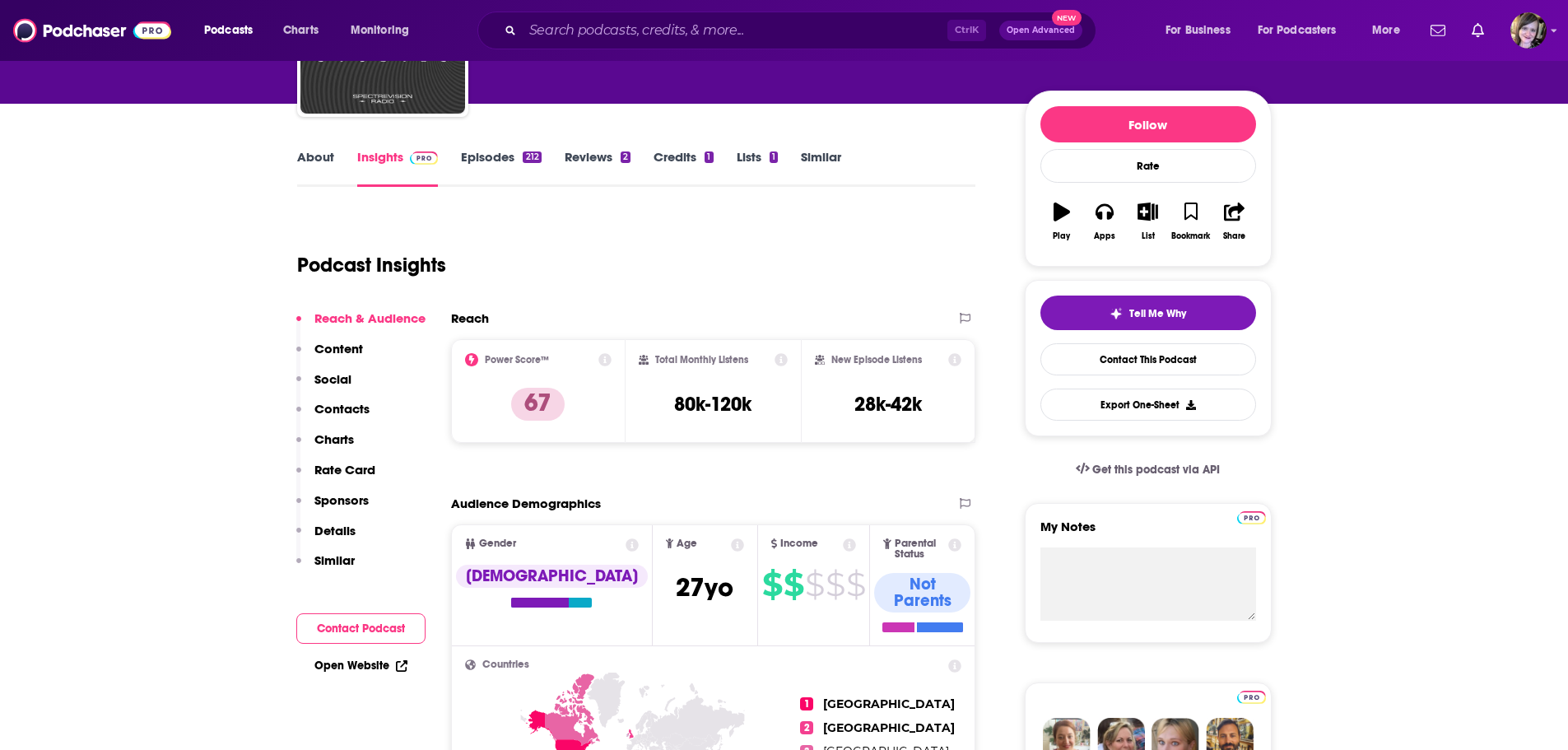
scroll to position [0, 0]
